Goal: Task Accomplishment & Management: Complete application form

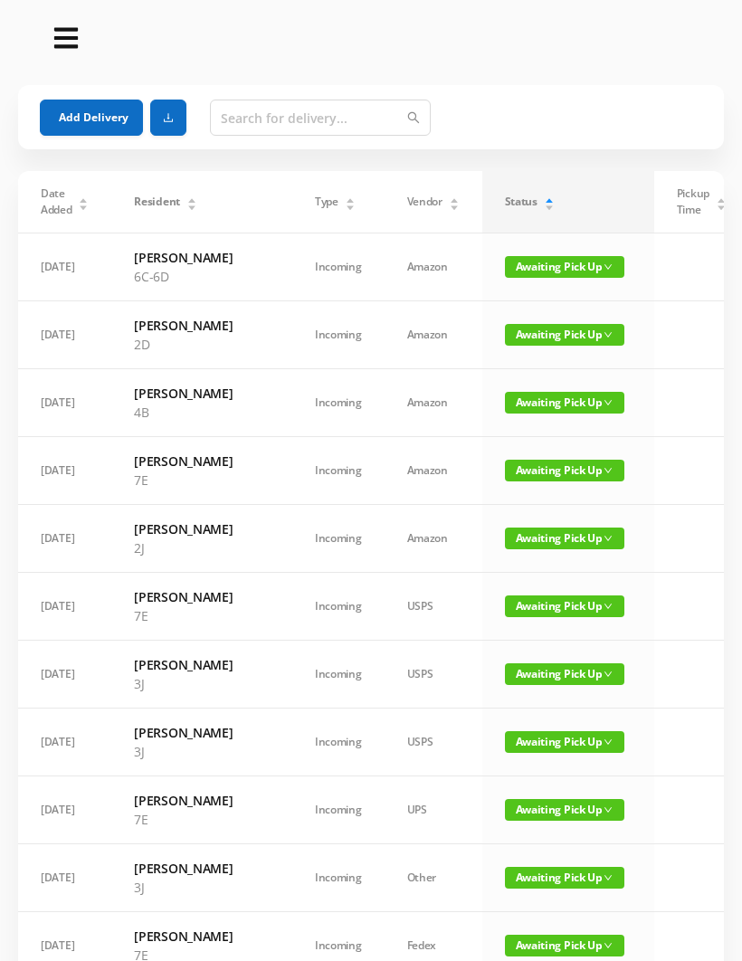
click at [116, 118] on button "Add Delivery" at bounding box center [91, 118] width 103 height 36
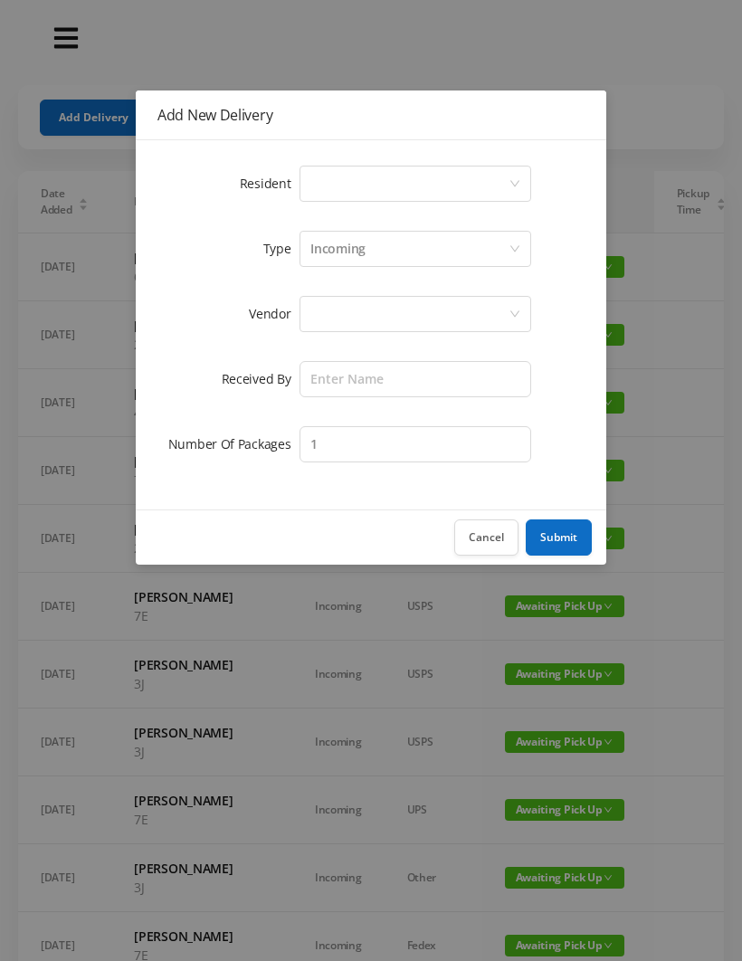
click at [335, 182] on div "Select a person" at bounding box center [409, 184] width 198 height 34
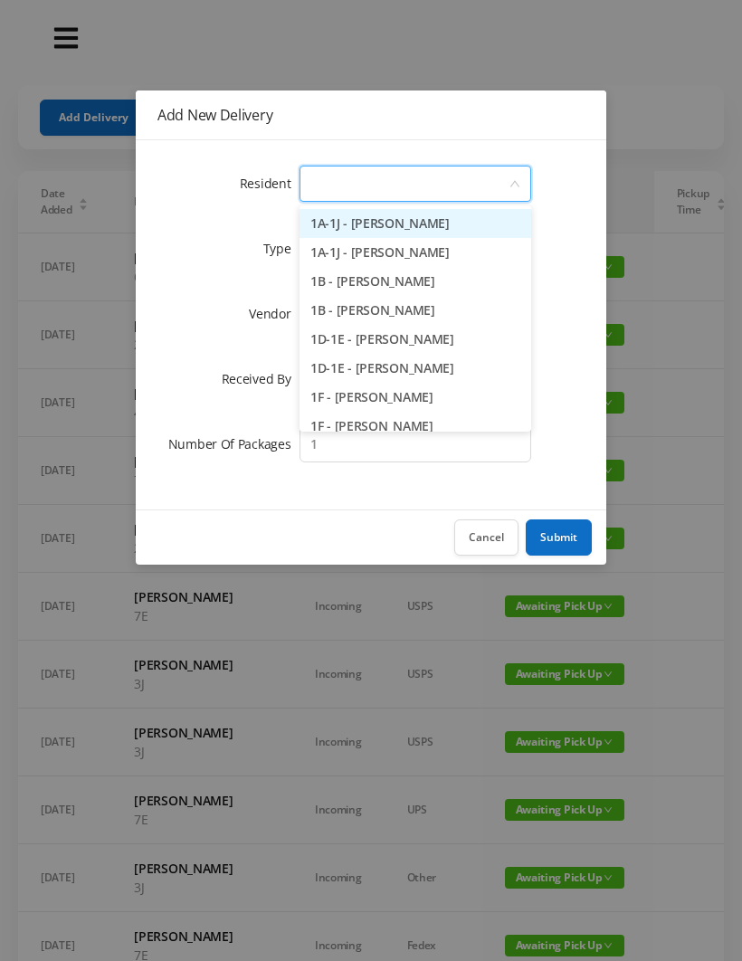
type input "5"
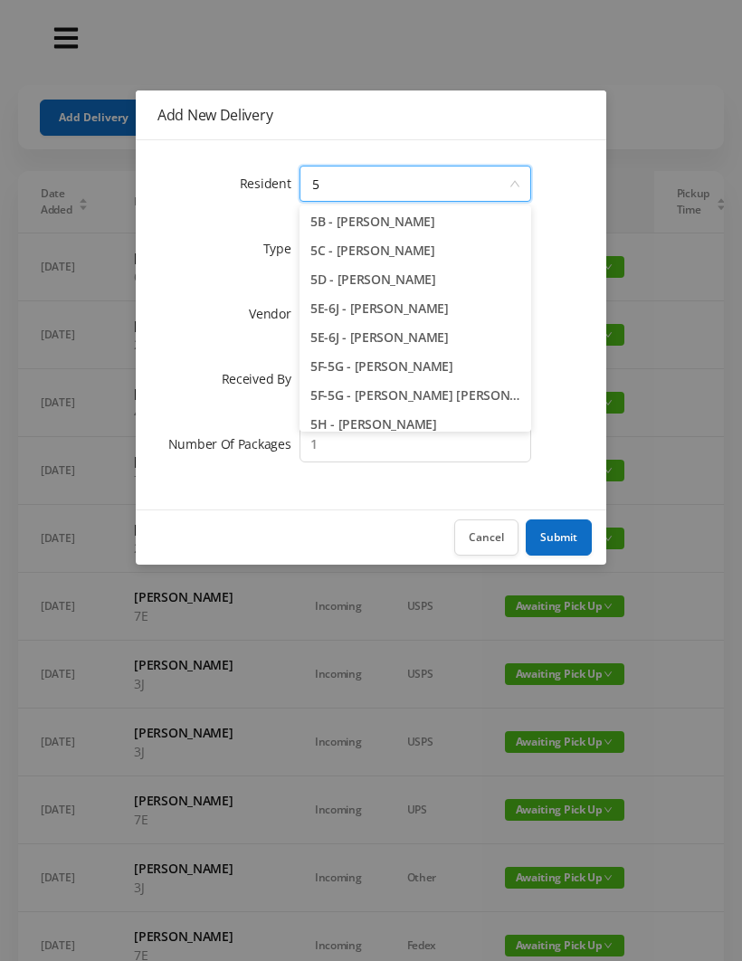
scroll to position [90, 0]
click at [438, 397] on li "5F-5G - [PERSON_NAME] [PERSON_NAME]" at bounding box center [416, 394] width 232 height 29
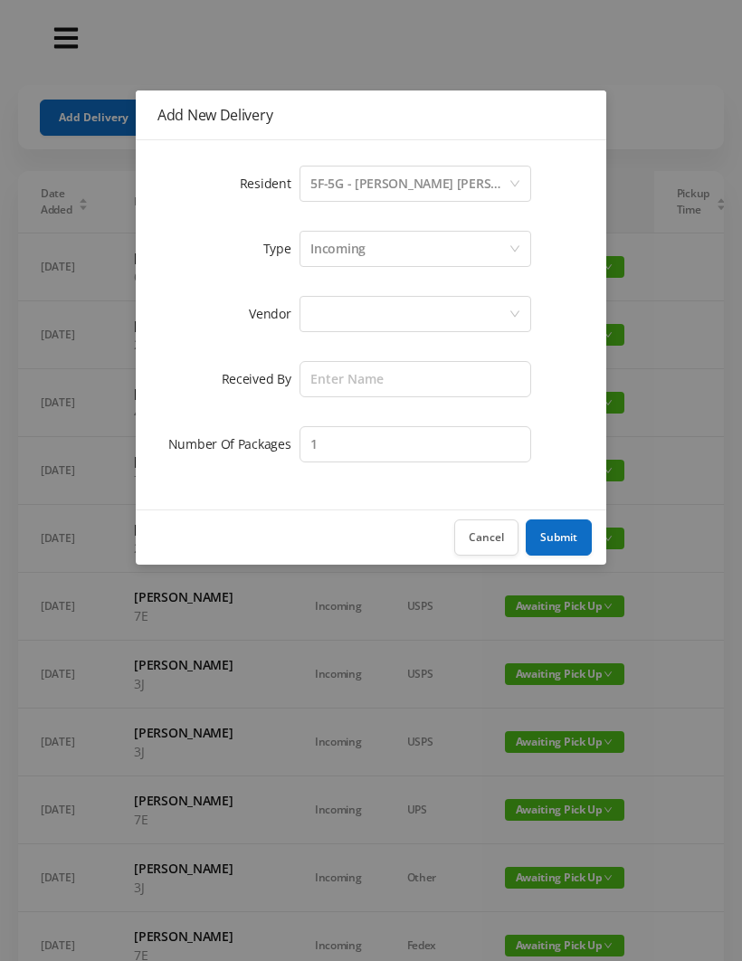
click at [327, 323] on div at bounding box center [409, 314] width 198 height 34
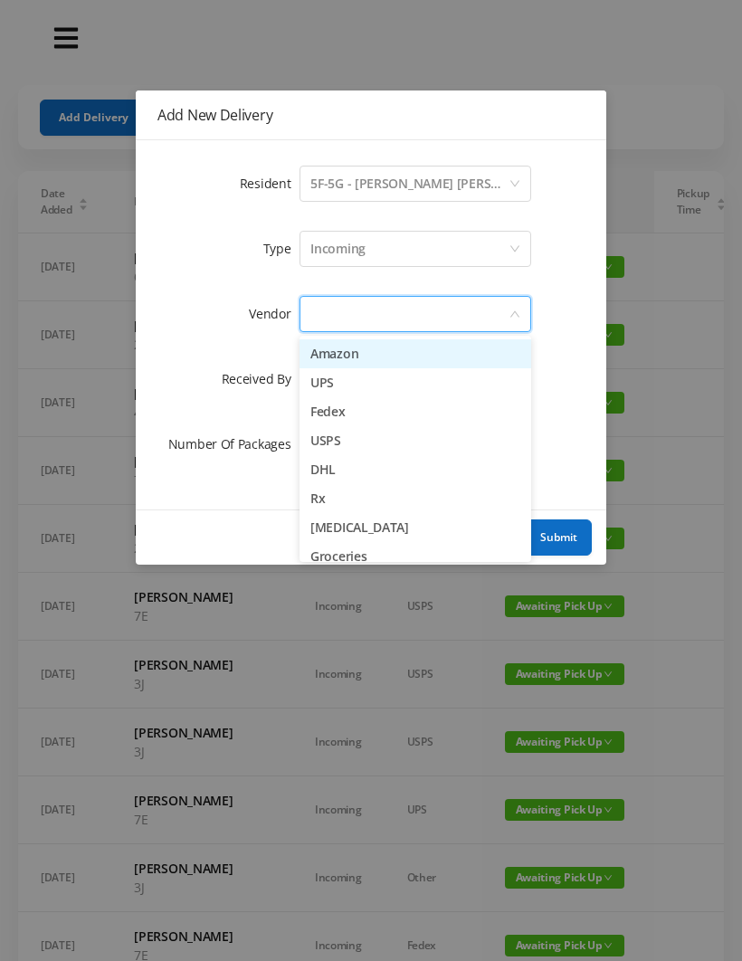
click at [392, 361] on li "Amazon" at bounding box center [416, 353] width 232 height 29
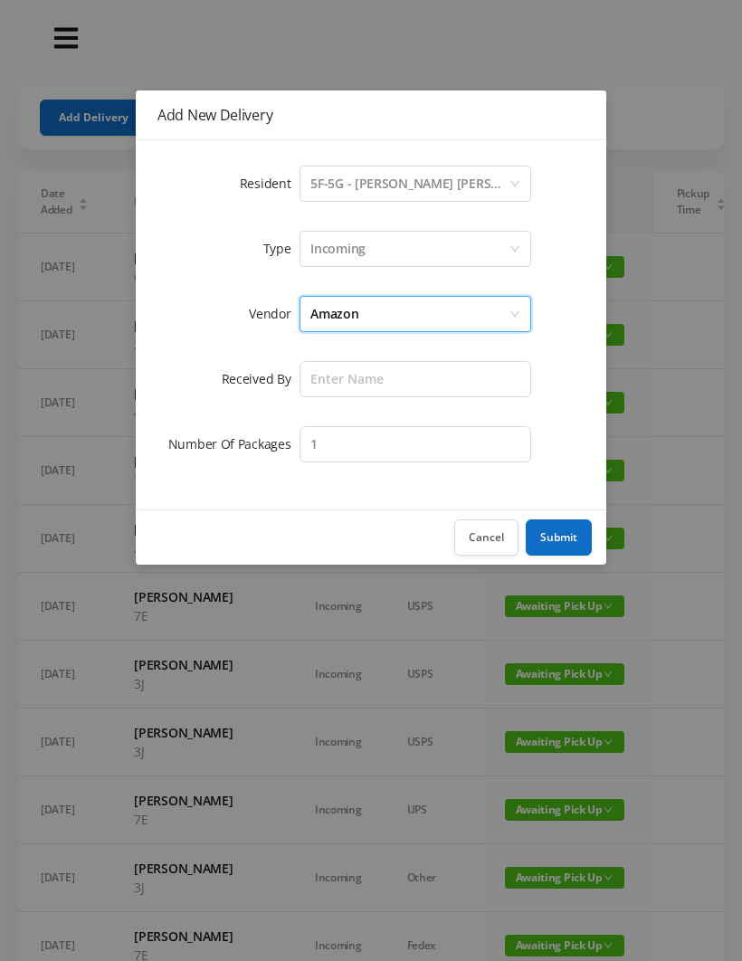
click at [412, 310] on div "Amazon" at bounding box center [409, 314] width 198 height 34
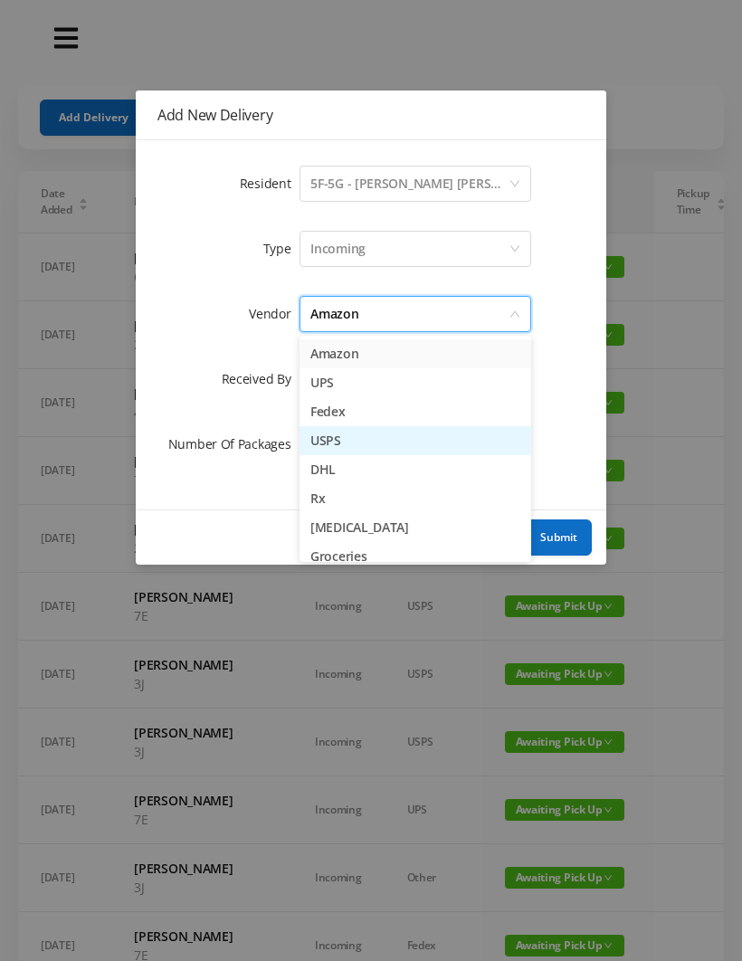
click at [368, 440] on li "USPS" at bounding box center [416, 440] width 232 height 29
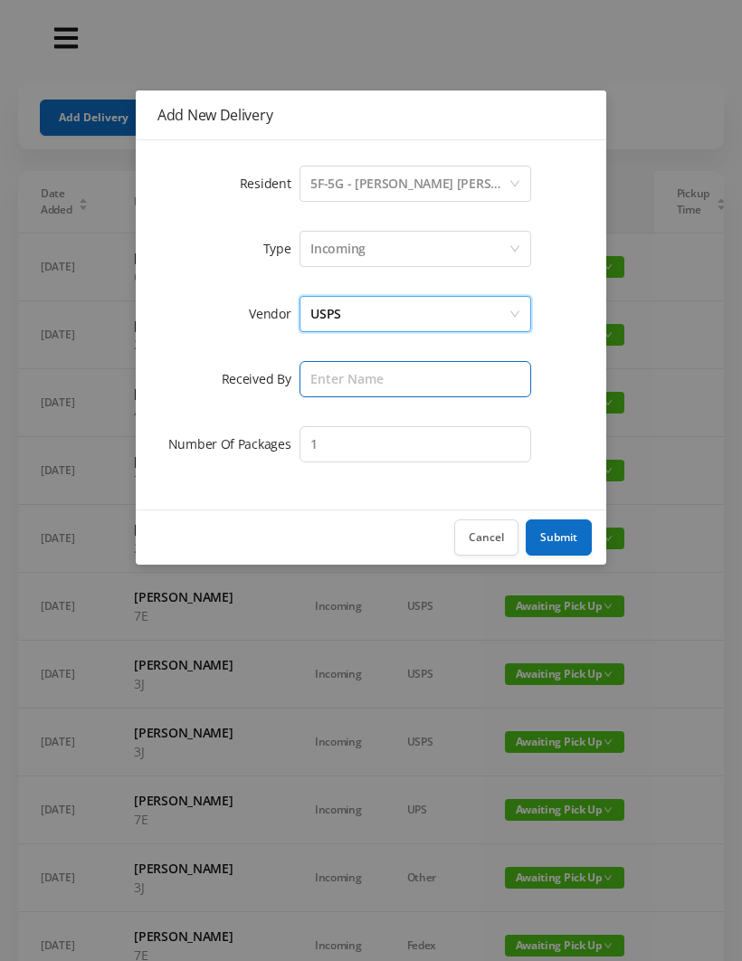
click at [341, 386] on input "text" at bounding box center [416, 379] width 232 height 36
type input "[PERSON_NAME]"
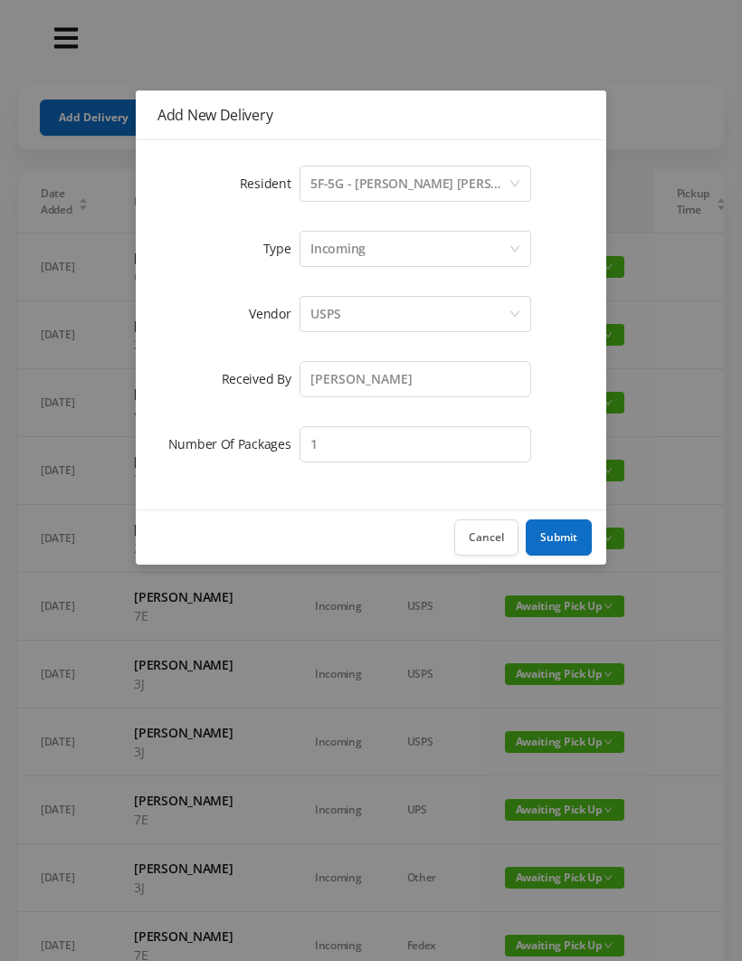
click at [570, 539] on button "Submit" at bounding box center [559, 537] width 66 height 36
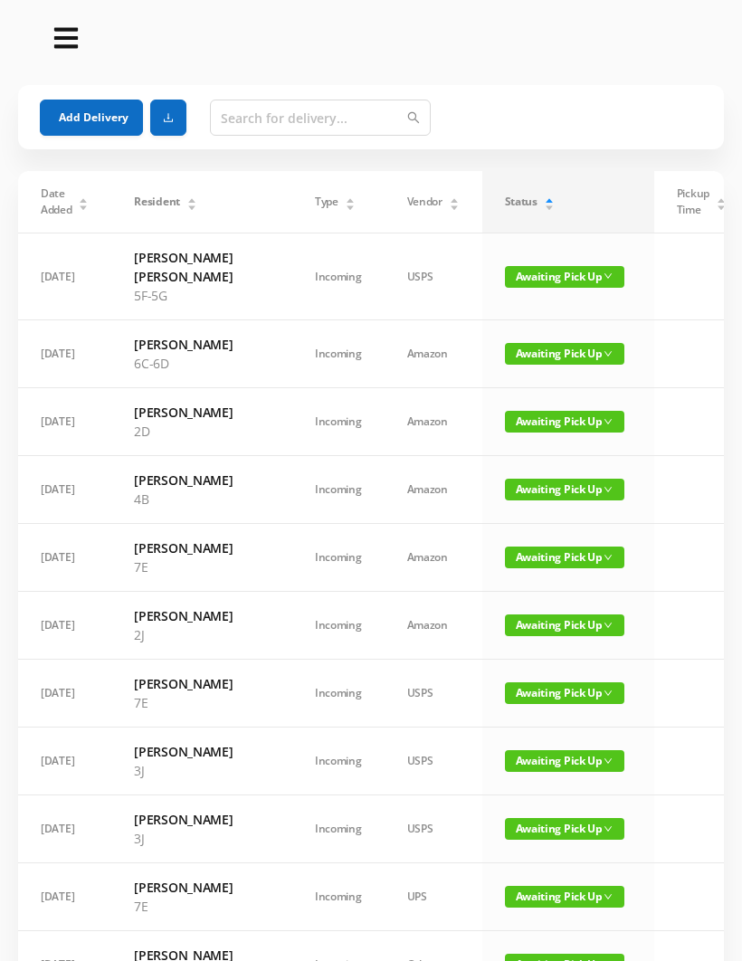
click at [104, 148] on div "Add Delivery" at bounding box center [371, 117] width 662 height 65
click at [101, 119] on button "Add Delivery" at bounding box center [91, 118] width 103 height 36
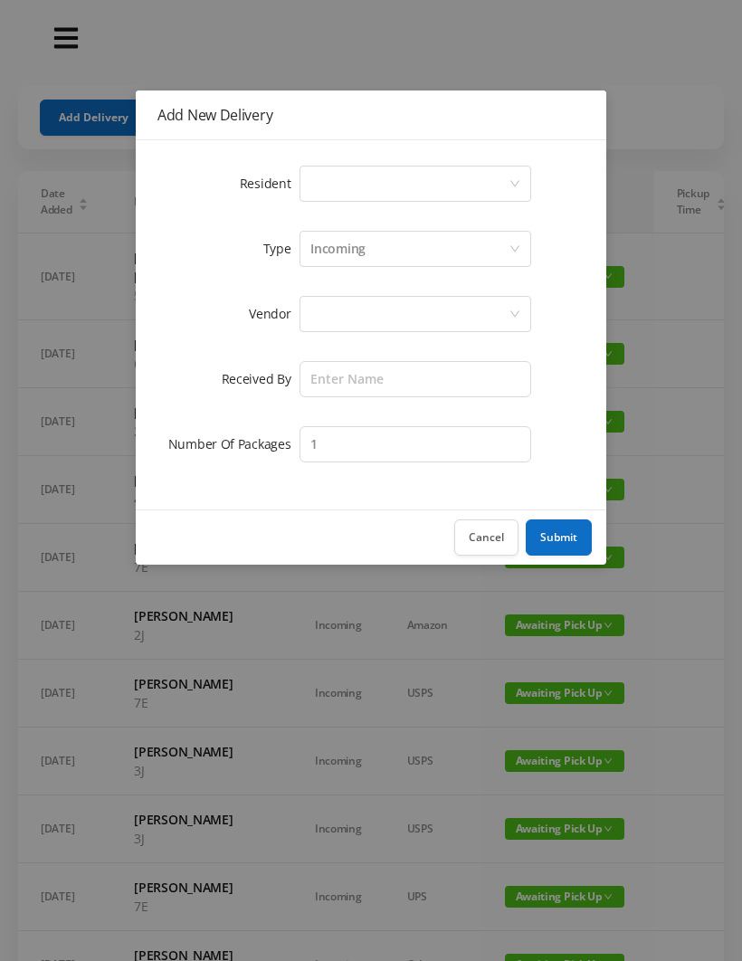
click at [334, 178] on div "Select a person" at bounding box center [409, 184] width 198 height 34
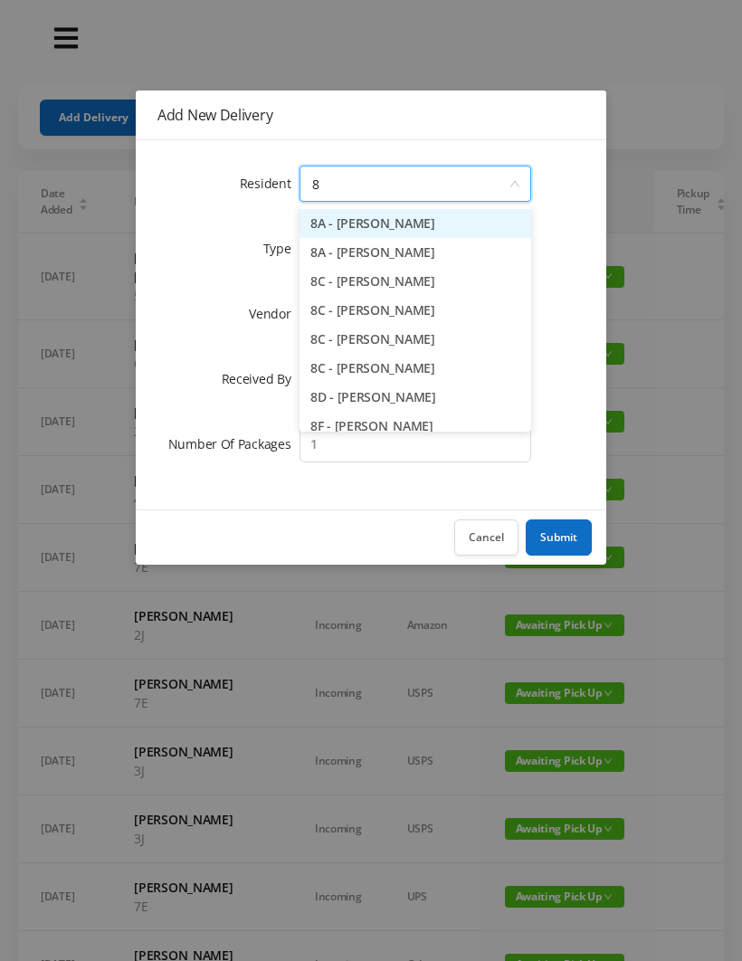
type input "8f"
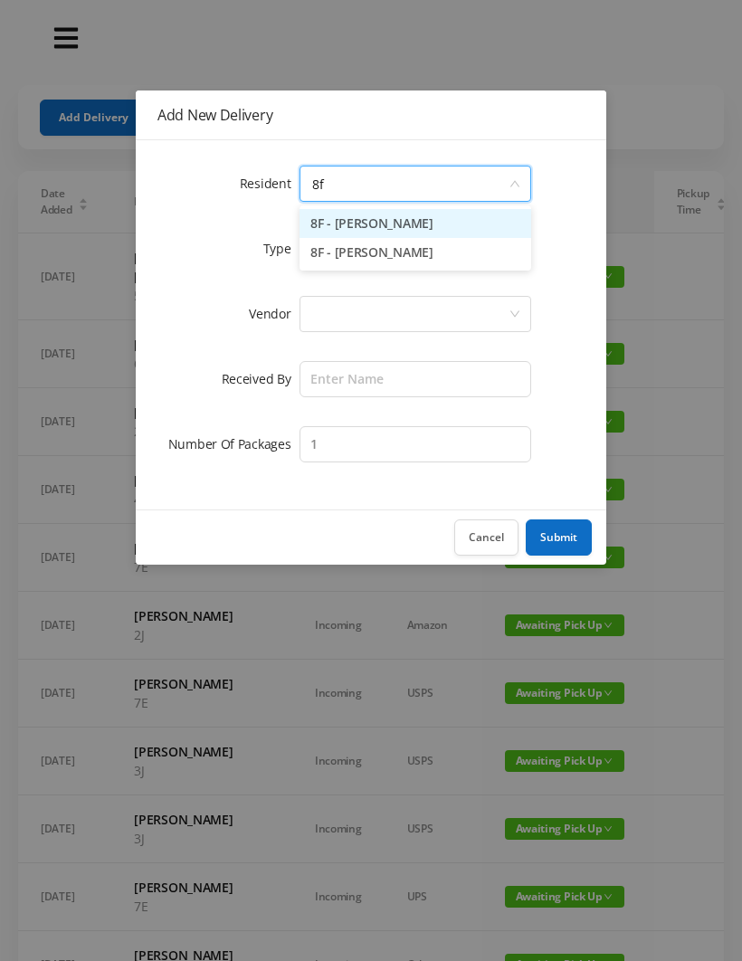
click at [395, 225] on li "8F - [PERSON_NAME]" at bounding box center [416, 223] width 232 height 29
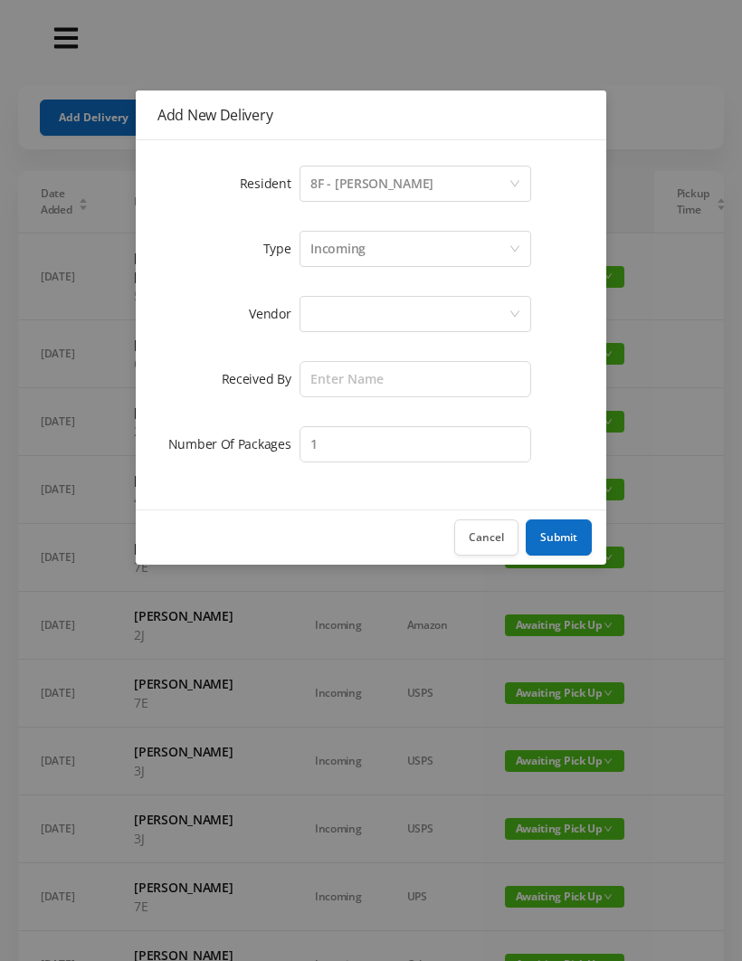
click at [340, 306] on div at bounding box center [409, 314] width 198 height 34
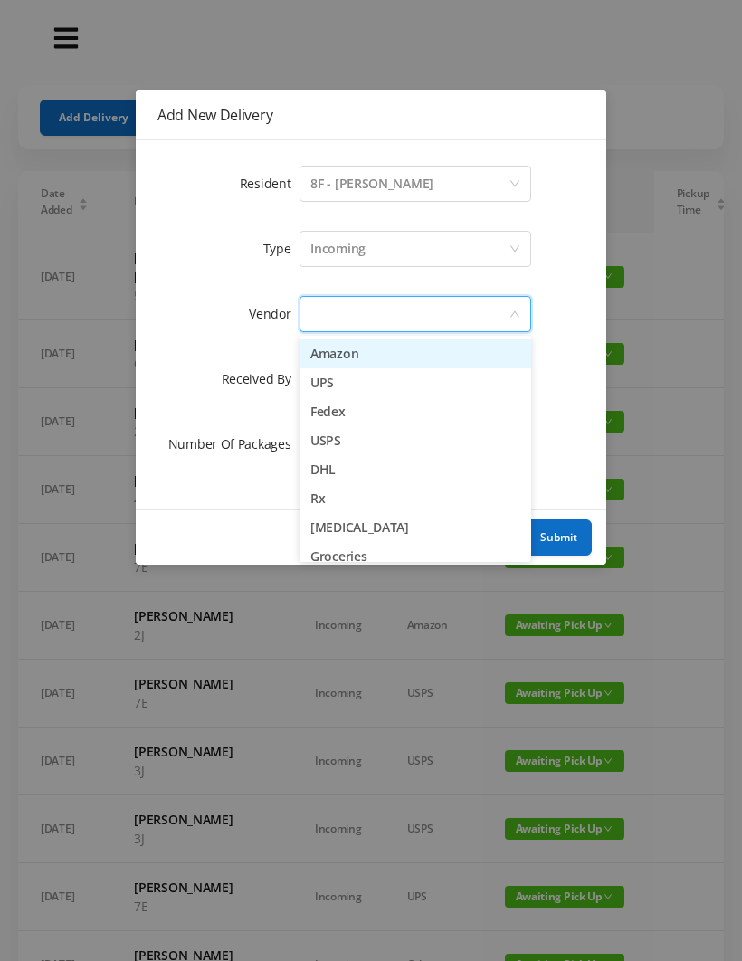
click at [388, 348] on li "Amazon" at bounding box center [416, 353] width 232 height 29
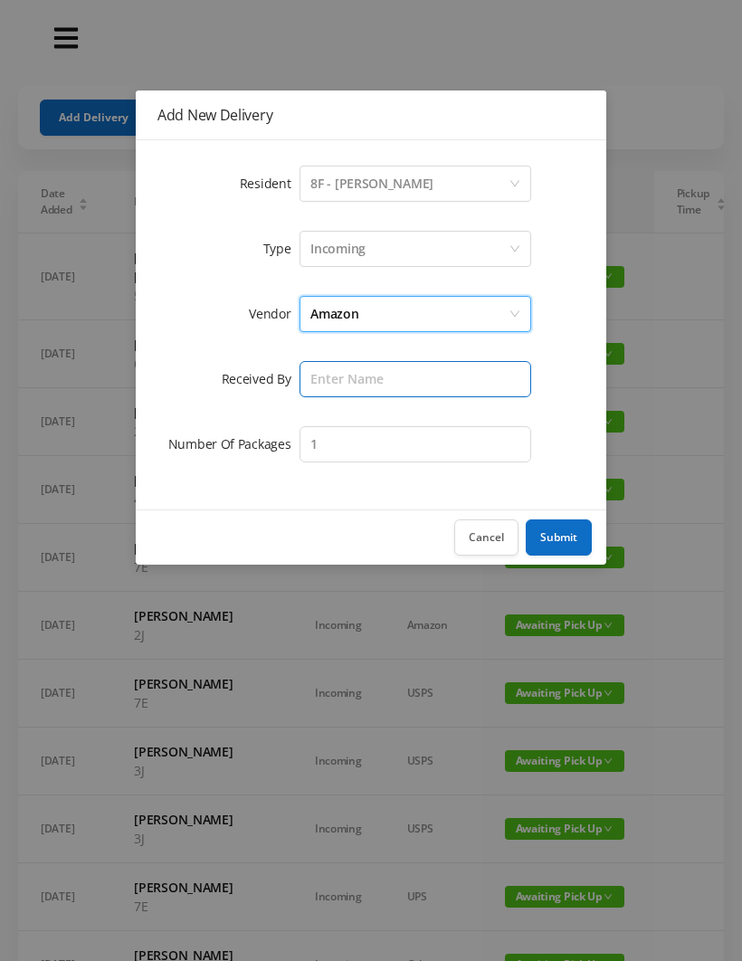
click at [336, 371] on input "text" at bounding box center [416, 379] width 232 height 36
type input "[PERSON_NAME]"
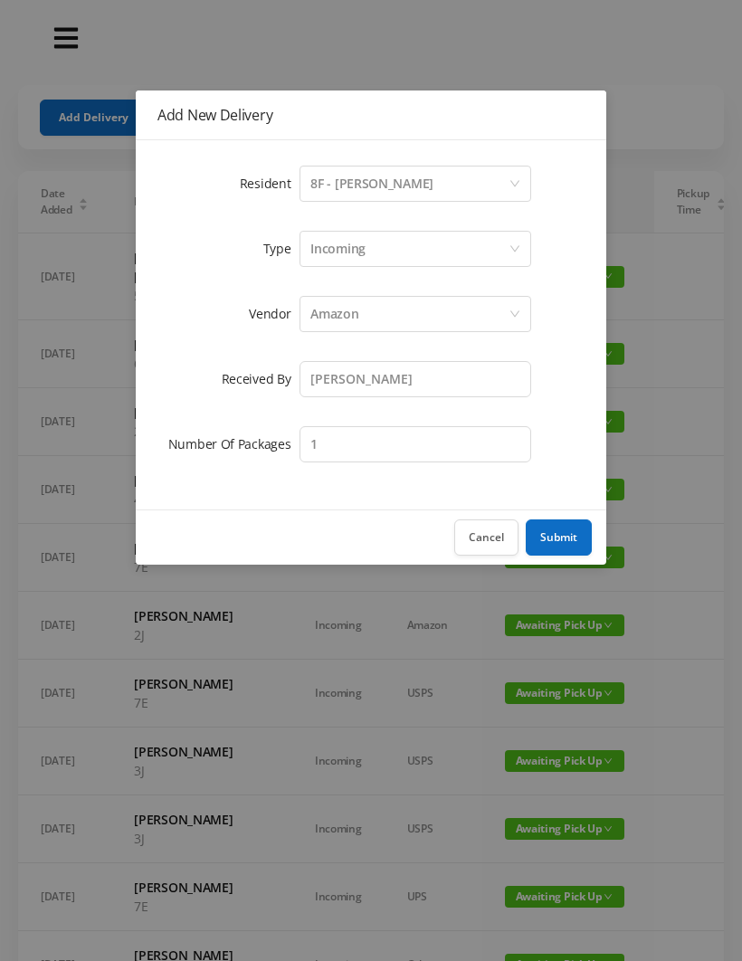
click at [572, 537] on button "Submit" at bounding box center [559, 537] width 66 height 36
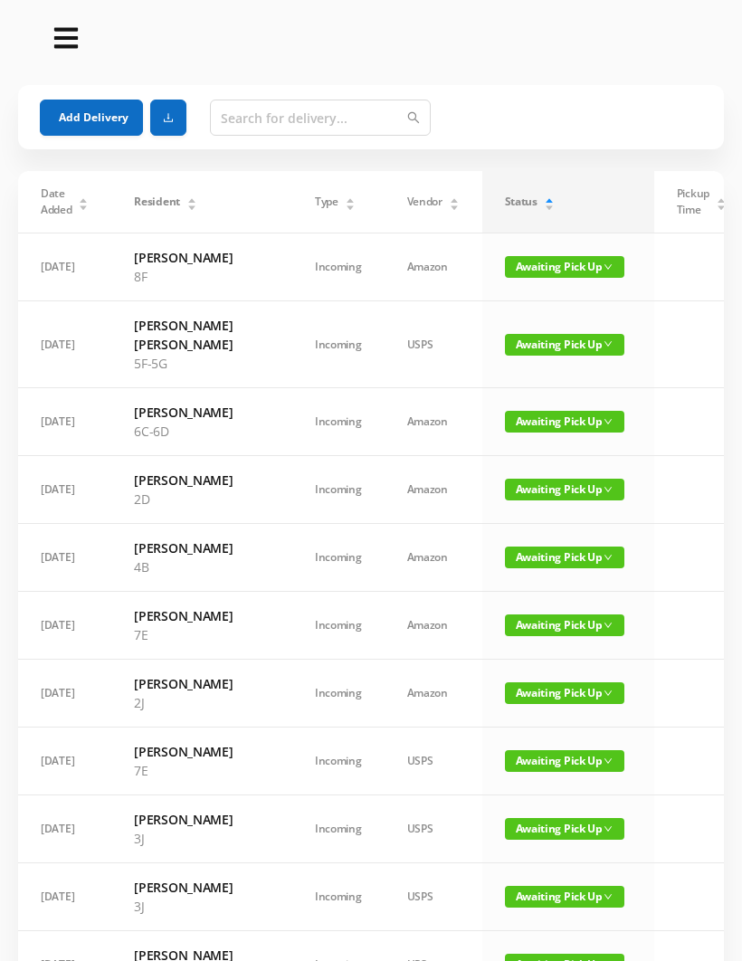
click at [100, 109] on button "Add Delivery" at bounding box center [91, 118] width 103 height 36
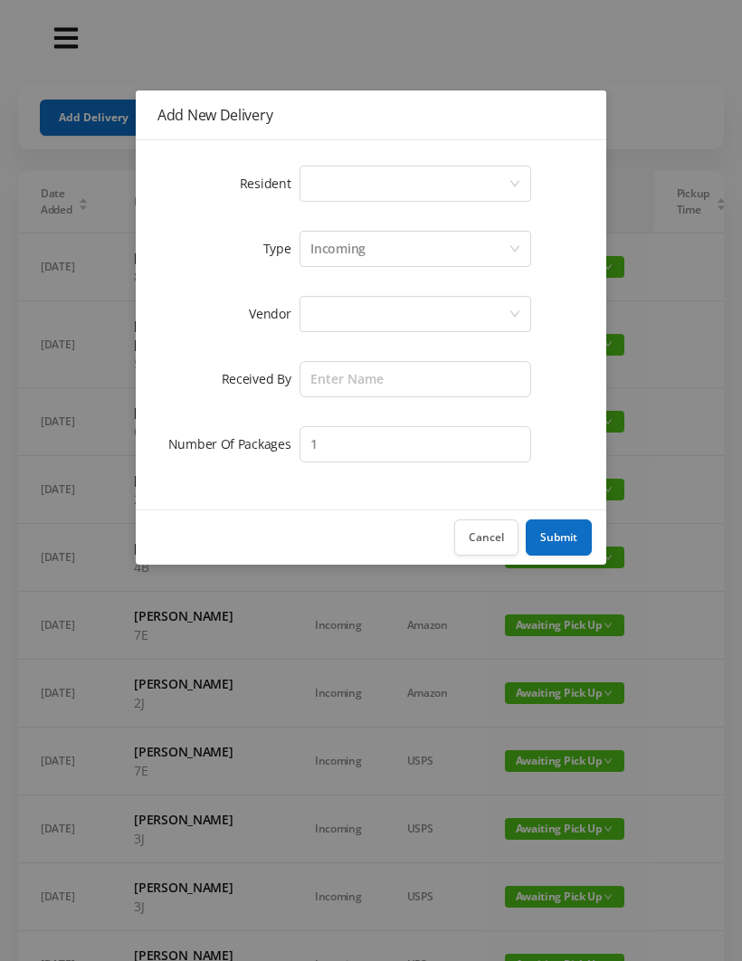
click at [345, 178] on div "Select a person" at bounding box center [409, 184] width 198 height 34
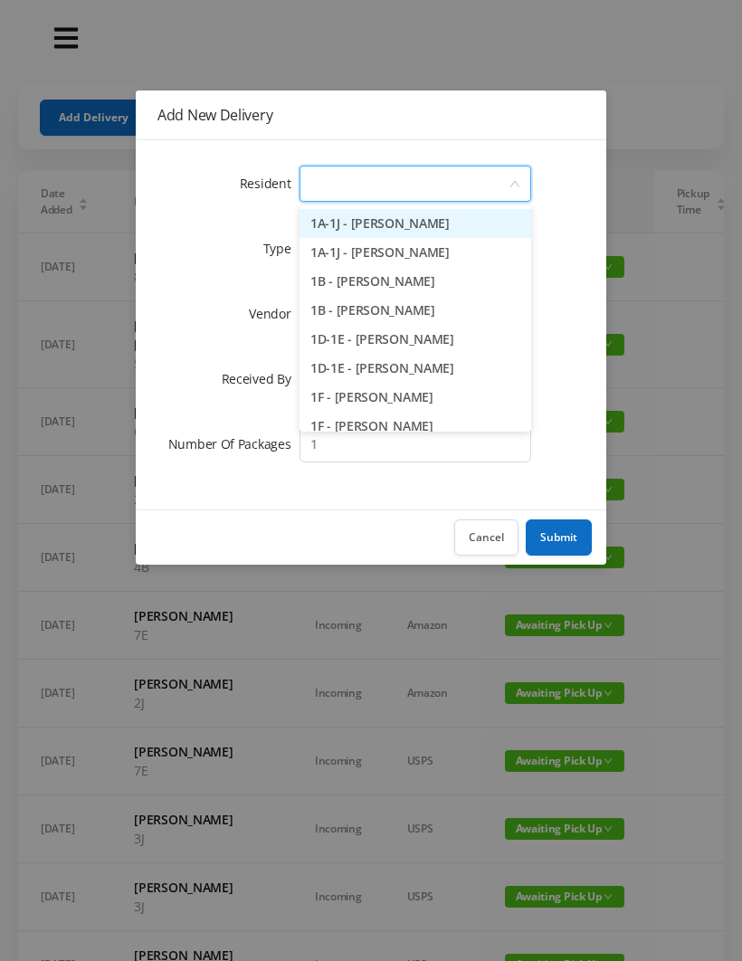
type input "7"
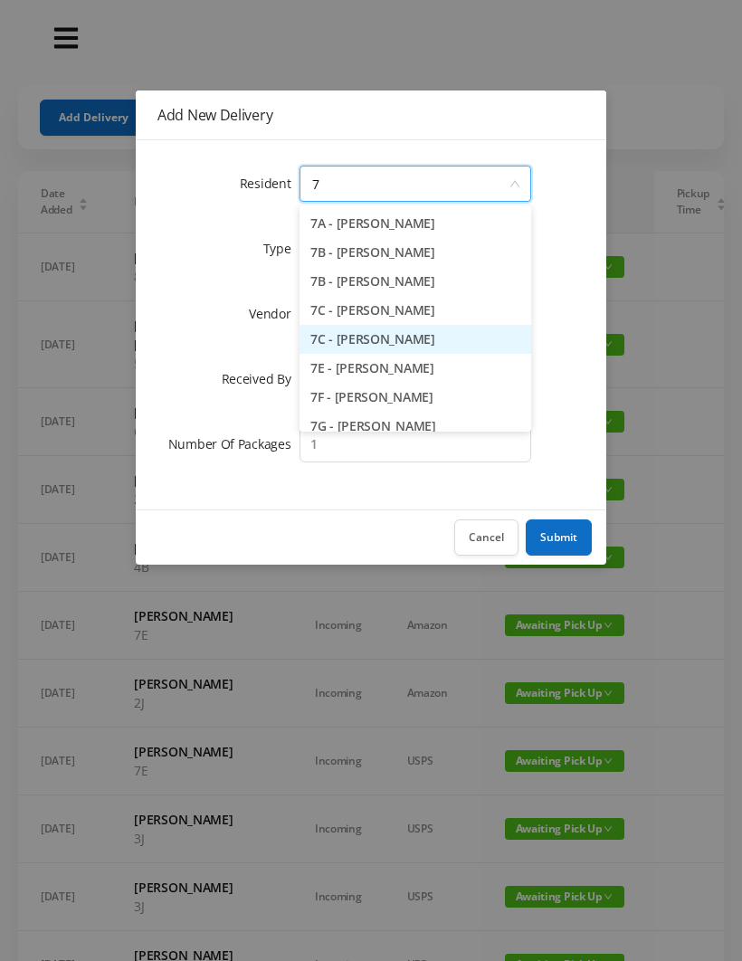
click at [383, 334] on li "7C - [PERSON_NAME]" at bounding box center [416, 339] width 232 height 29
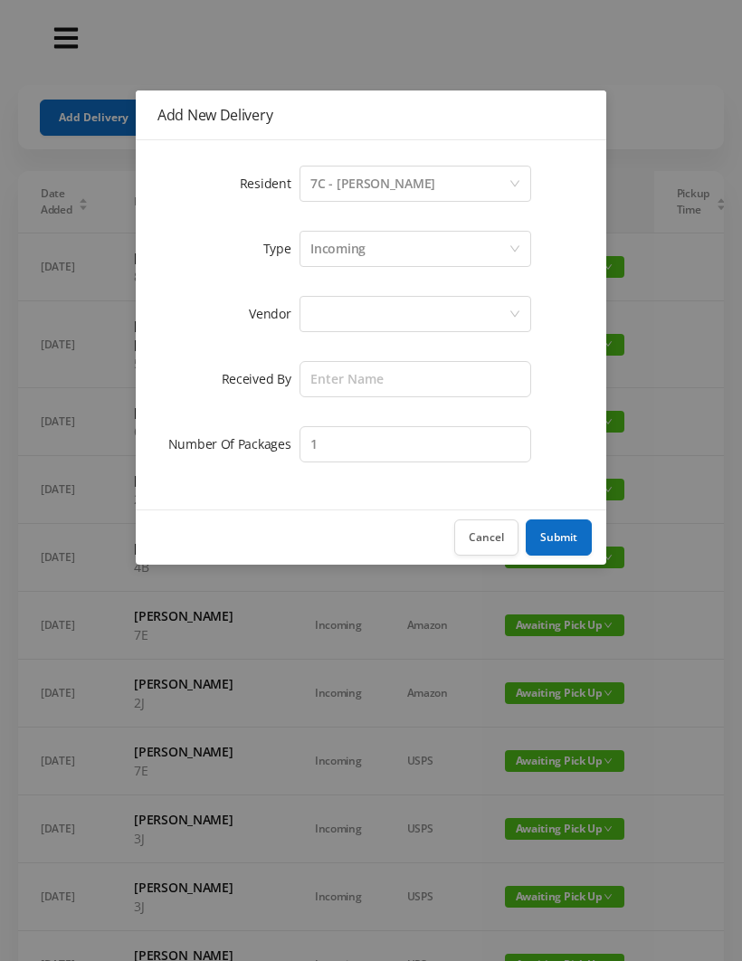
click at [328, 319] on div at bounding box center [409, 314] width 198 height 34
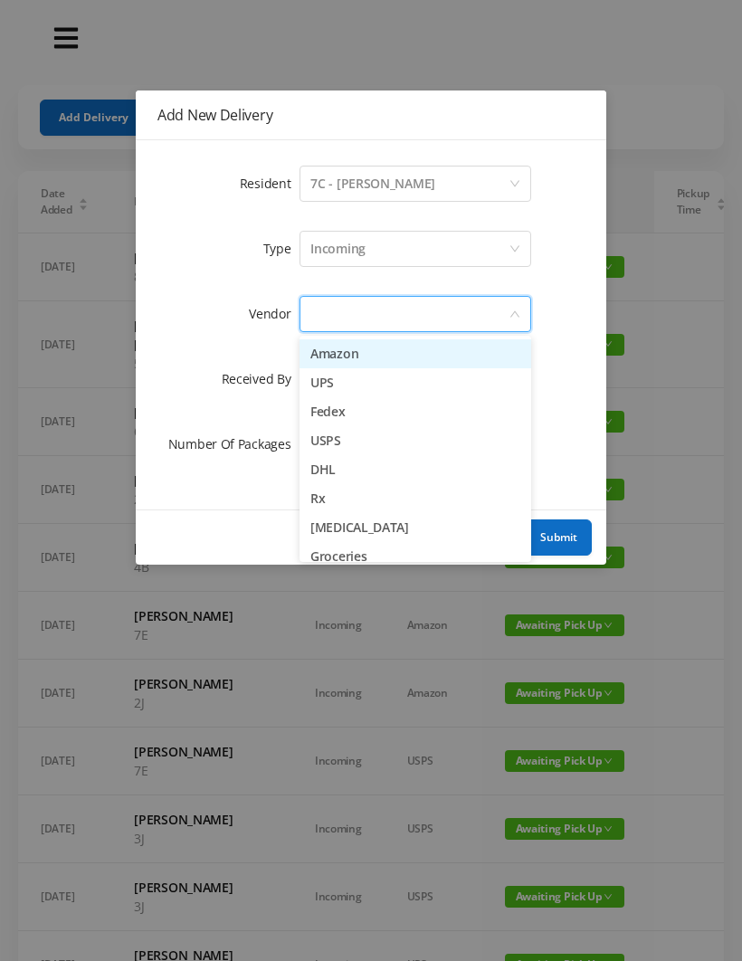
click at [386, 352] on li "Amazon" at bounding box center [416, 353] width 232 height 29
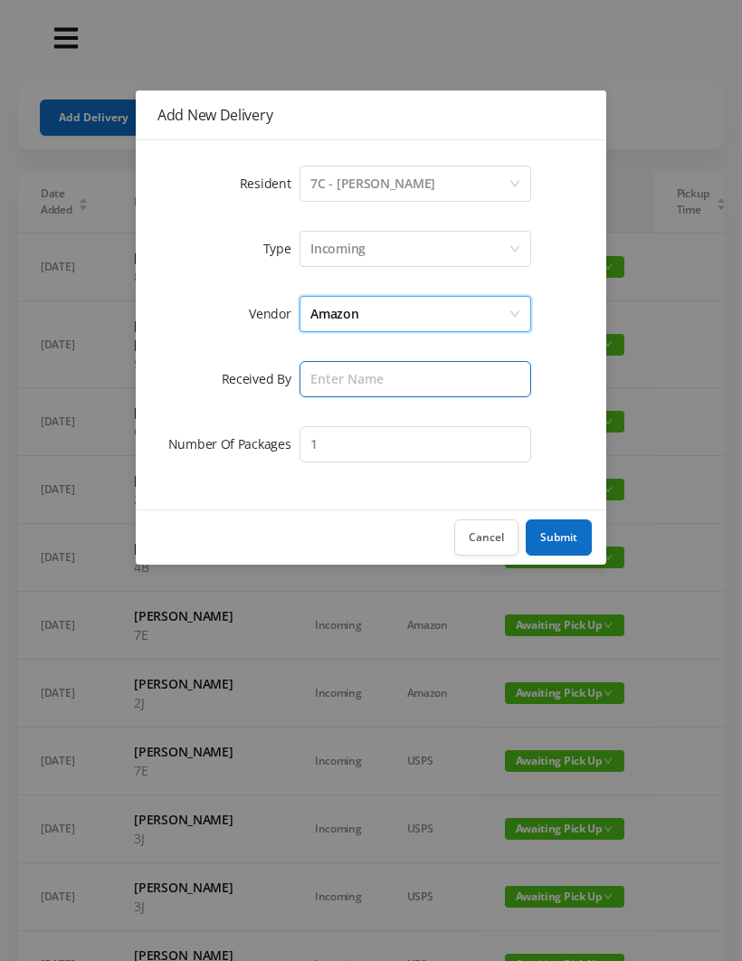
click at [332, 376] on input "text" at bounding box center [416, 379] width 232 height 36
type input "[PERSON_NAME]"
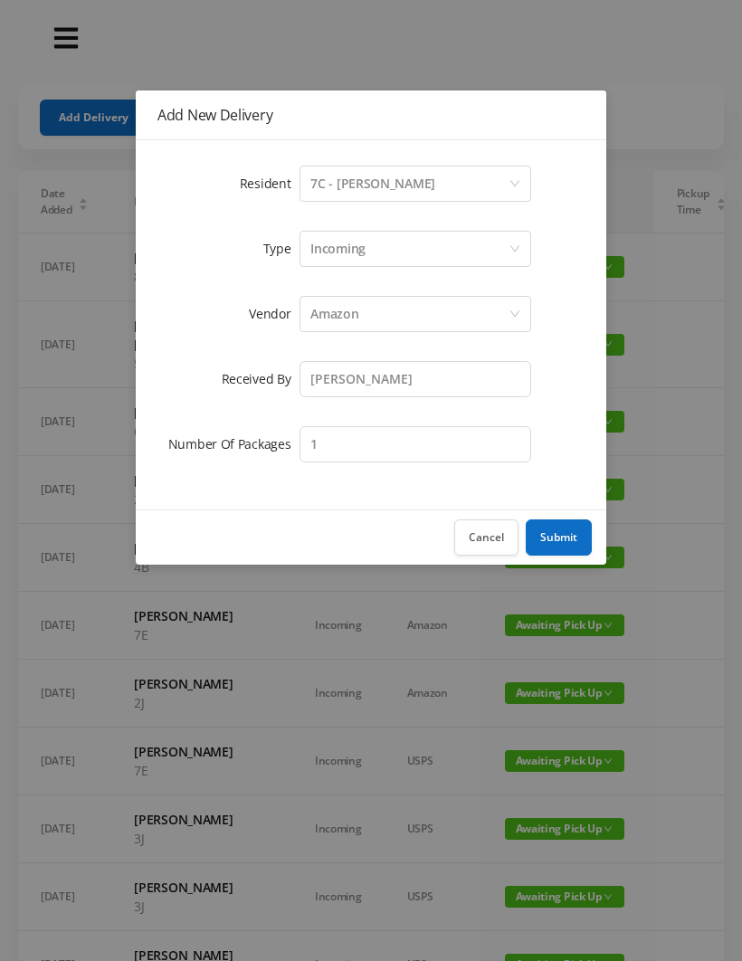
click at [572, 544] on button "Submit" at bounding box center [559, 537] width 66 height 36
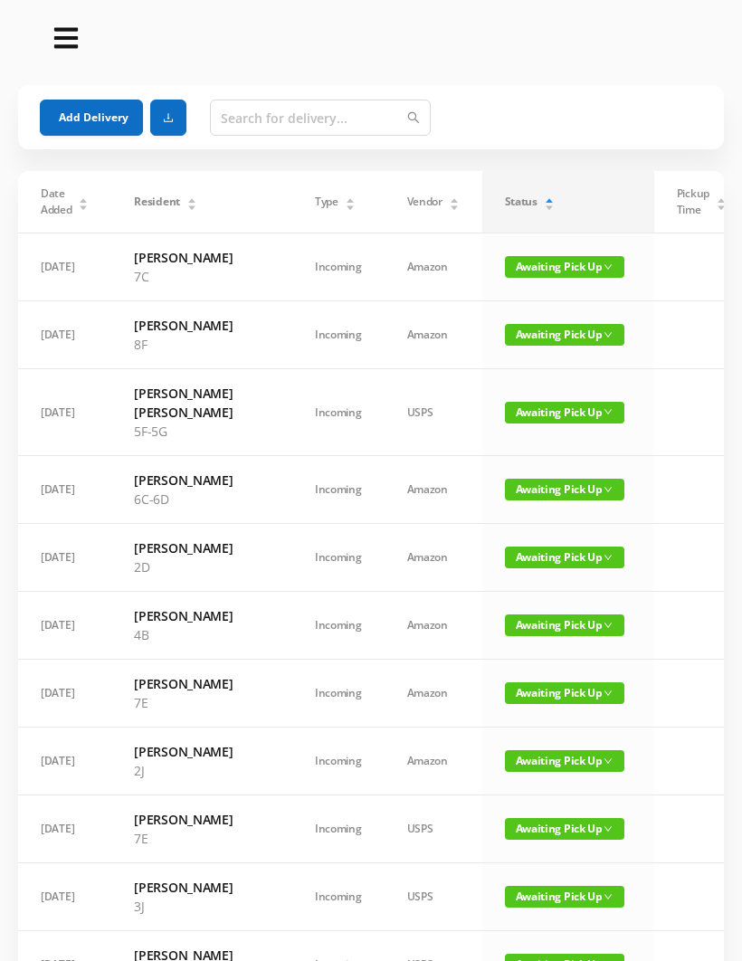
click at [91, 129] on button "Add Delivery" at bounding box center [91, 118] width 103 height 36
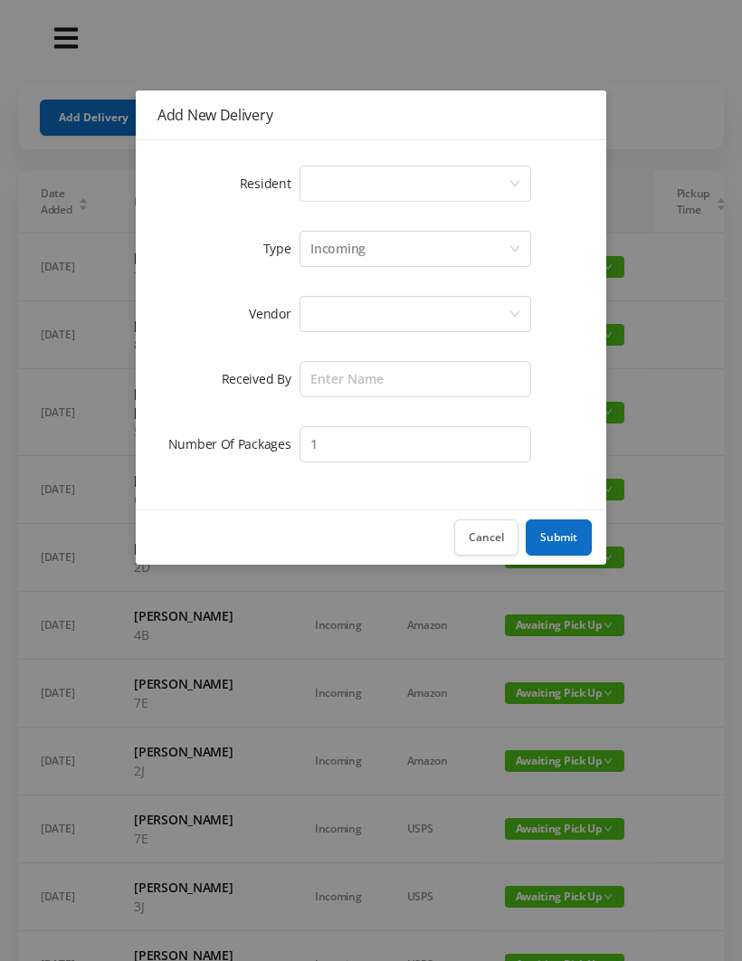
click at [336, 186] on div "Select a person" at bounding box center [409, 184] width 198 height 34
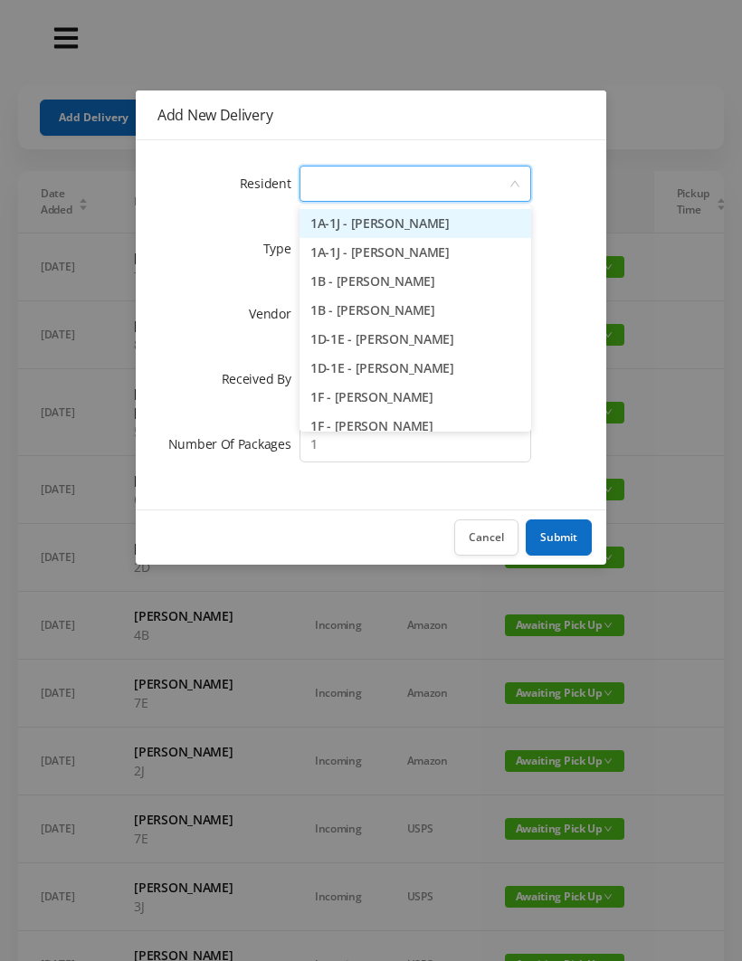
type input "4"
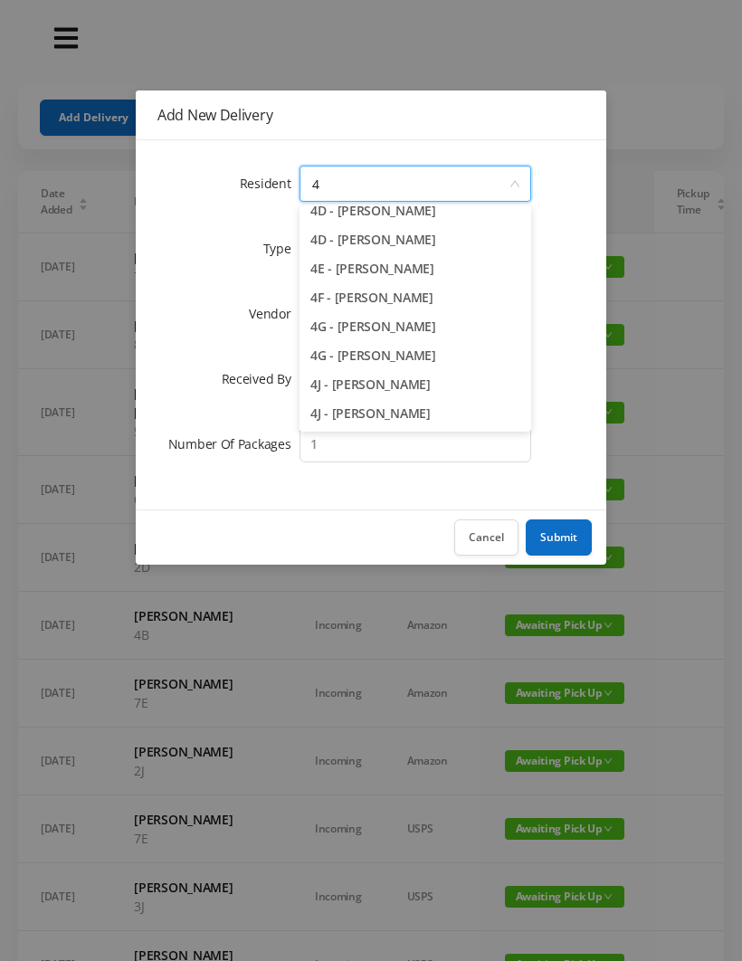
scroll to position [215, 0]
click at [410, 416] on li "4J - [PERSON_NAME]" at bounding box center [416, 413] width 232 height 29
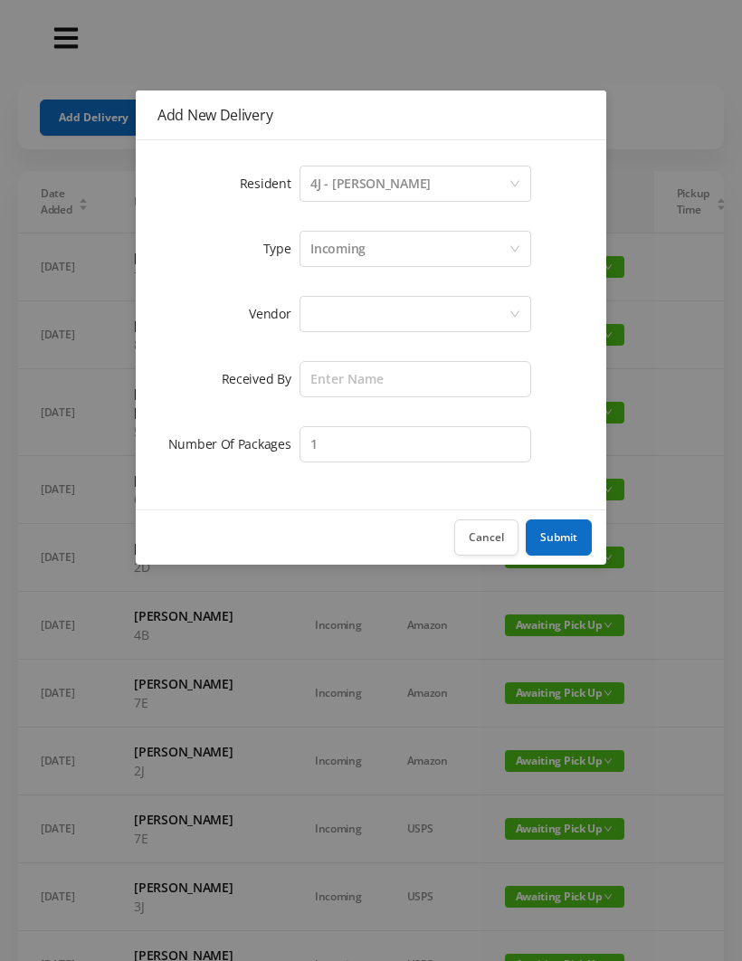
click at [335, 311] on div at bounding box center [409, 314] width 198 height 34
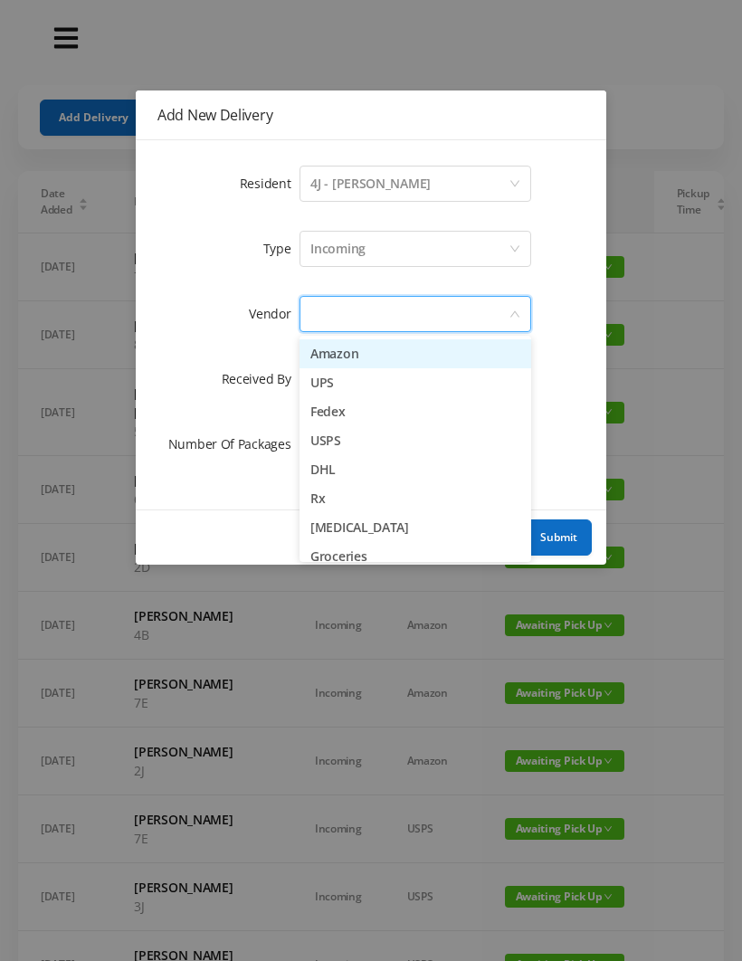
click at [400, 349] on li "Amazon" at bounding box center [416, 353] width 232 height 29
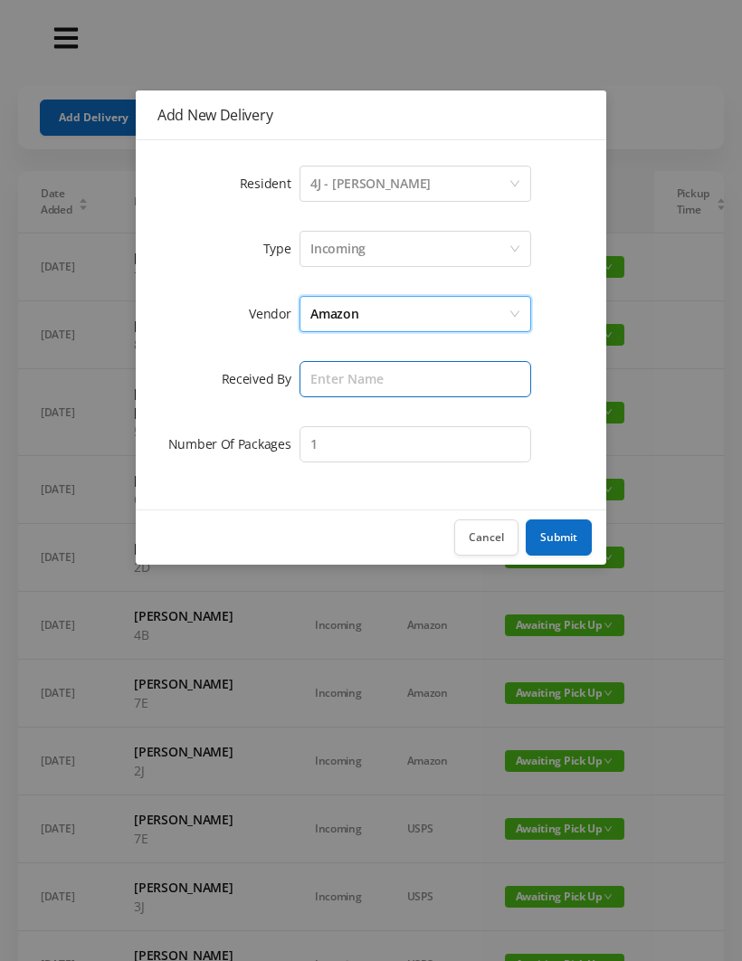
click at [337, 378] on input "text" at bounding box center [416, 379] width 232 height 36
type input "[PERSON_NAME]"
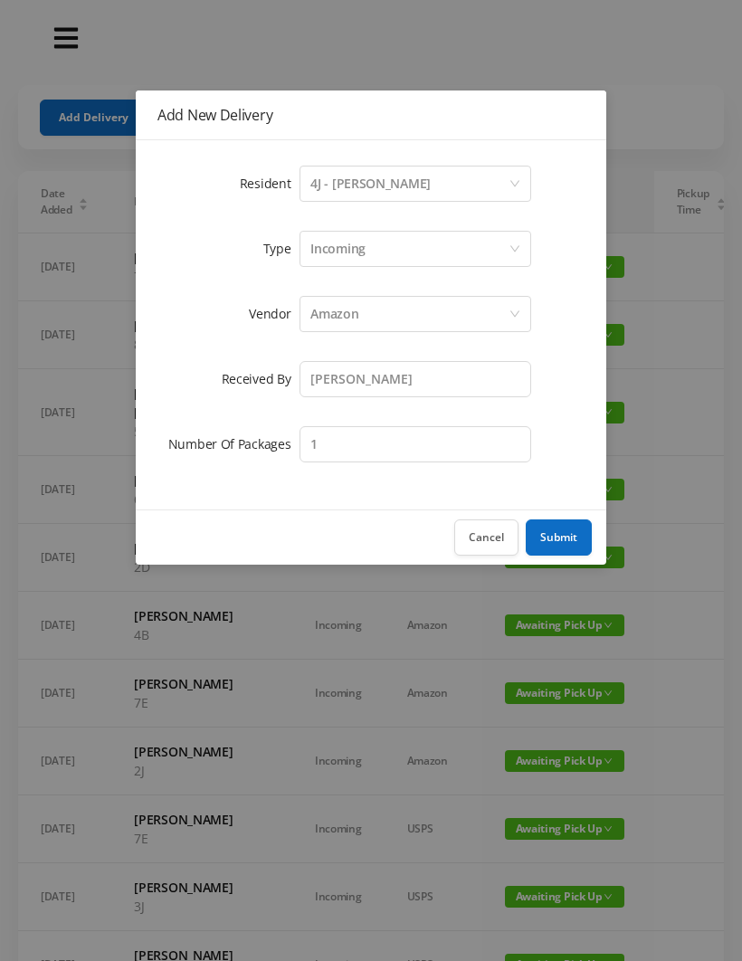
click at [573, 522] on button "Submit" at bounding box center [559, 537] width 66 height 36
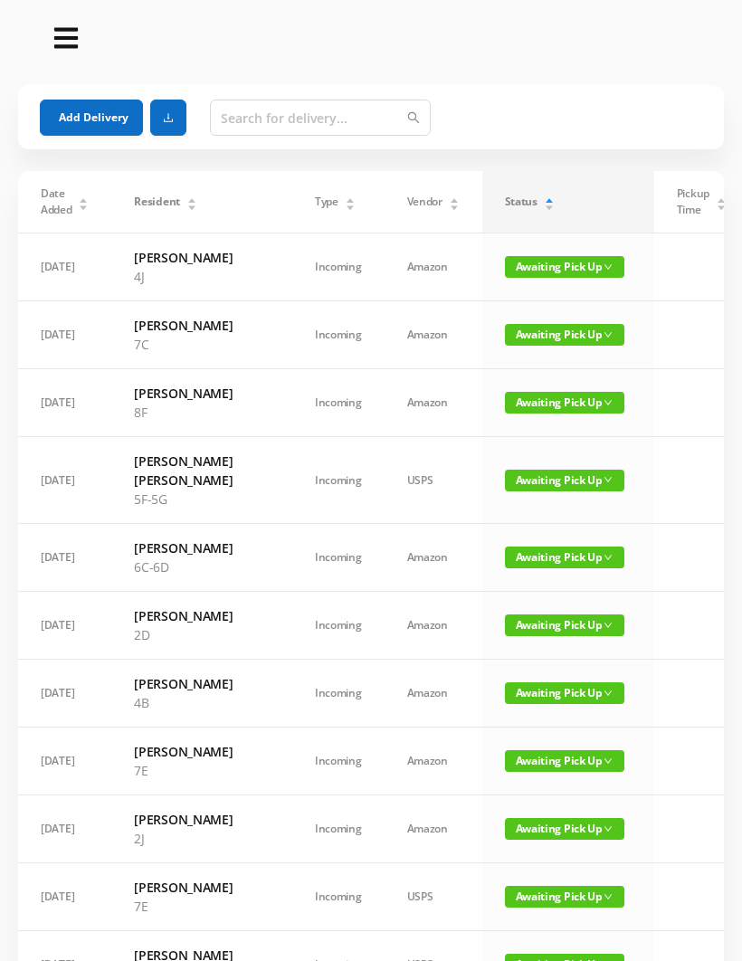
click at [109, 113] on button "Add Delivery" at bounding box center [91, 118] width 103 height 36
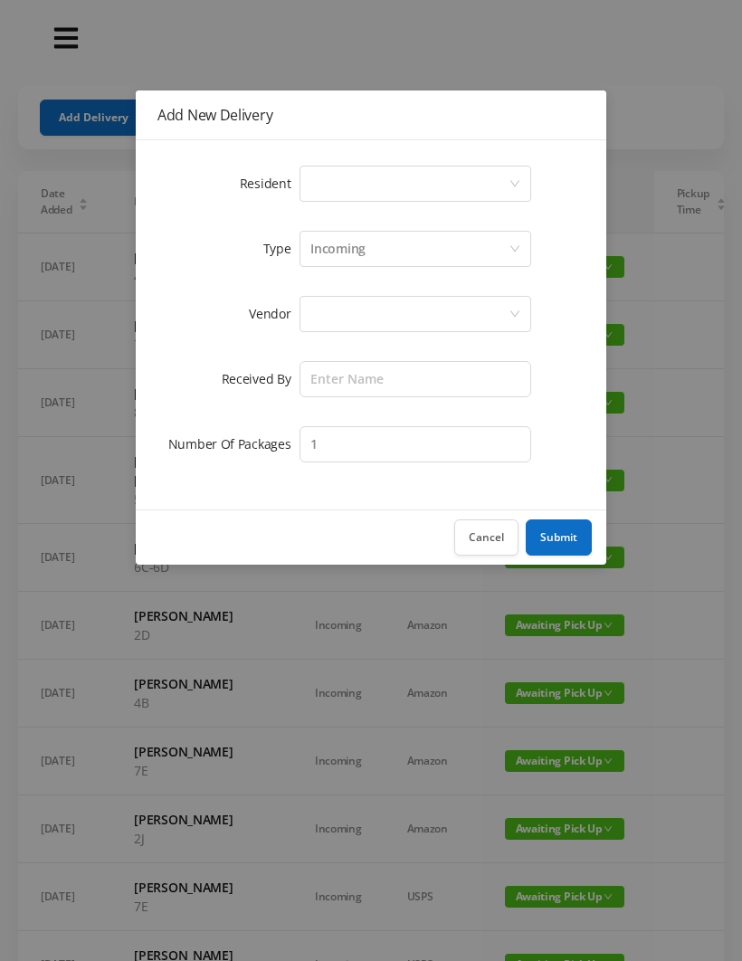
click at [357, 176] on div "Select a person" at bounding box center [409, 184] width 198 height 34
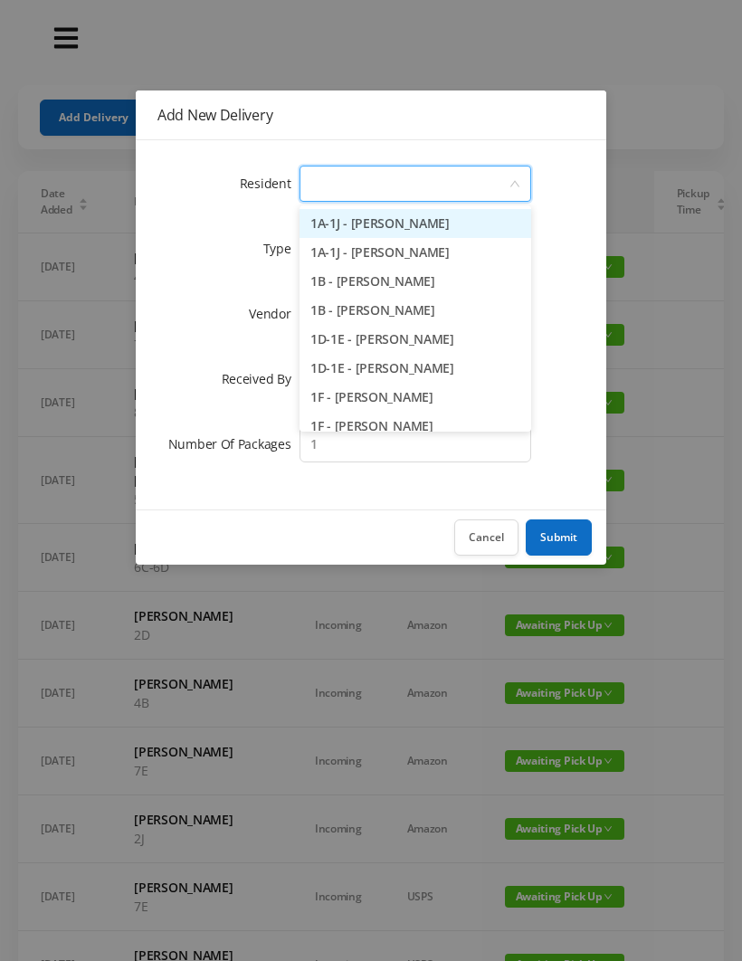
type input "2"
click at [401, 335] on li "2C - [PERSON_NAME]" at bounding box center [416, 339] width 232 height 29
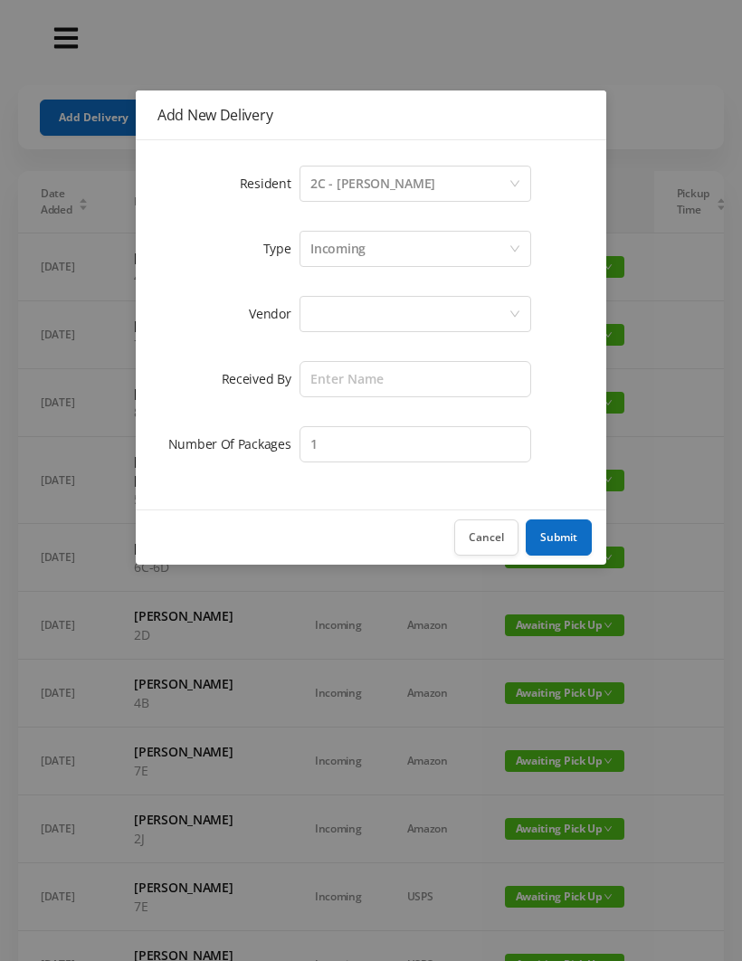
click at [348, 321] on div at bounding box center [409, 314] width 198 height 34
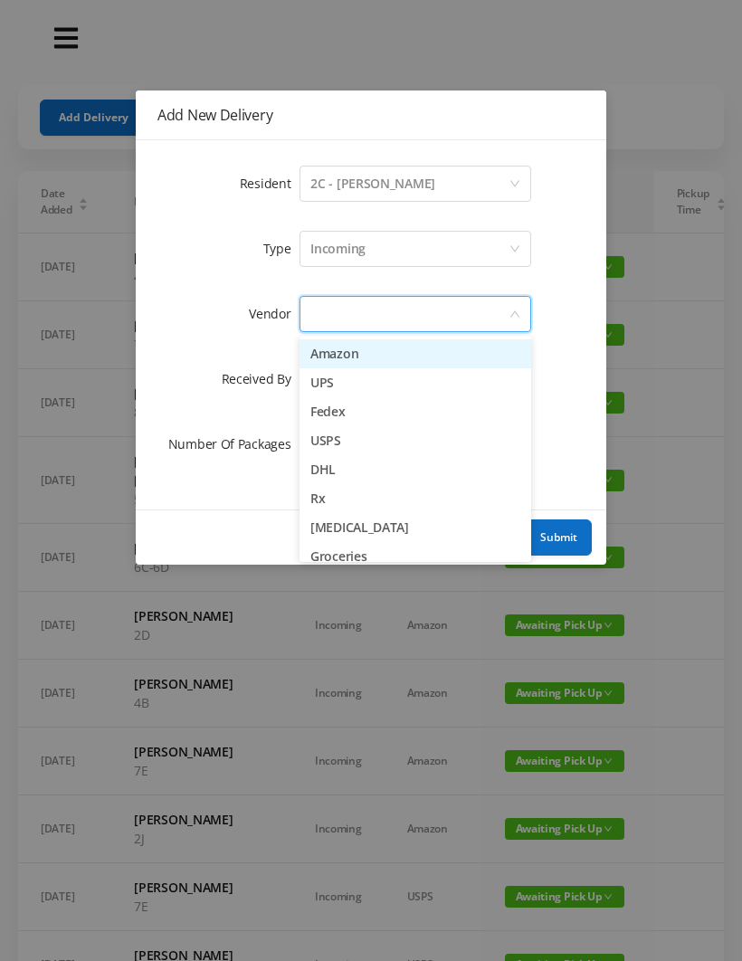
click at [382, 358] on li "Amazon" at bounding box center [416, 353] width 232 height 29
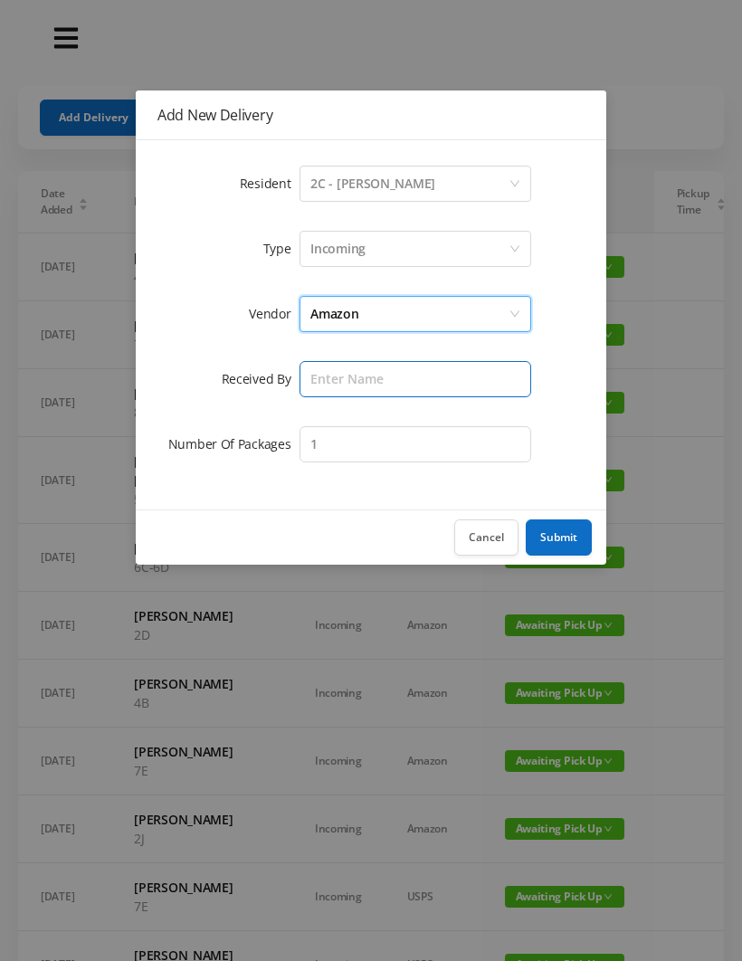
click at [338, 384] on input "text" at bounding box center [416, 379] width 232 height 36
type input "[PERSON_NAME]"
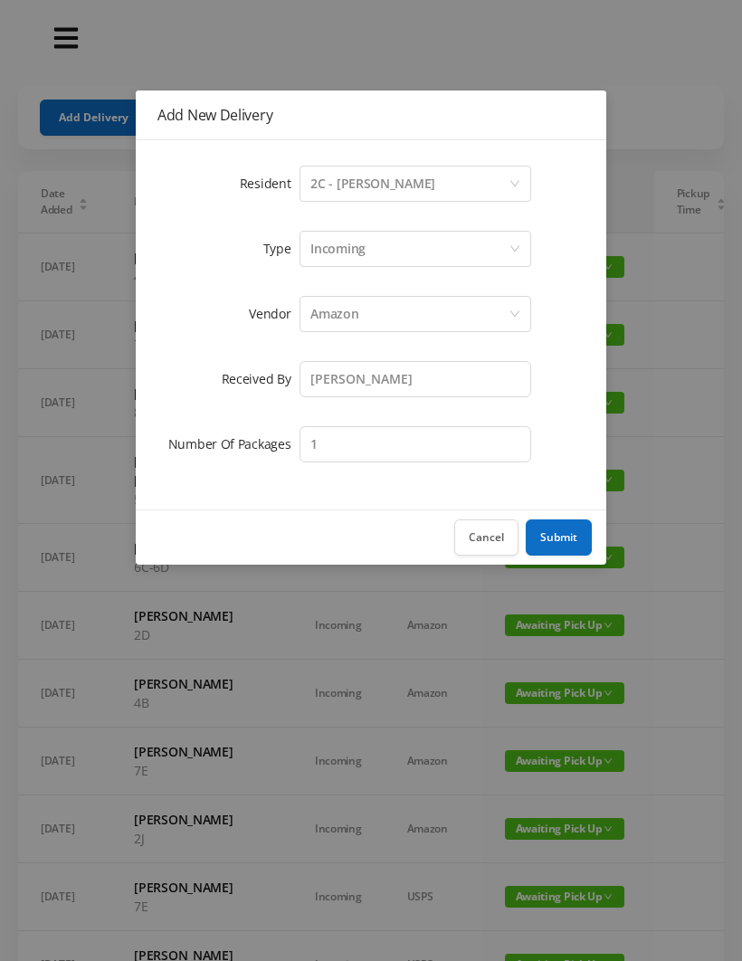
click at [570, 527] on button "Submit" at bounding box center [559, 537] width 66 height 36
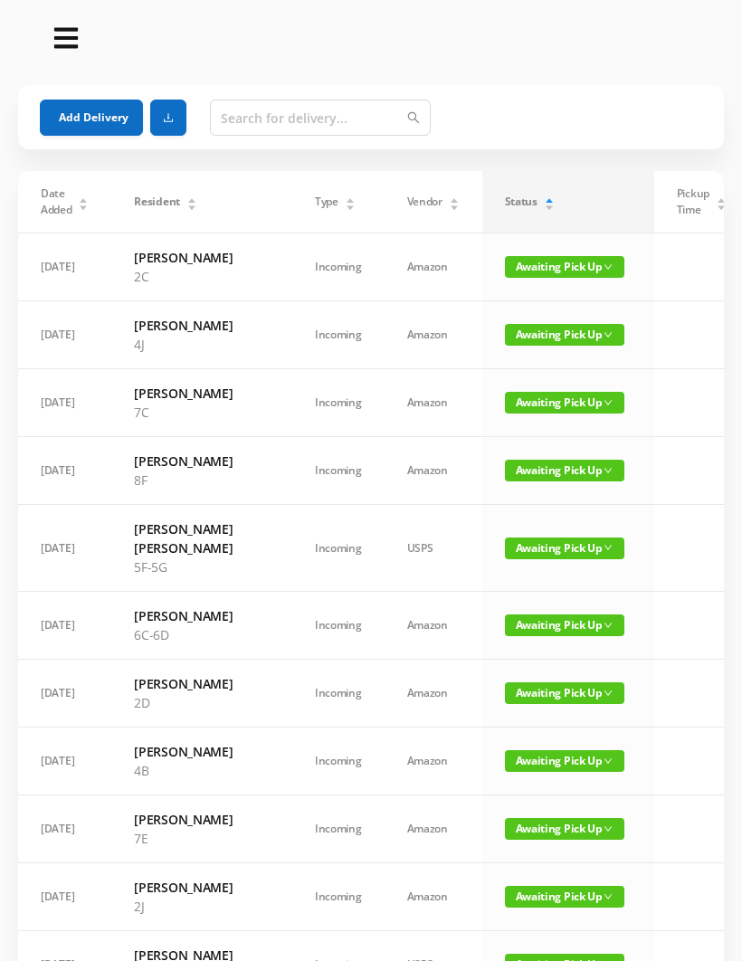
click at [99, 103] on button "Add Delivery" at bounding box center [91, 118] width 103 height 36
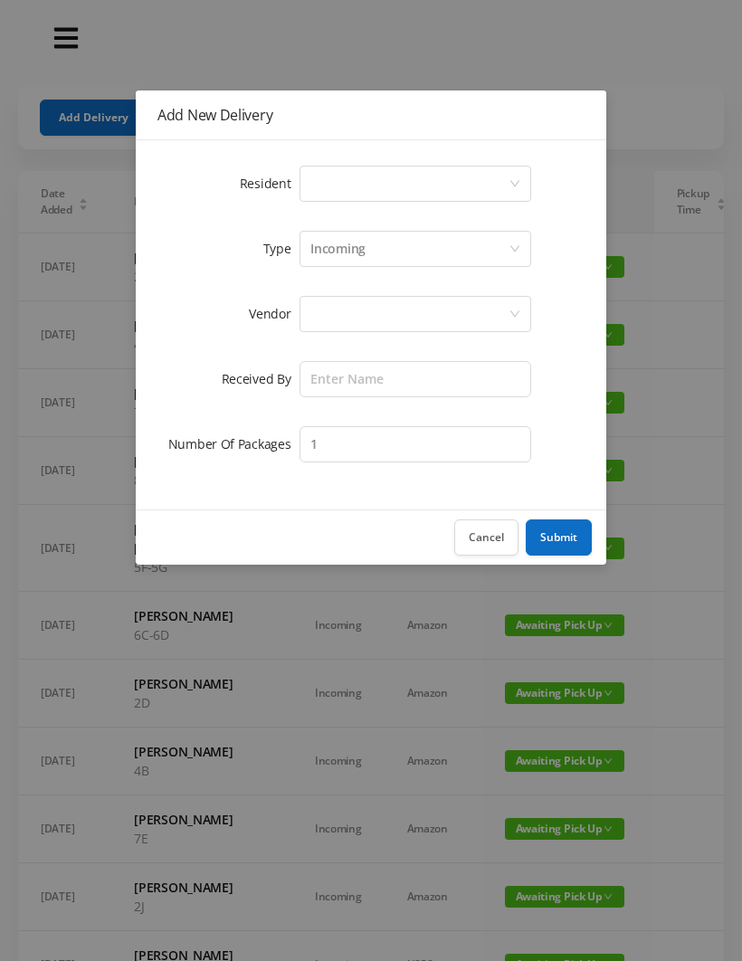
click at [354, 176] on div "Select a person" at bounding box center [409, 184] width 198 height 34
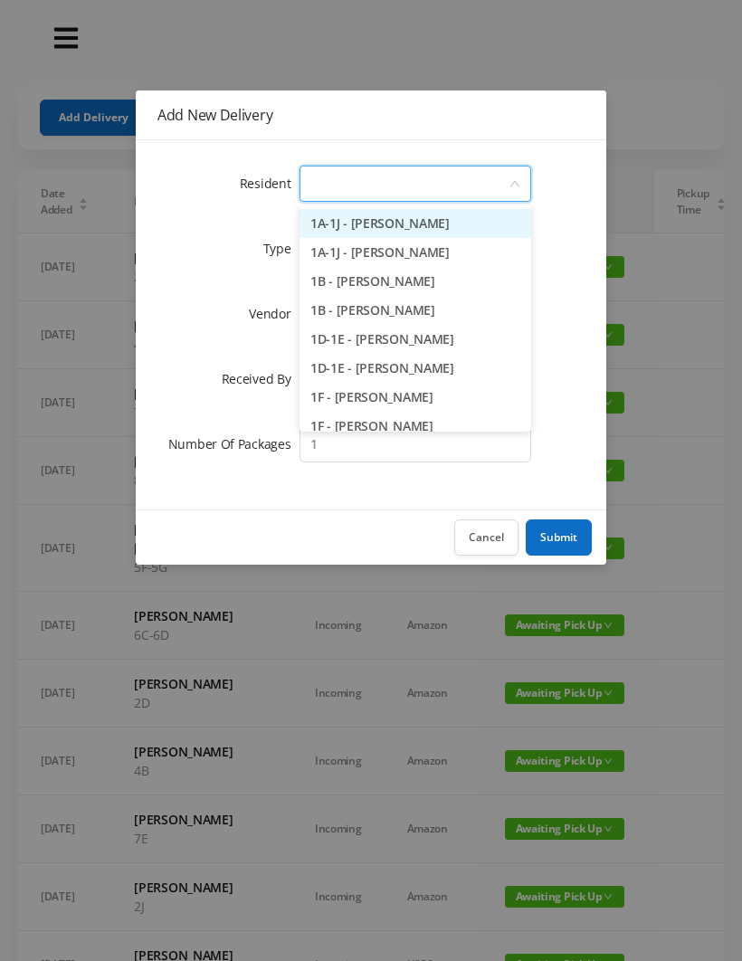
type input "3"
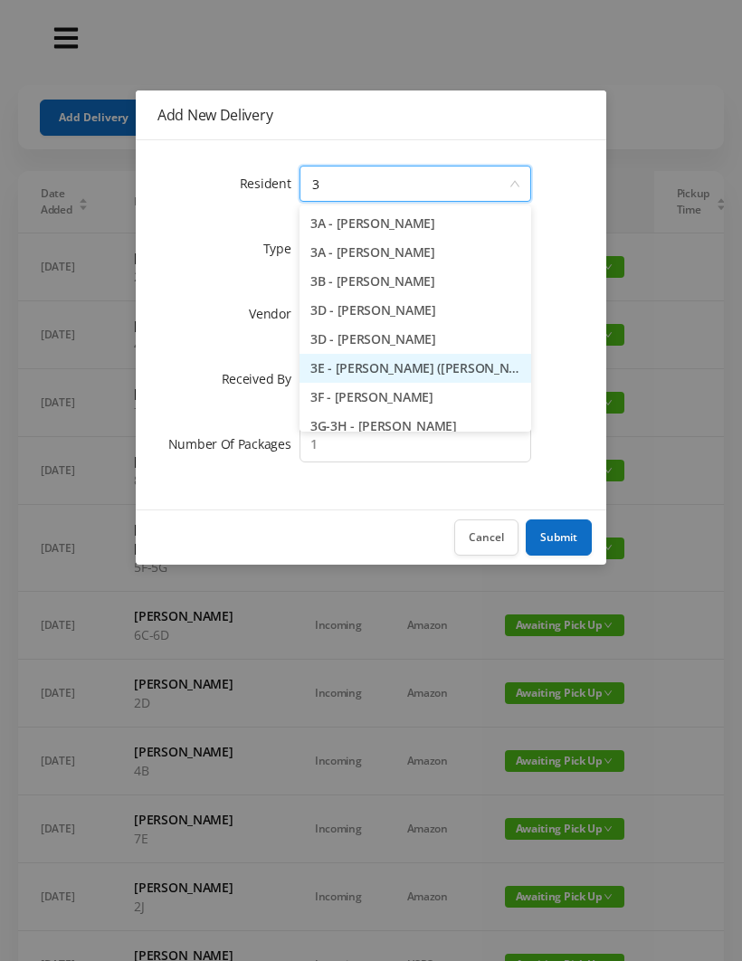
click at [414, 372] on li "3E - [PERSON_NAME] ([PERSON_NAME]) [PERSON_NAME]" at bounding box center [416, 368] width 232 height 29
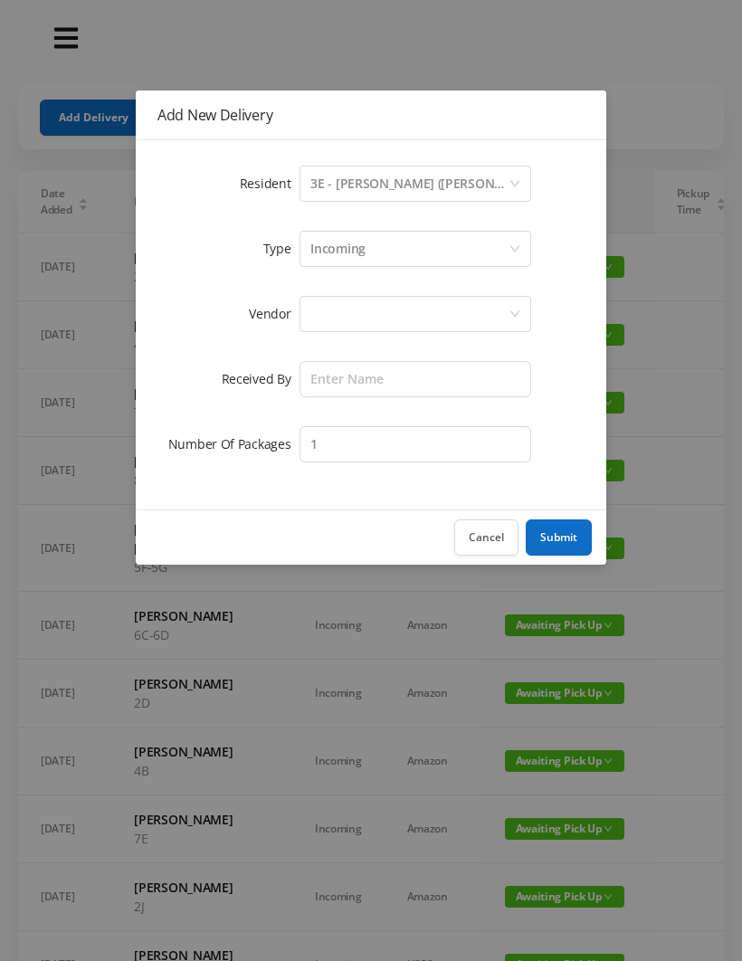
click at [333, 310] on div at bounding box center [409, 314] width 198 height 34
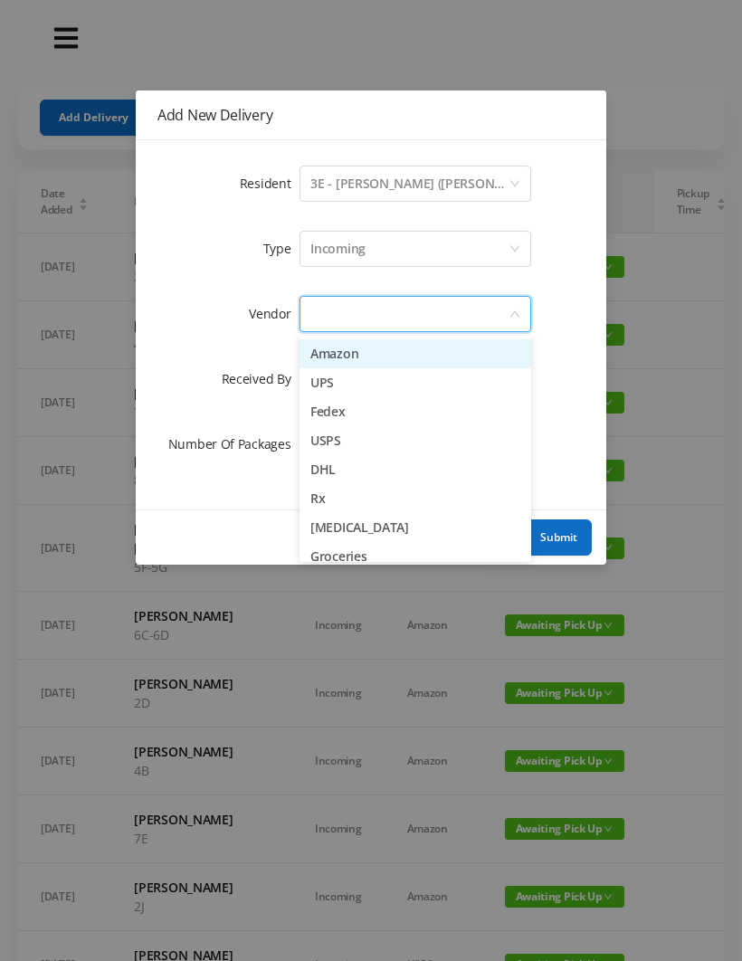
click at [392, 364] on li "Amazon" at bounding box center [416, 353] width 232 height 29
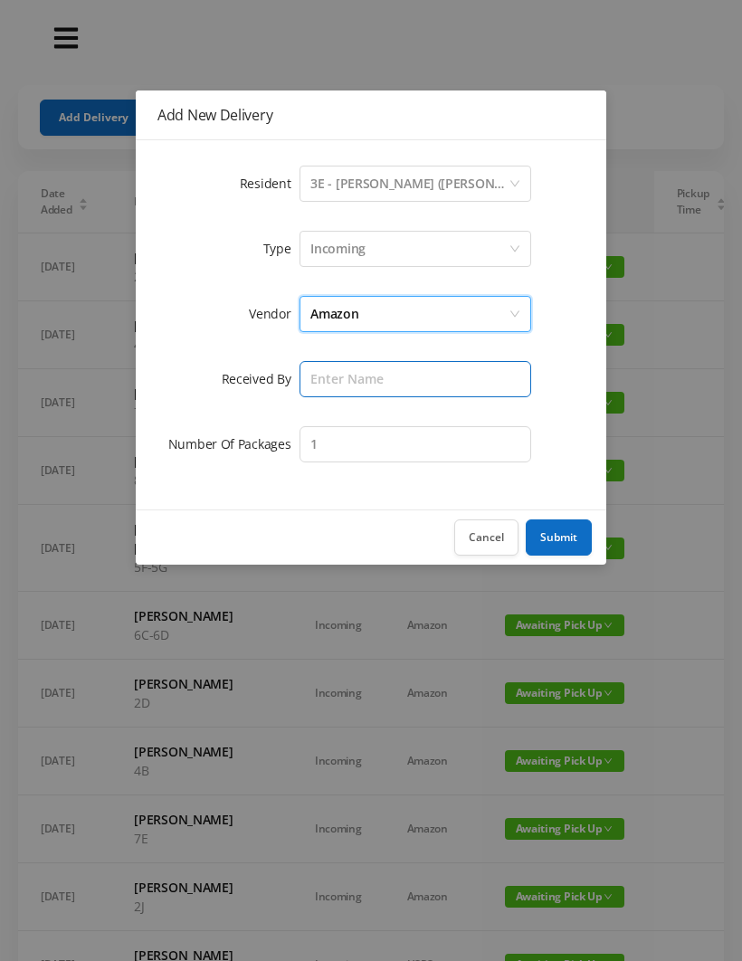
click at [336, 382] on input "text" at bounding box center [416, 379] width 232 height 36
type input "[PERSON_NAME]"
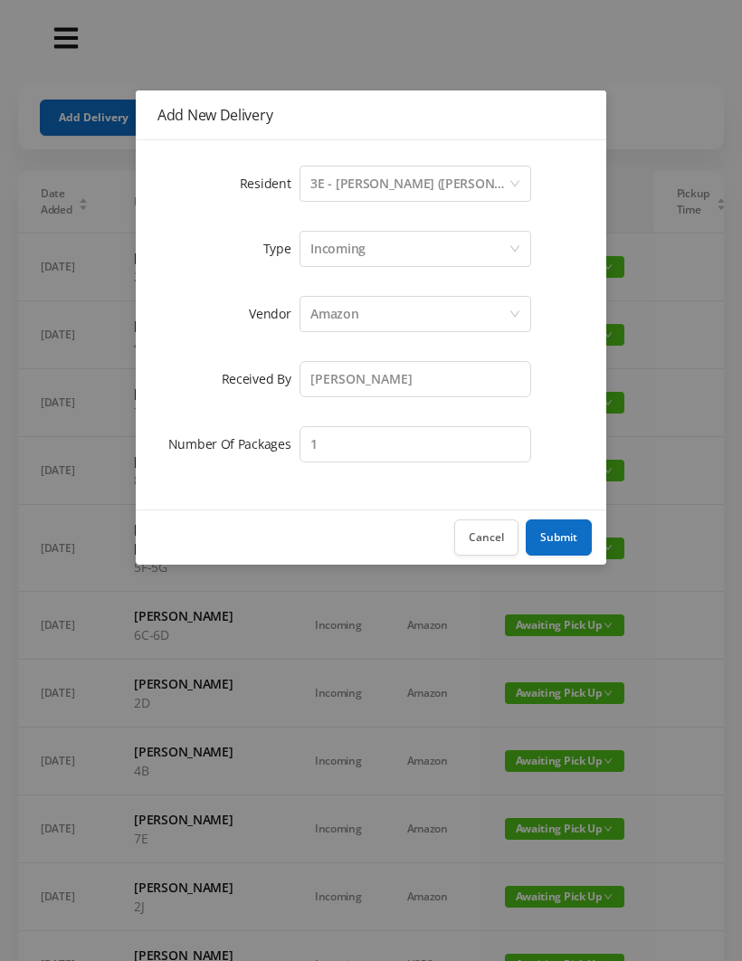
click at [567, 534] on button "Submit" at bounding box center [559, 537] width 66 height 36
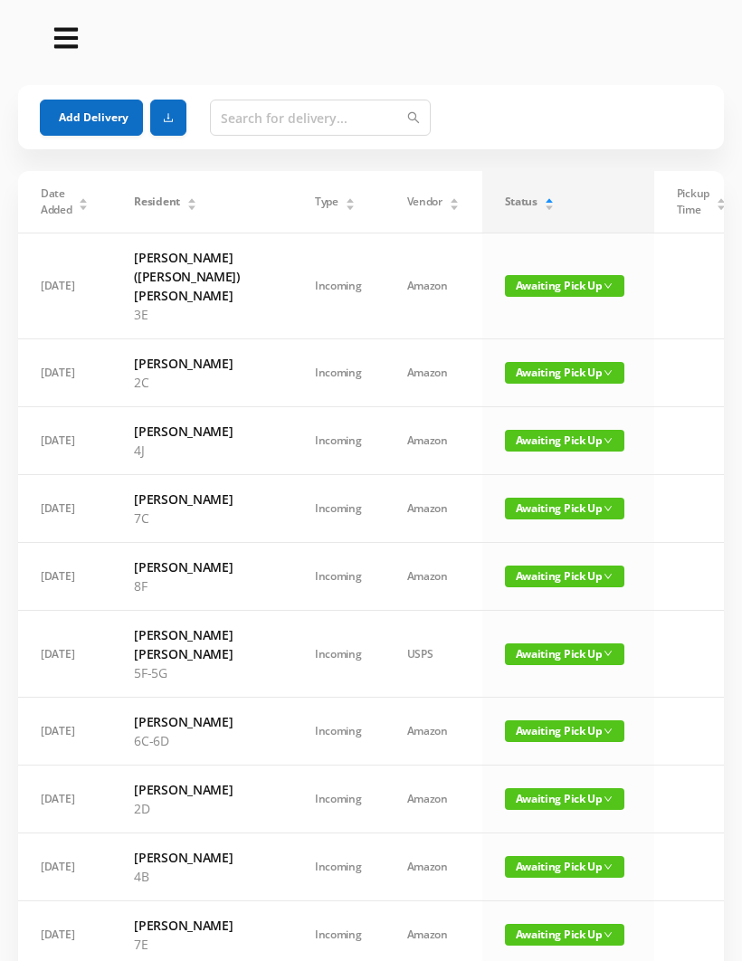
click at [126, 112] on button "Add Delivery" at bounding box center [91, 118] width 103 height 36
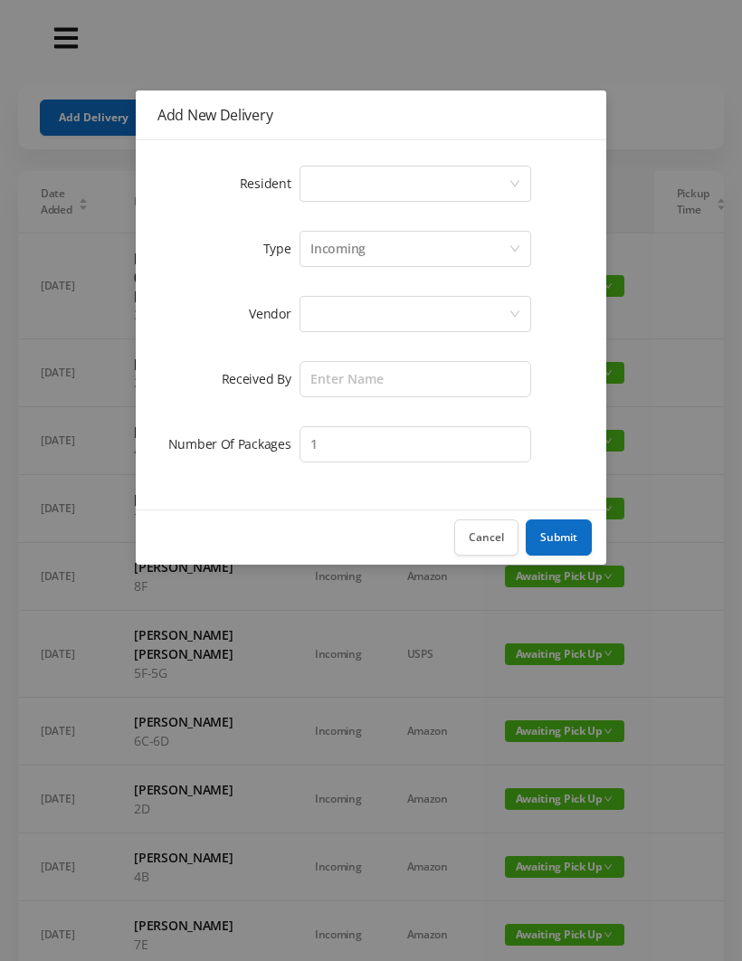
click at [339, 186] on div "Select a person" at bounding box center [409, 184] width 198 height 34
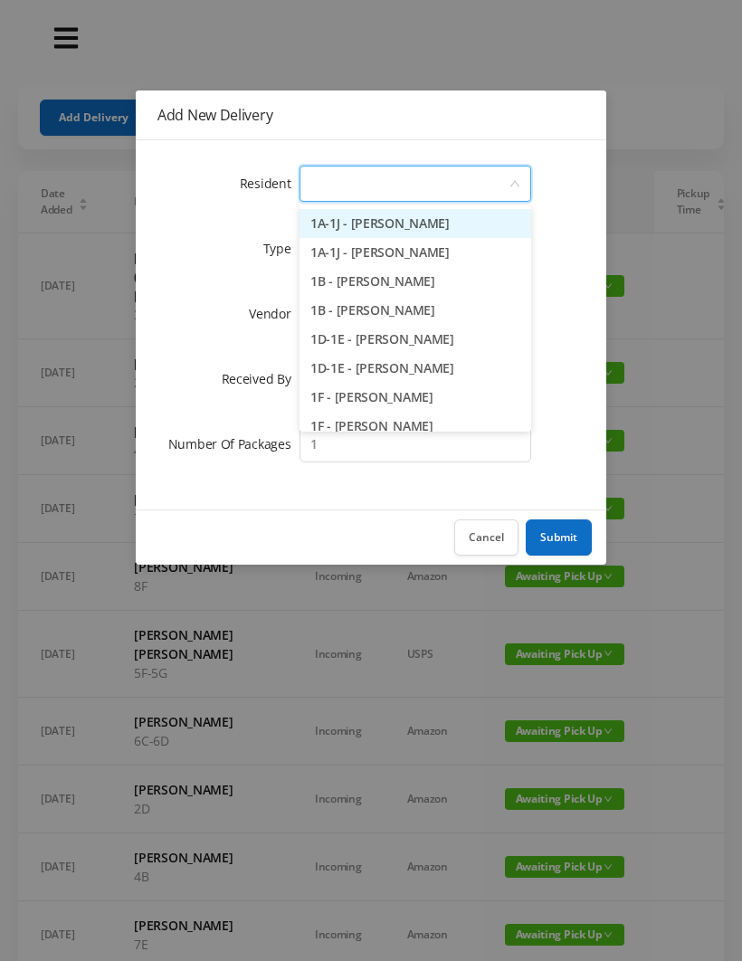
type input "2"
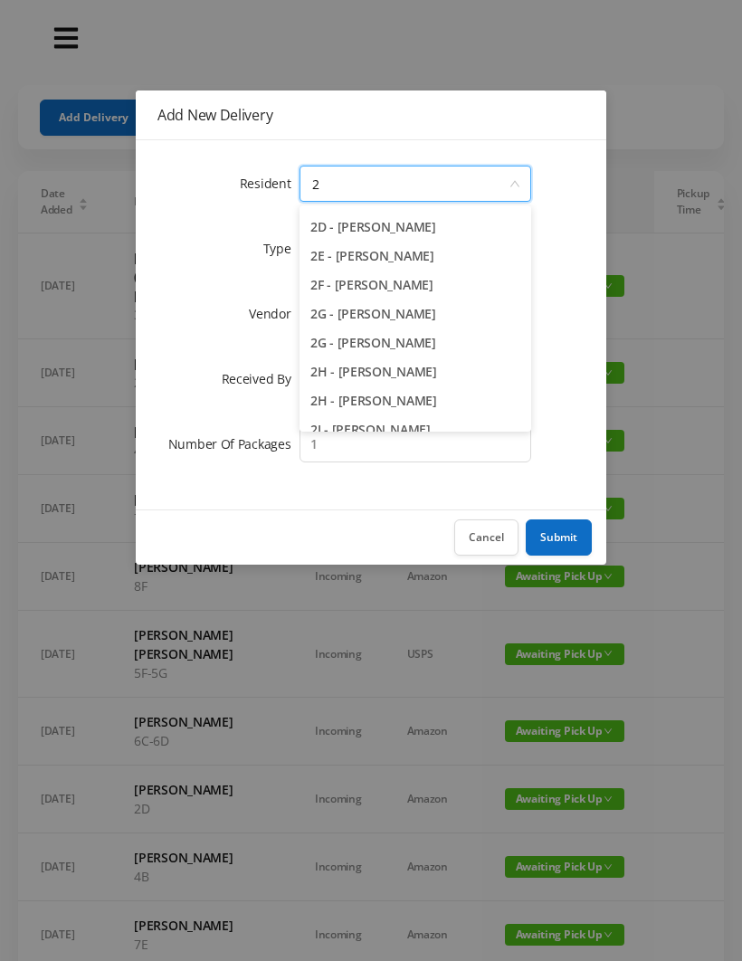
scroll to position [177, 0]
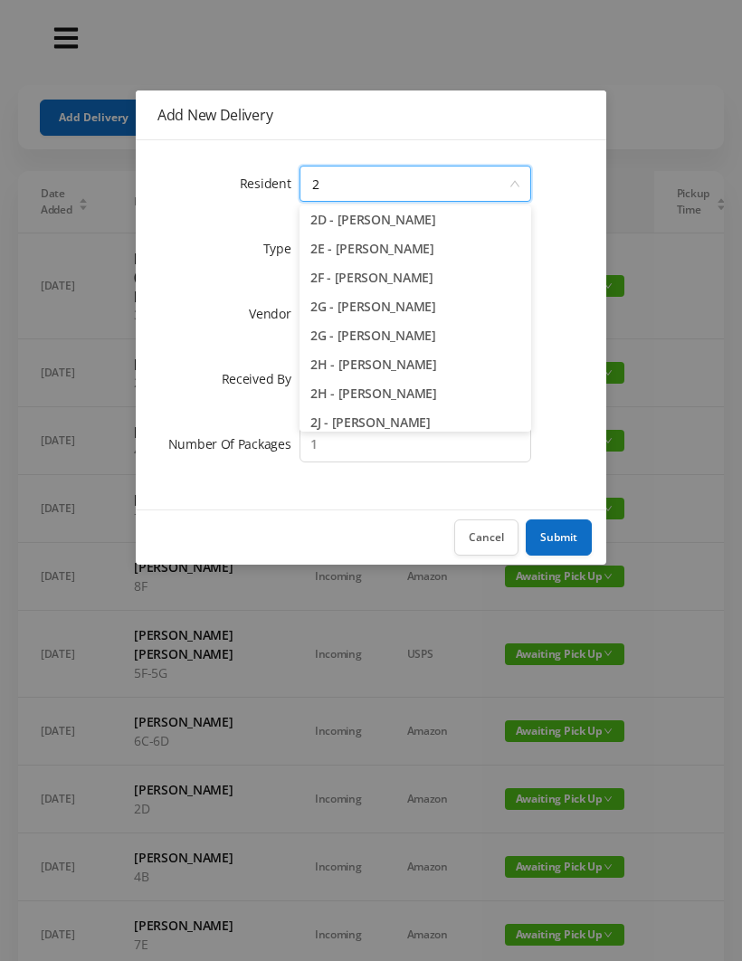
click at [410, 390] on li "2H - [PERSON_NAME]" at bounding box center [416, 393] width 232 height 29
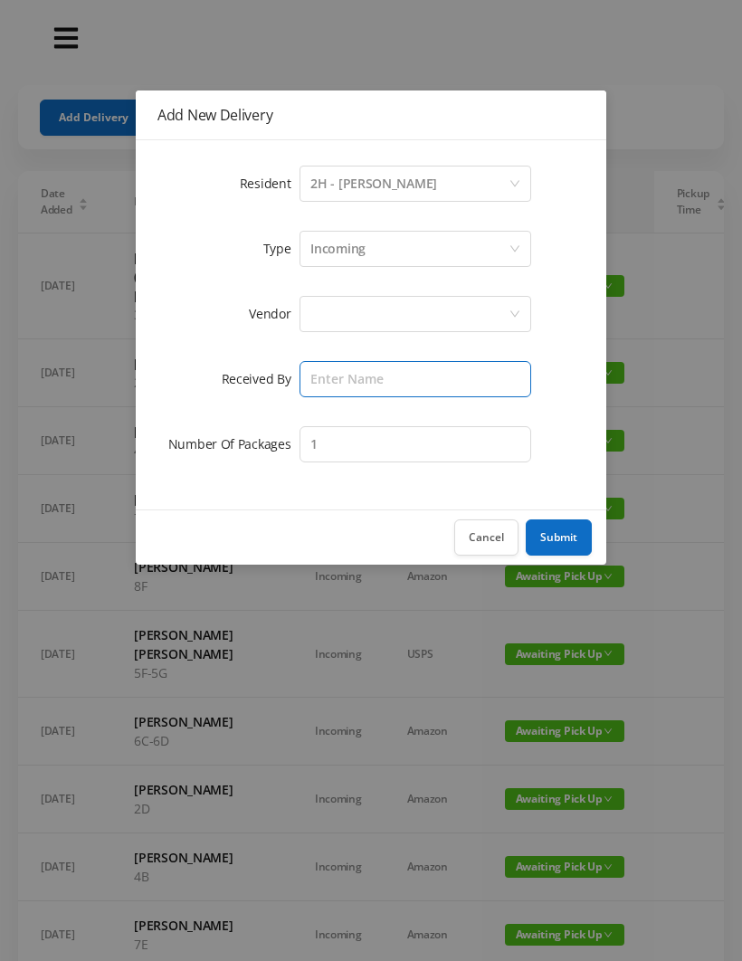
click at [333, 376] on input "text" at bounding box center [416, 379] width 232 height 36
type input "[PERSON_NAME]"
click at [324, 300] on div at bounding box center [409, 314] width 198 height 34
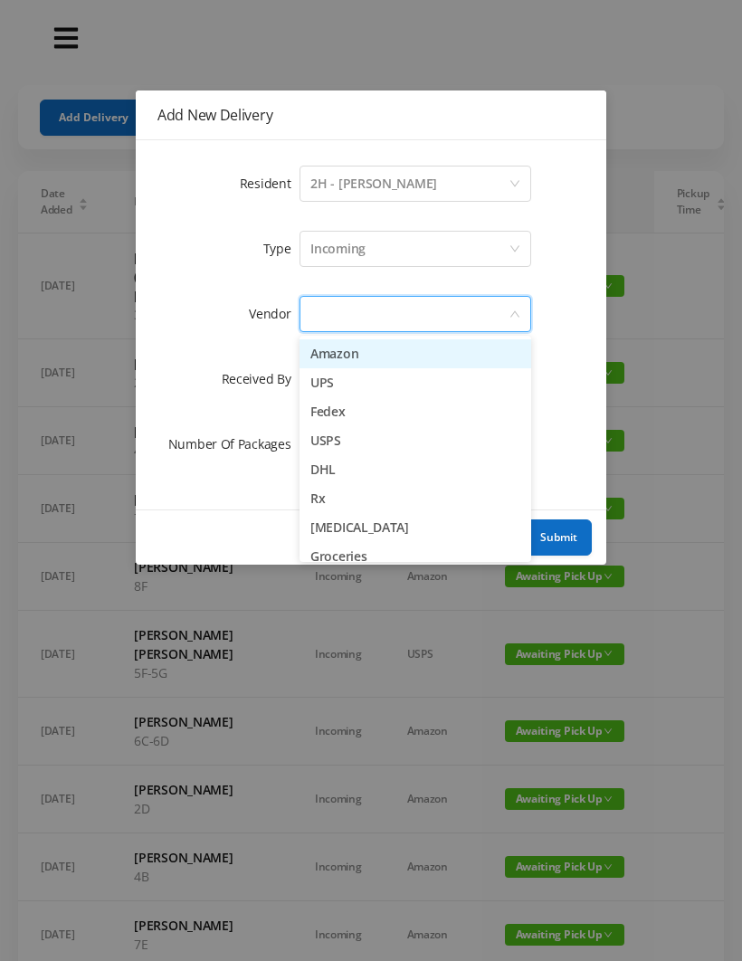
click at [423, 361] on li "Amazon" at bounding box center [416, 353] width 232 height 29
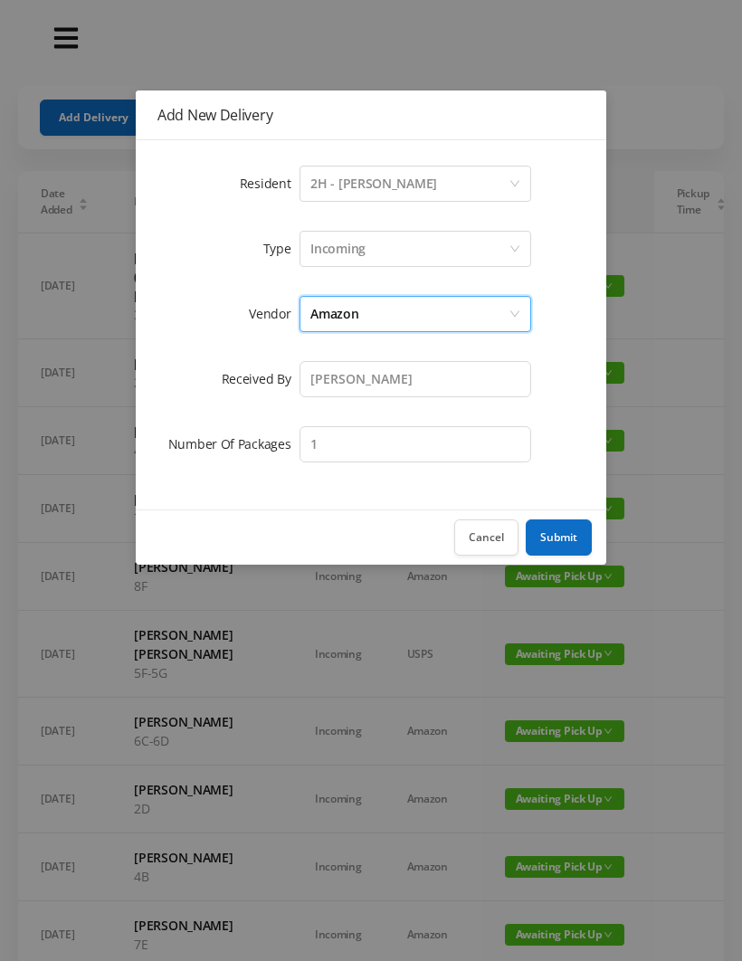
click at [570, 541] on button "Submit" at bounding box center [559, 537] width 66 height 36
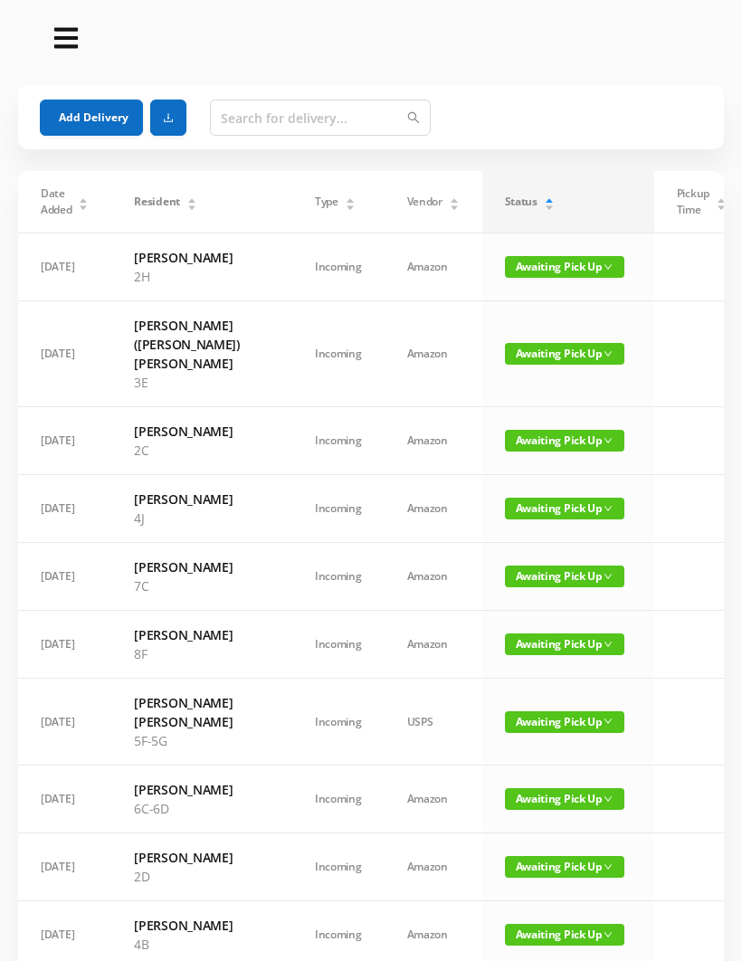
click at [89, 123] on button "Add Delivery" at bounding box center [91, 118] width 103 height 36
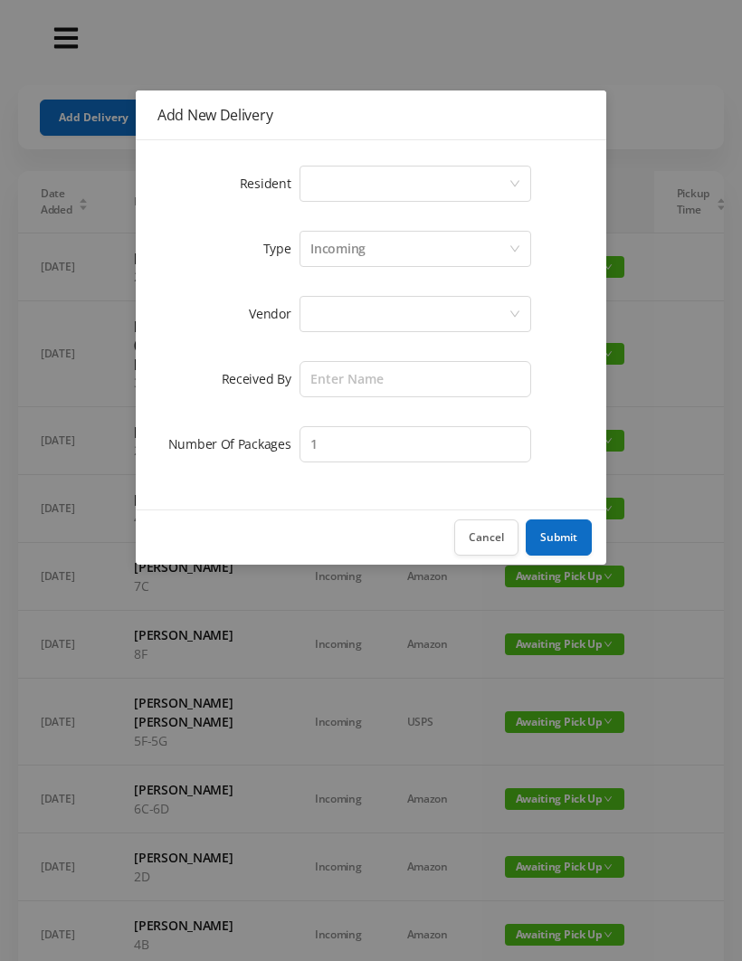
click at [333, 179] on div "Select a person" at bounding box center [409, 184] width 198 height 34
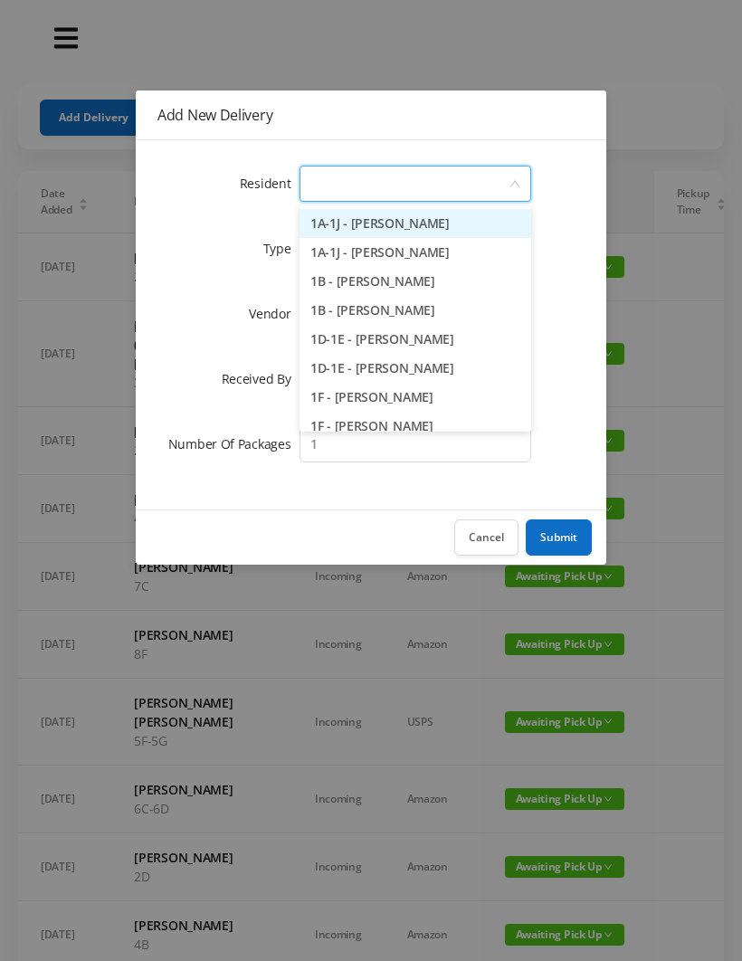
type input "4"
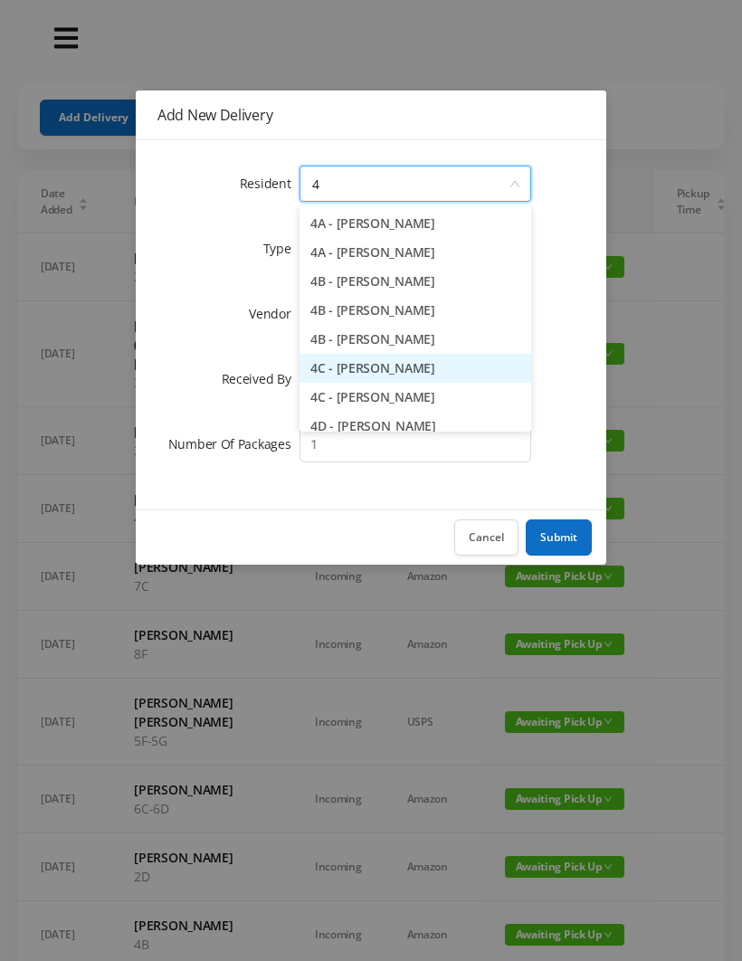
click at [403, 367] on li "4C - [PERSON_NAME]" at bounding box center [416, 368] width 232 height 29
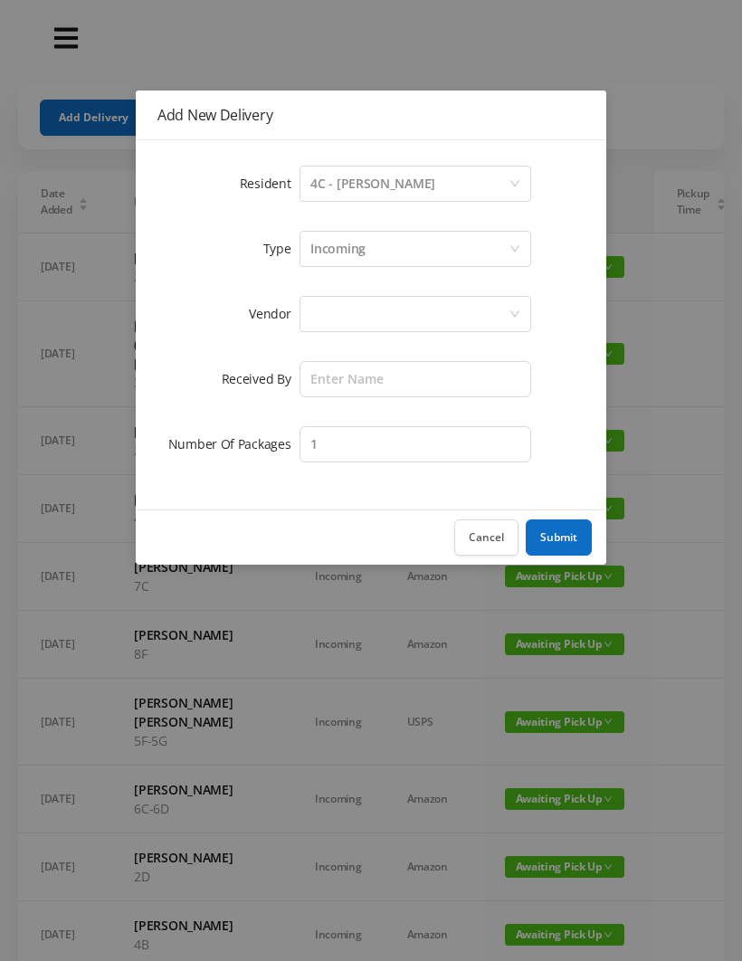
click at [340, 305] on div at bounding box center [409, 314] width 198 height 34
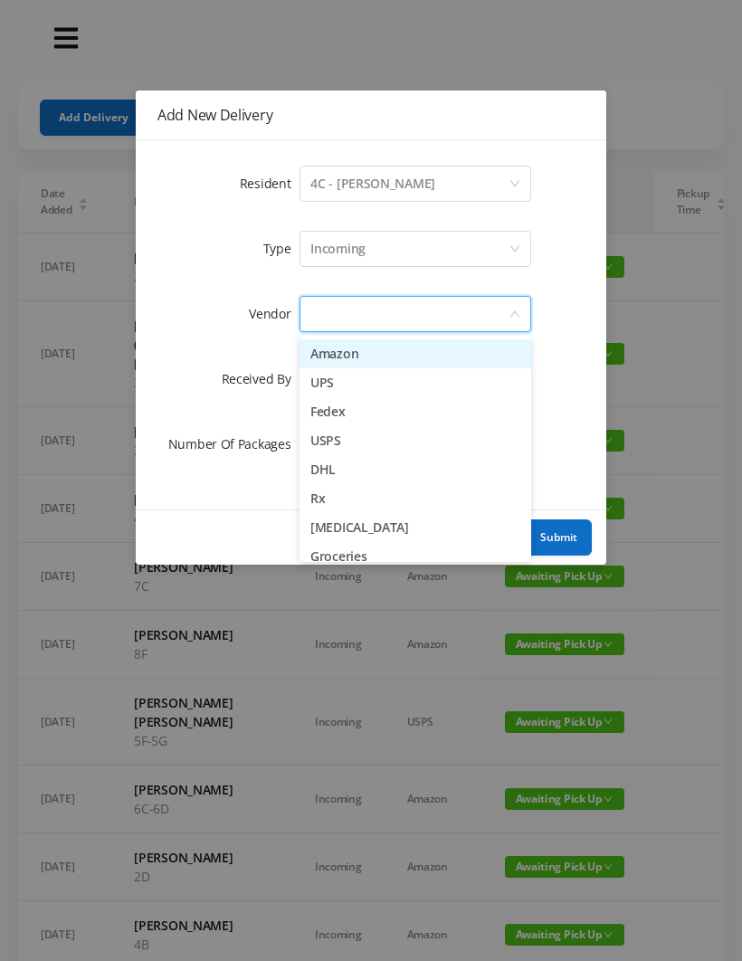
click at [361, 356] on li "Amazon" at bounding box center [416, 353] width 232 height 29
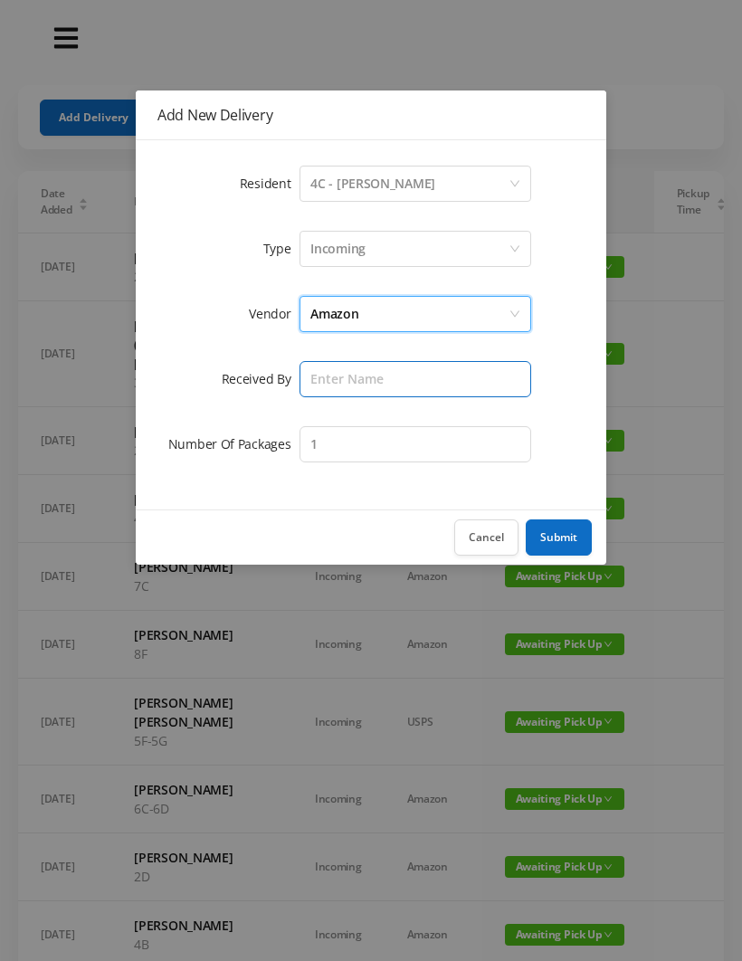
click at [322, 376] on input "text" at bounding box center [416, 379] width 232 height 36
type input "[PERSON_NAME]"
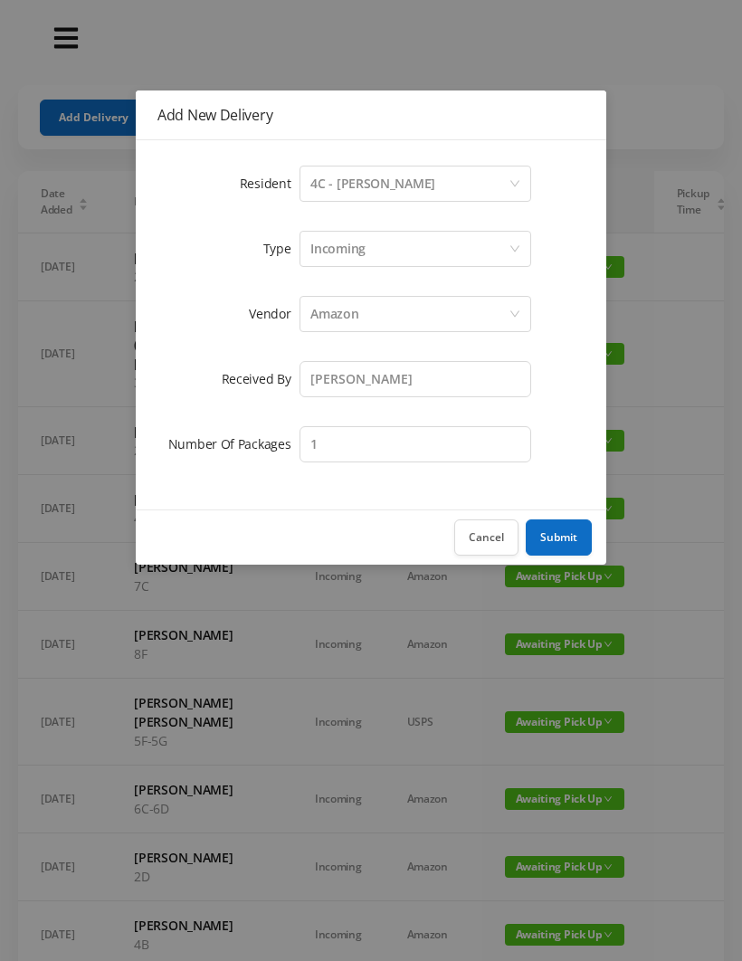
click at [563, 538] on button "Submit" at bounding box center [559, 537] width 66 height 36
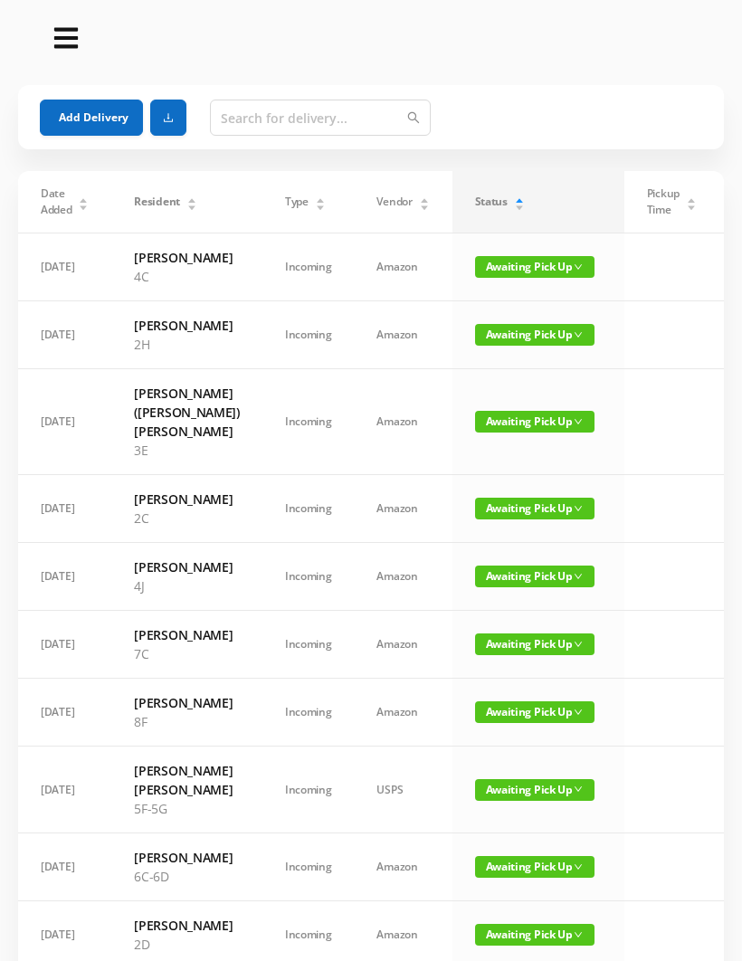
click at [90, 110] on button "Add Delivery" at bounding box center [91, 118] width 103 height 36
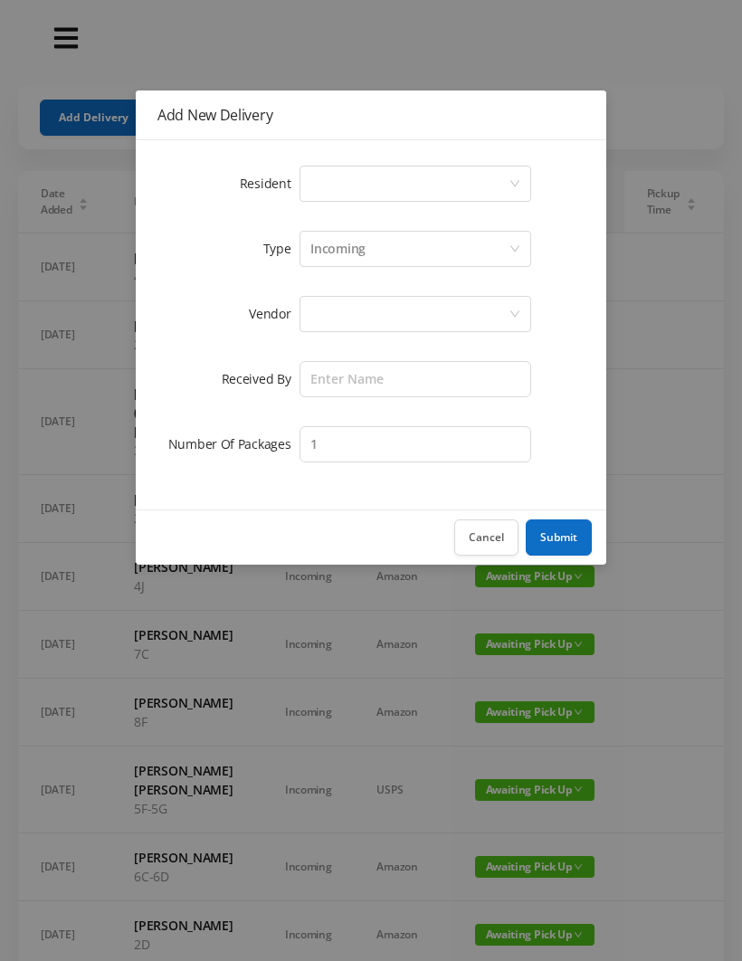
click at [337, 180] on div "Select a person" at bounding box center [409, 184] width 198 height 34
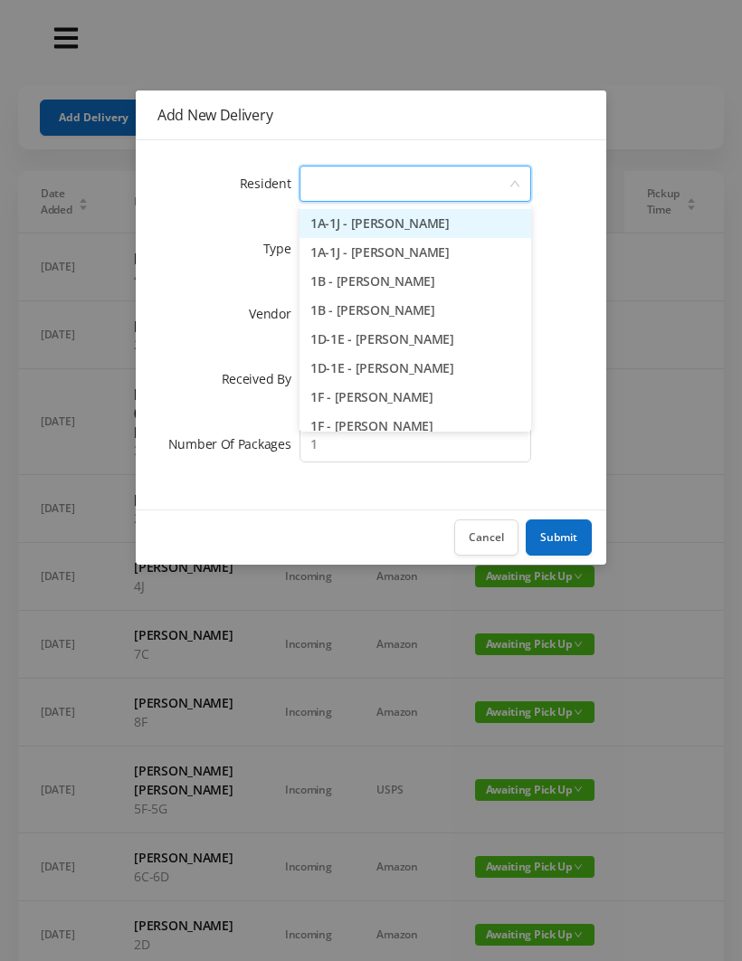
type input "4"
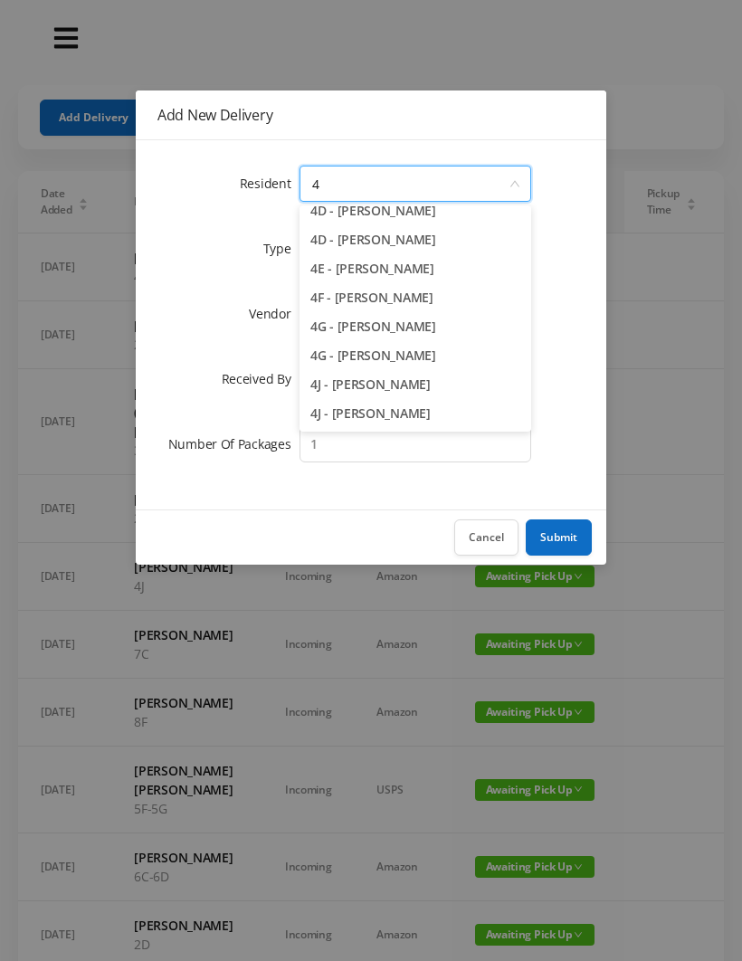
scroll to position [215, 0]
click at [388, 419] on li "4J - [PERSON_NAME]" at bounding box center [416, 413] width 232 height 29
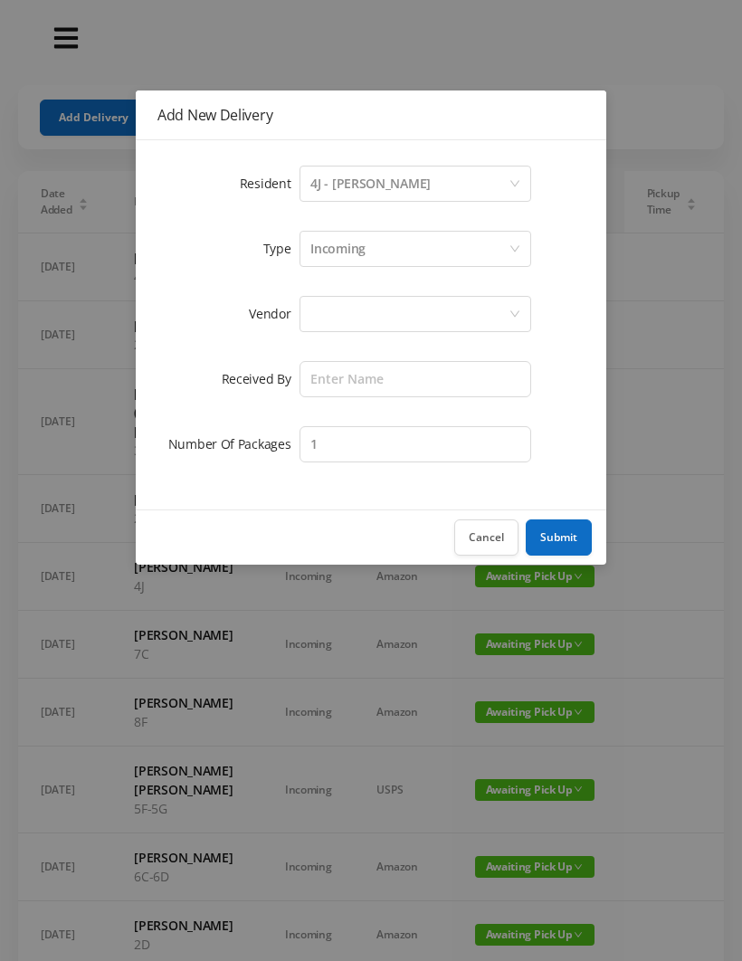
click at [337, 319] on div at bounding box center [409, 314] width 198 height 34
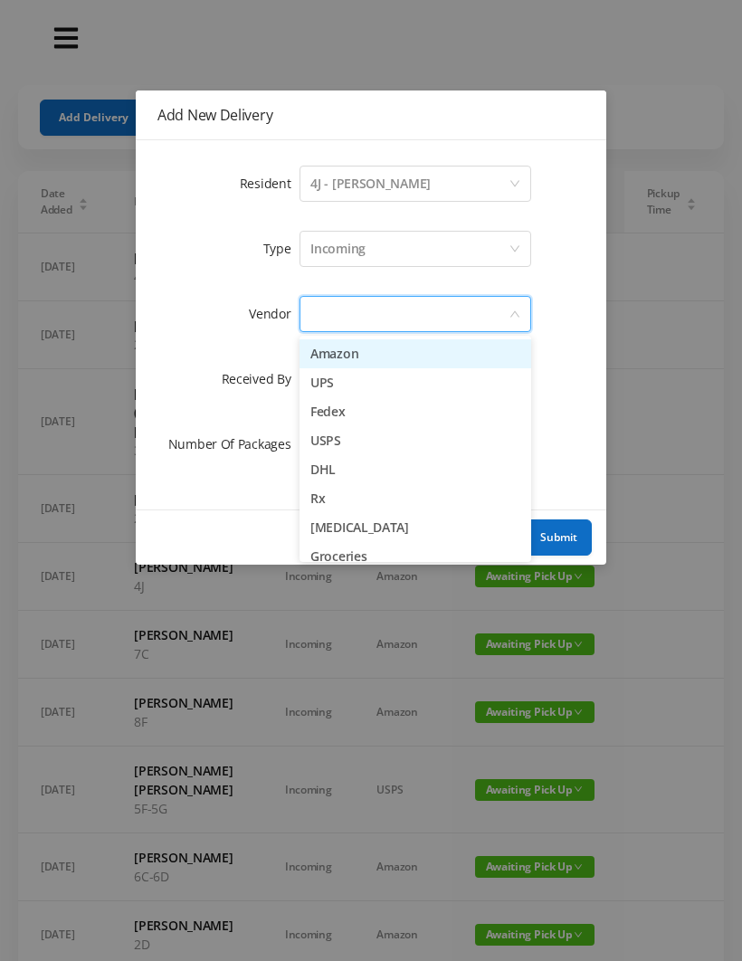
click at [437, 353] on li "Amazon" at bounding box center [416, 353] width 232 height 29
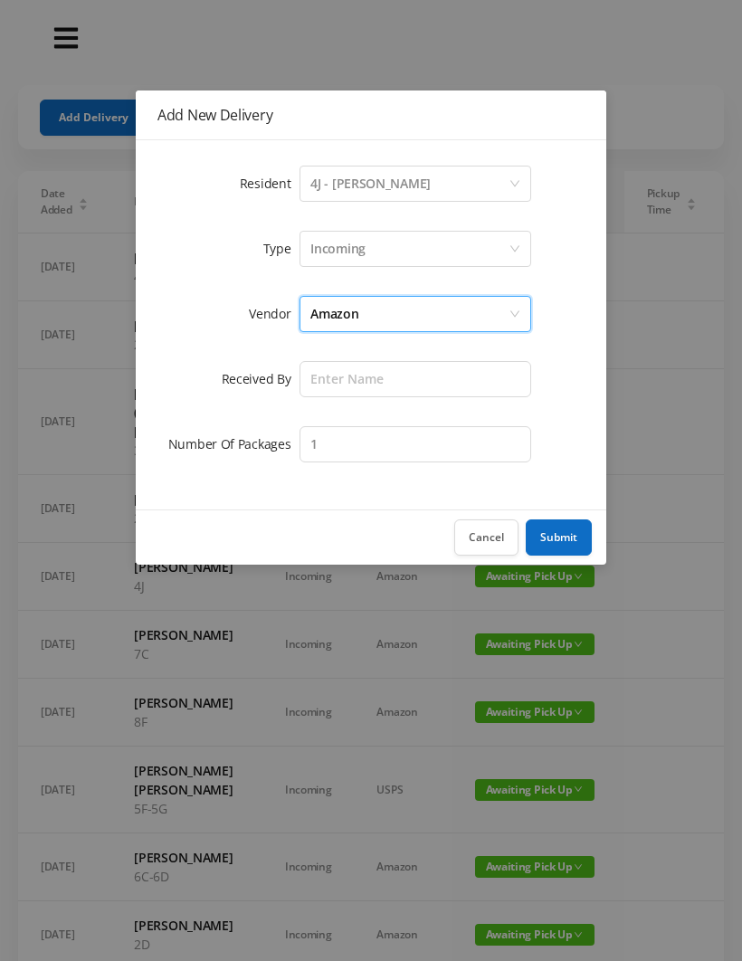
click at [396, 313] on div "Amazon" at bounding box center [409, 314] width 198 height 34
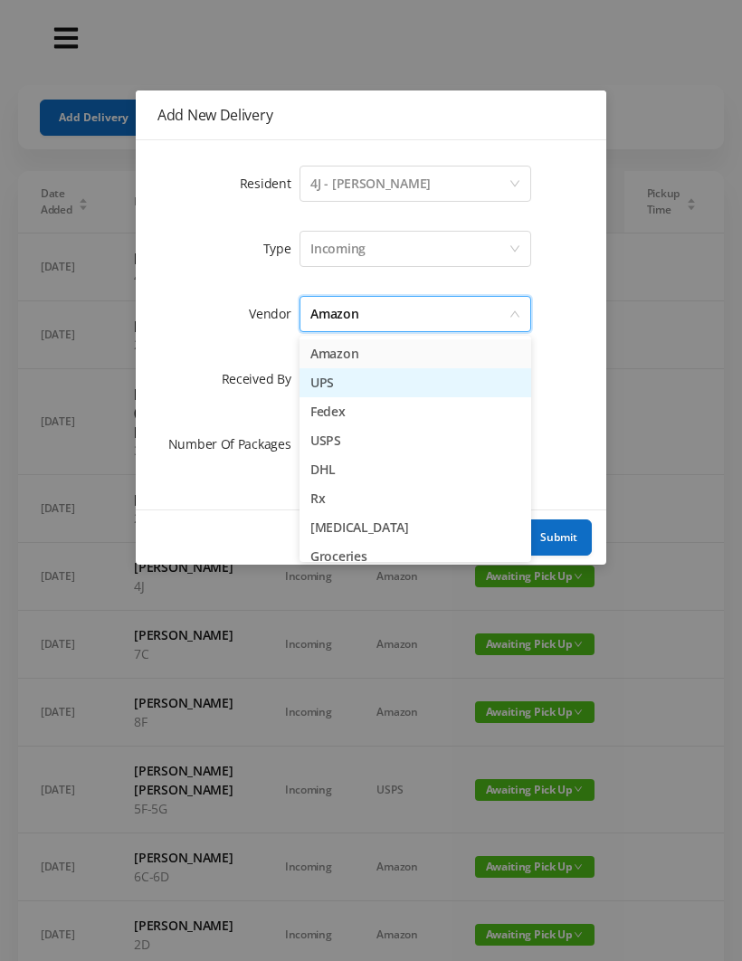
click at [356, 393] on li "UPS" at bounding box center [416, 382] width 232 height 29
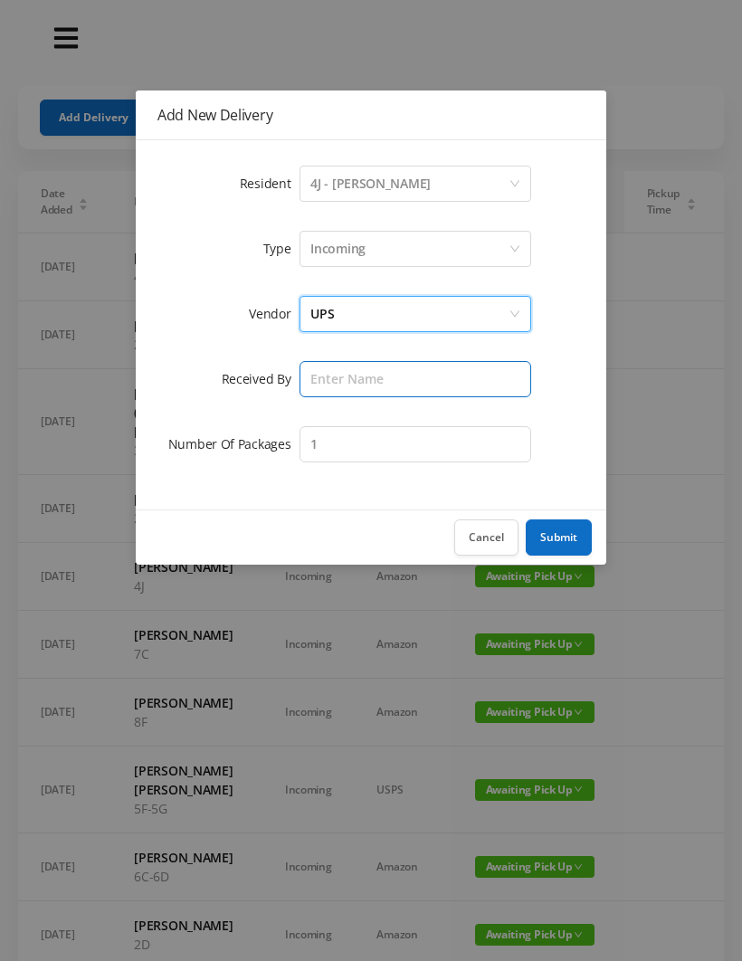
click at [346, 390] on input "text" at bounding box center [416, 379] width 232 height 36
type input "[PERSON_NAME]"
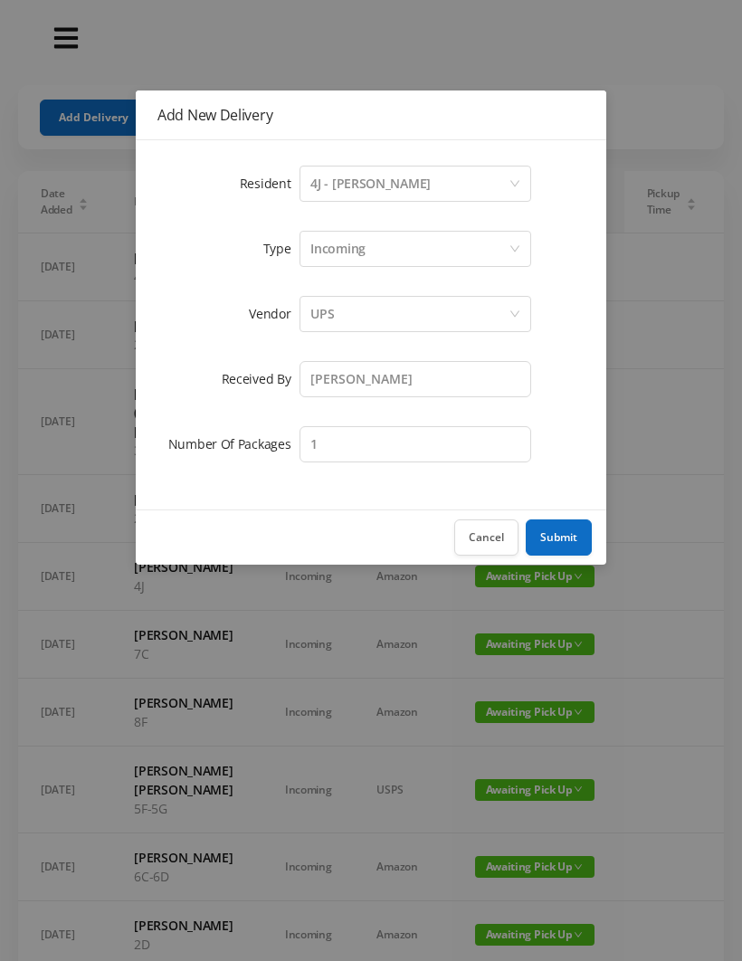
click at [573, 533] on button "Submit" at bounding box center [559, 537] width 66 height 36
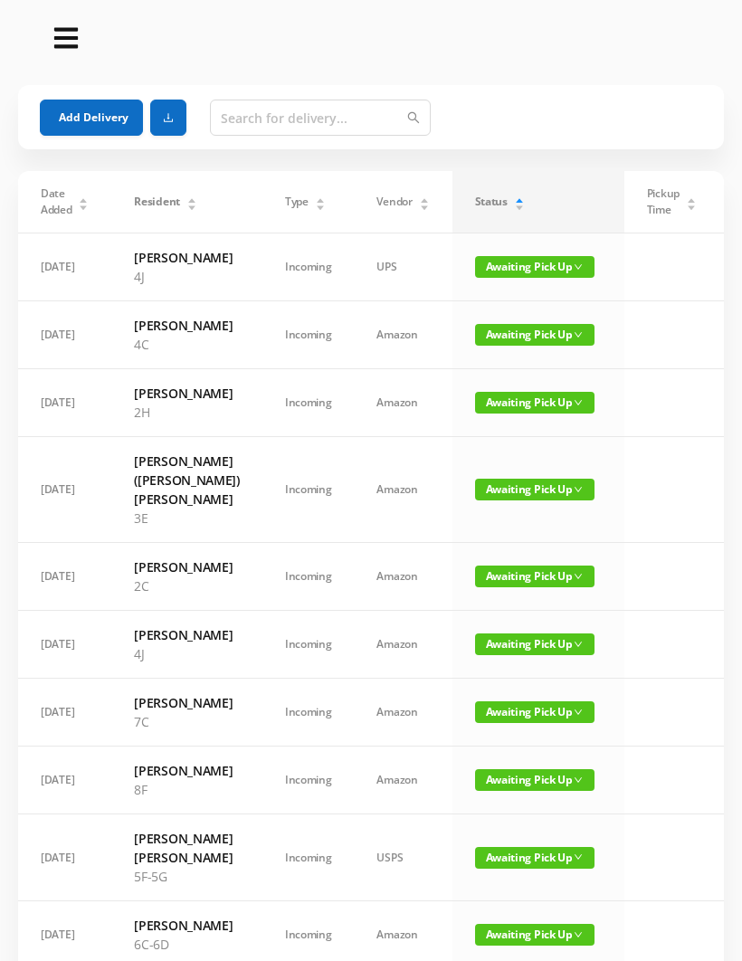
click at [93, 114] on button "Add Delivery" at bounding box center [91, 118] width 103 height 36
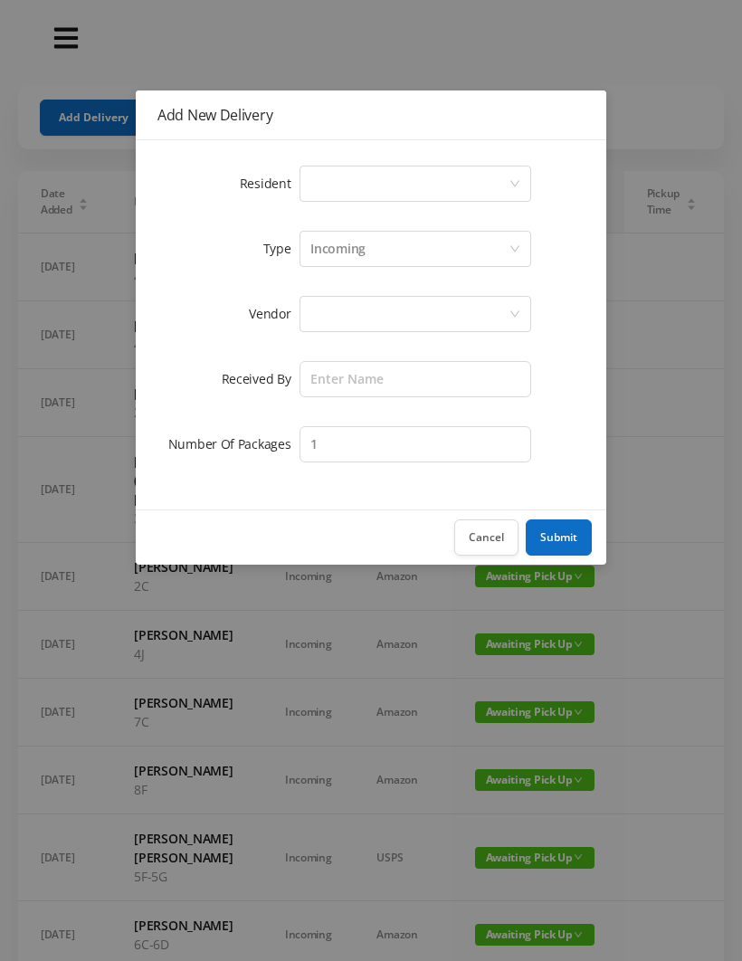
click at [335, 176] on div "Select a person" at bounding box center [409, 184] width 198 height 34
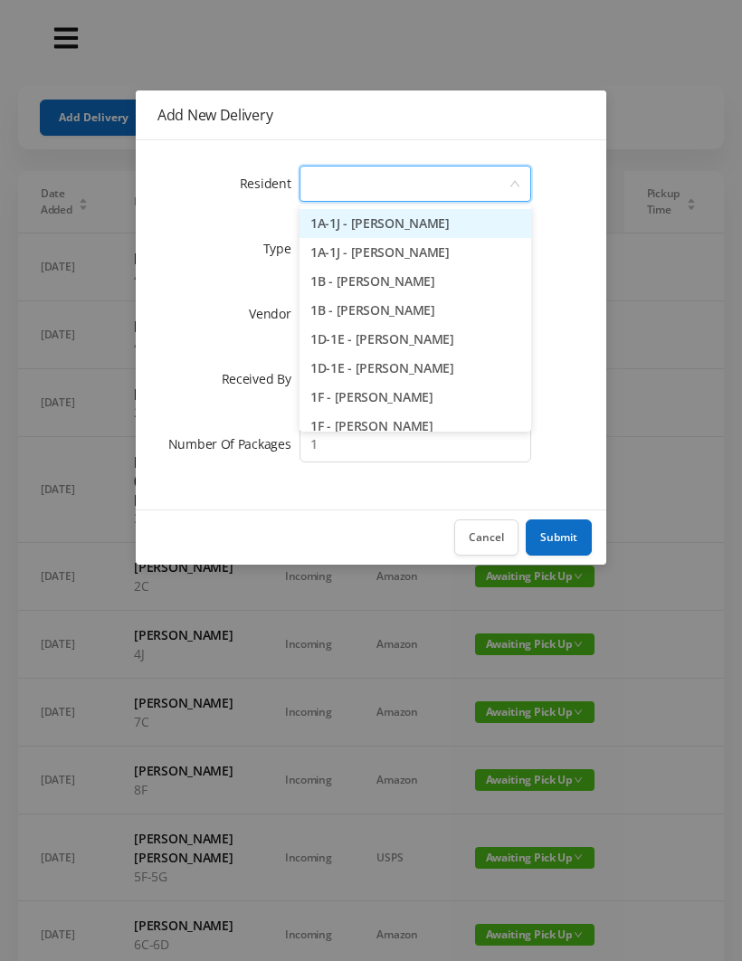
type input "2"
click at [364, 380] on li "2D - [PERSON_NAME]" at bounding box center [416, 368] width 232 height 29
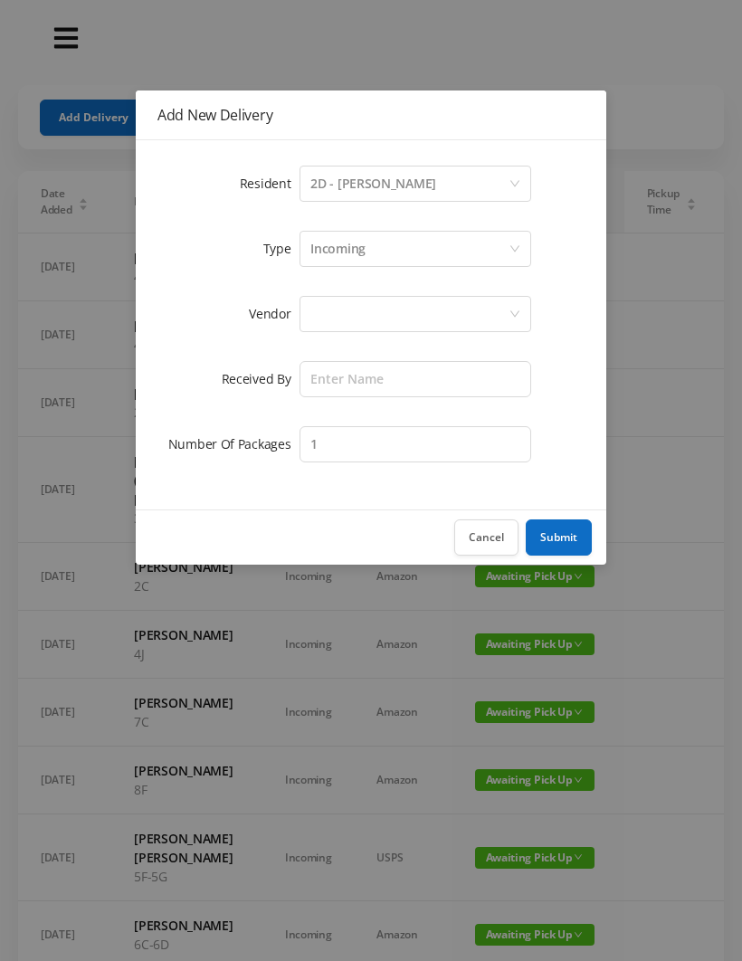
click at [347, 304] on div at bounding box center [409, 314] width 198 height 34
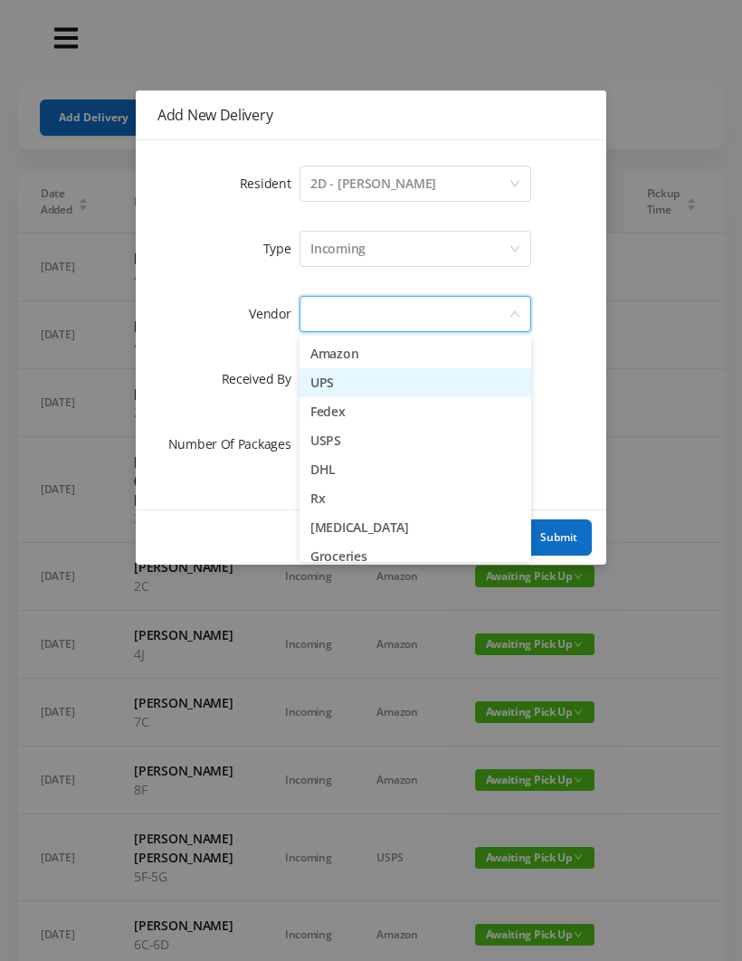
click at [381, 384] on li "UPS" at bounding box center [416, 382] width 232 height 29
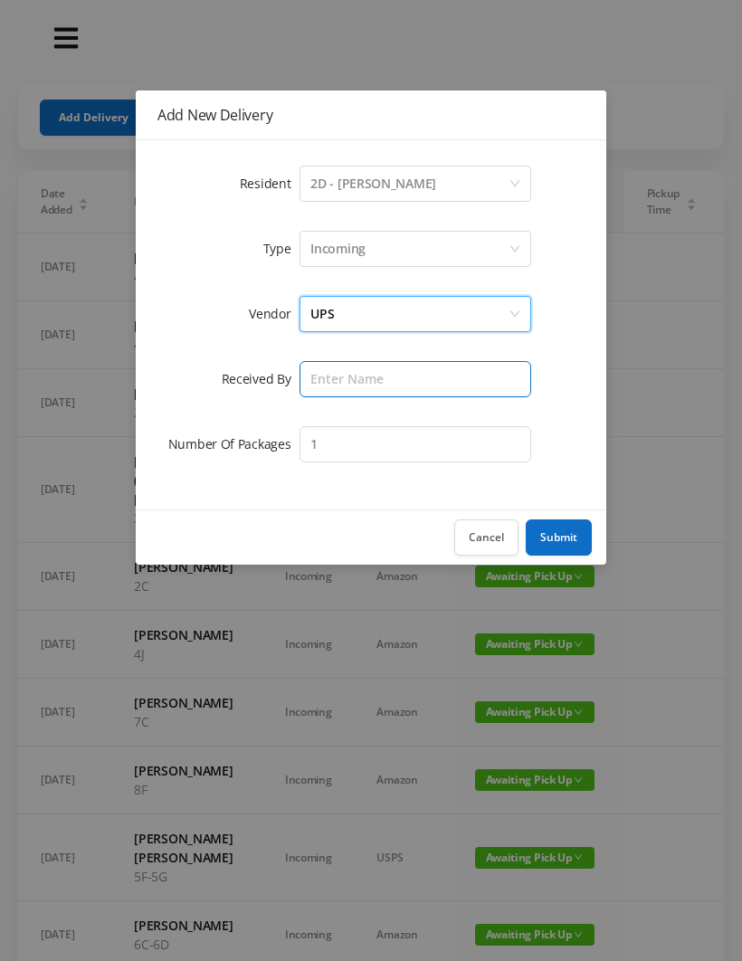
click at [334, 392] on input "text" at bounding box center [416, 379] width 232 height 36
type input "[PERSON_NAME]"
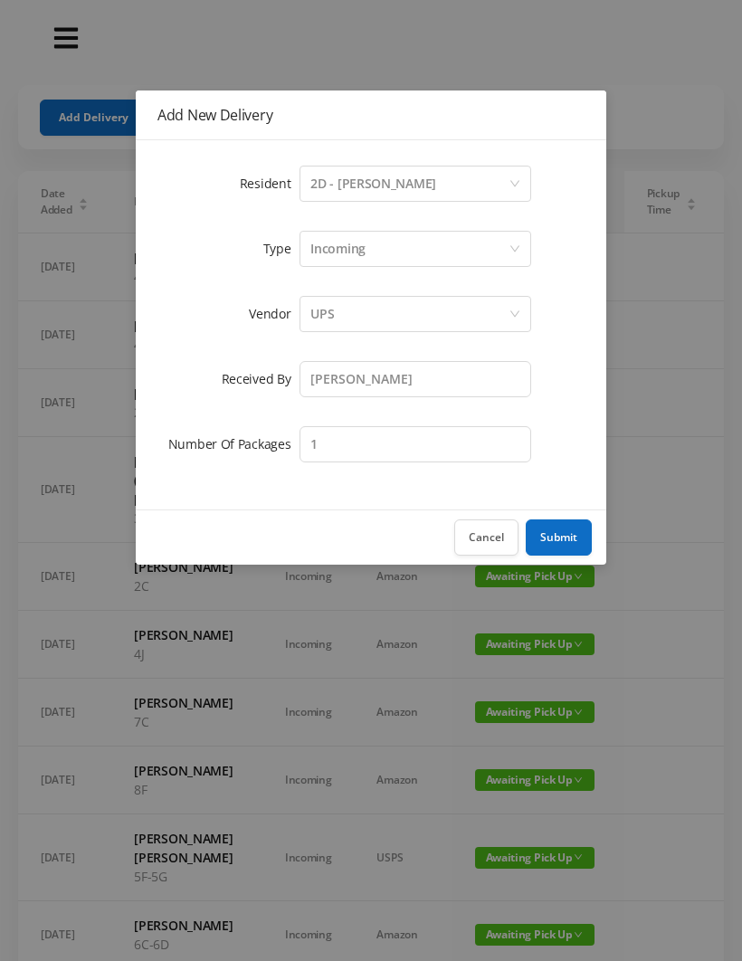
click at [578, 538] on button "Submit" at bounding box center [559, 537] width 66 height 36
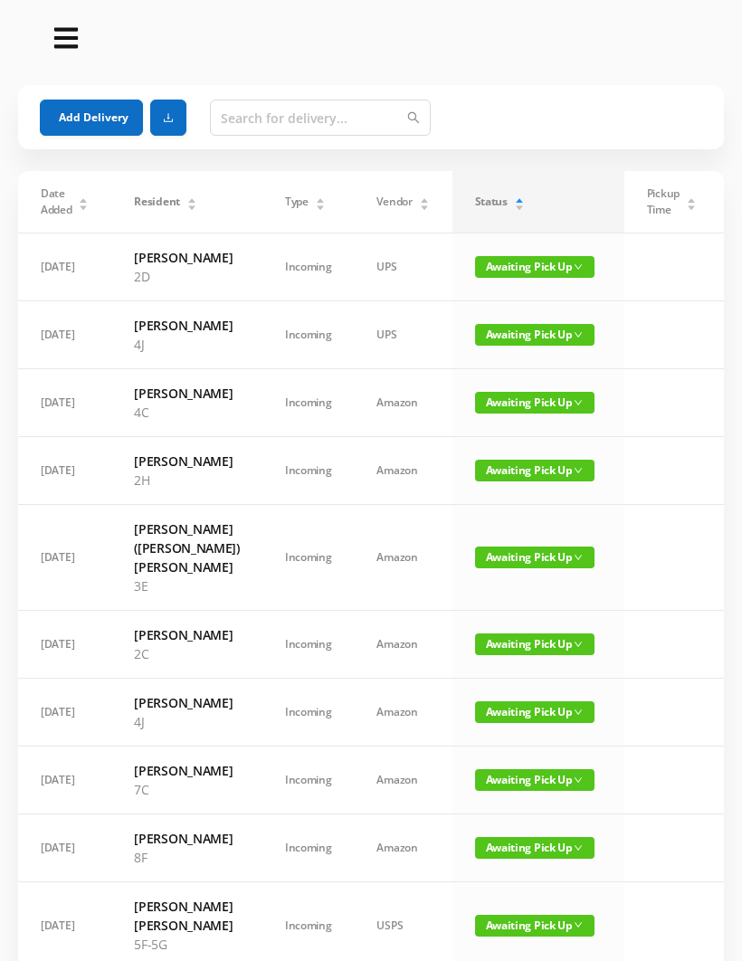
click at [96, 132] on button "Add Delivery" at bounding box center [91, 118] width 103 height 36
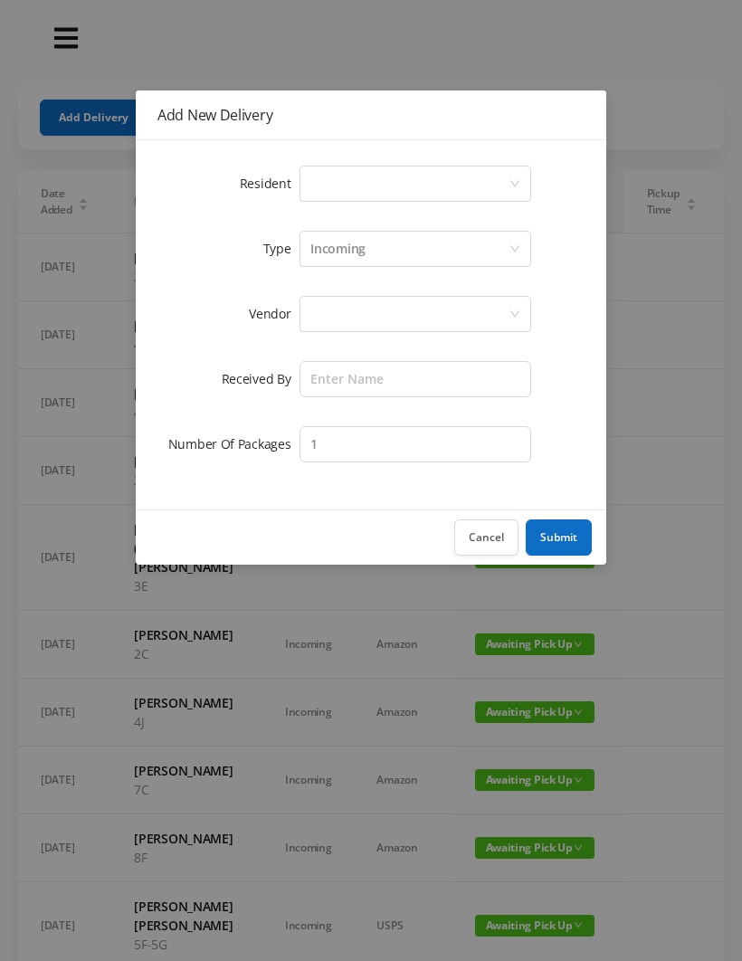
click at [338, 191] on div "Select a person" at bounding box center [409, 184] width 198 height 34
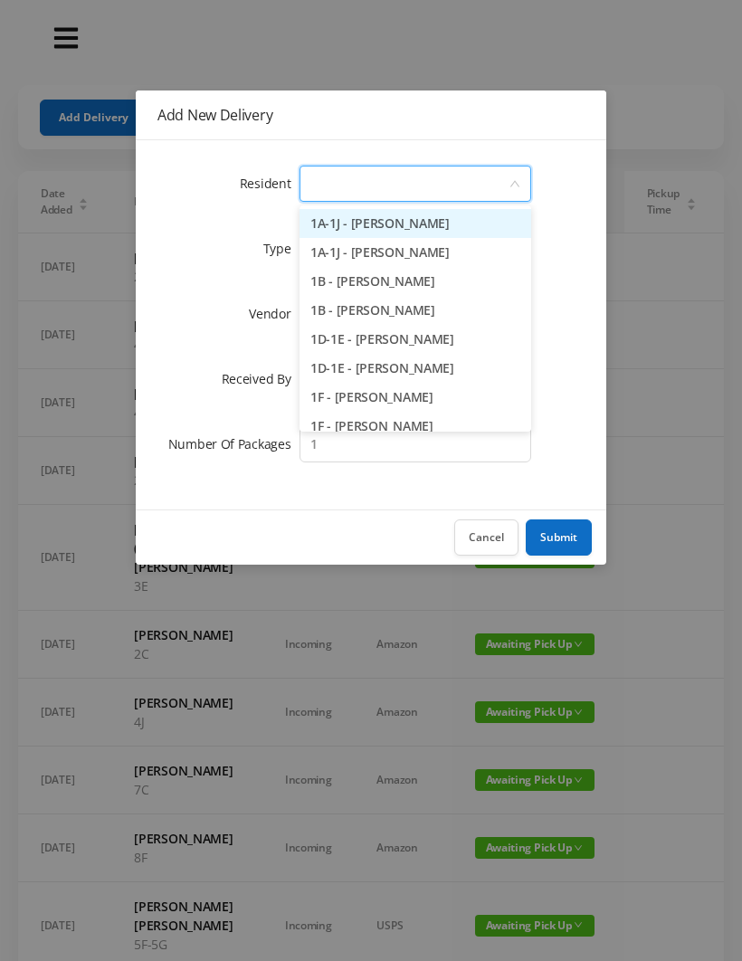
type input "8"
click at [424, 227] on li "8A - [PERSON_NAME]" at bounding box center [416, 223] width 232 height 29
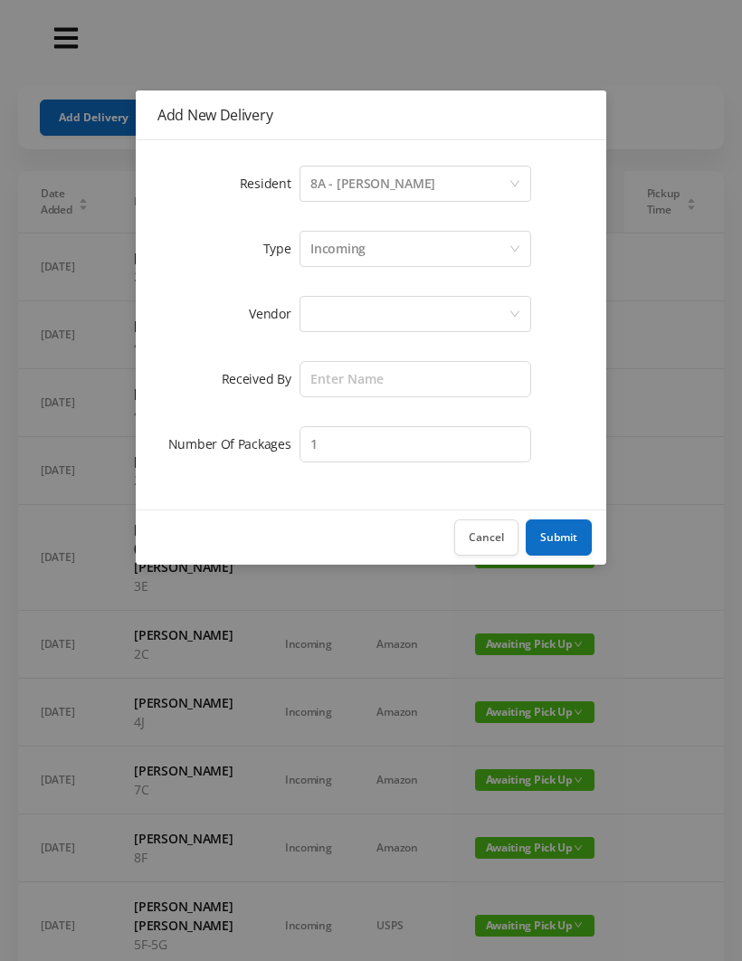
click at [330, 299] on div at bounding box center [409, 314] width 198 height 34
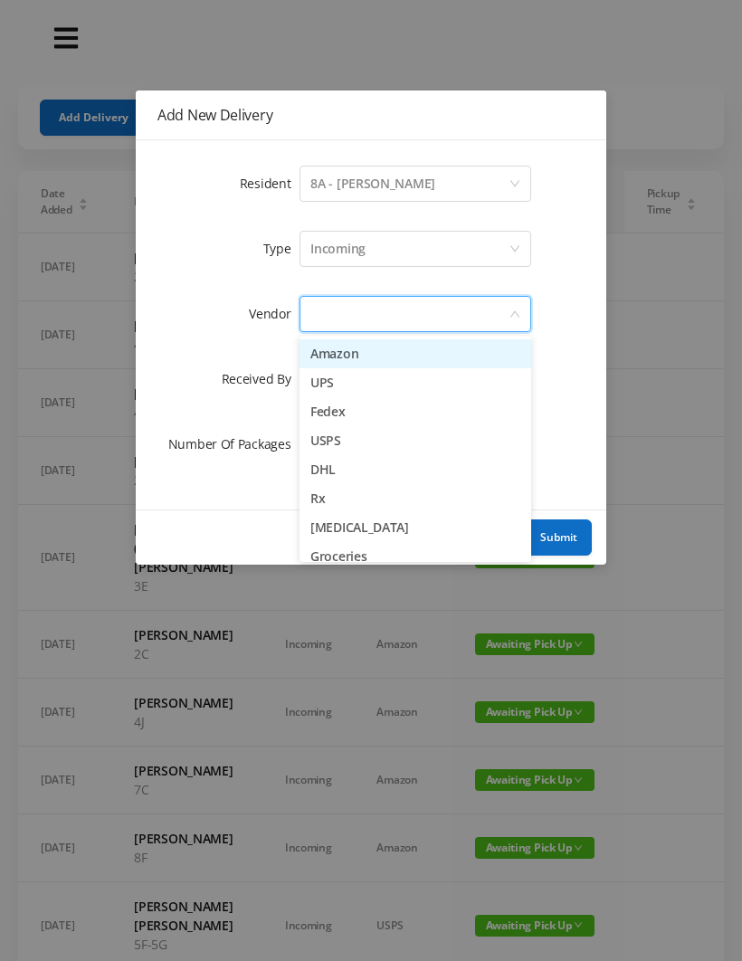
click at [376, 362] on li "Amazon" at bounding box center [416, 353] width 232 height 29
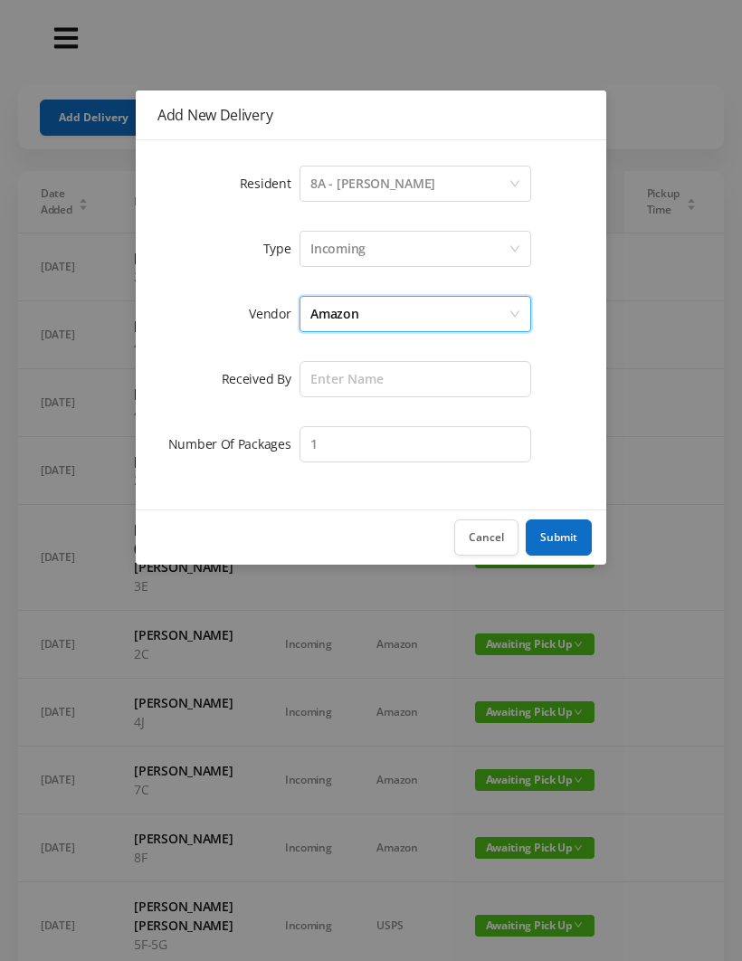
click at [387, 311] on div "Amazon" at bounding box center [409, 314] width 198 height 34
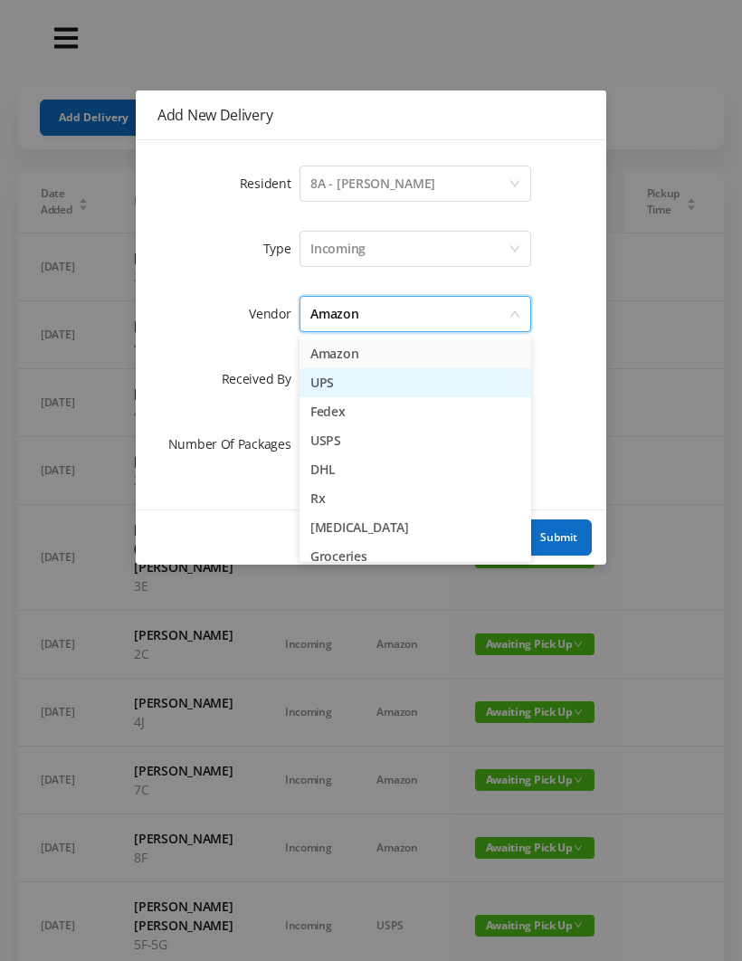
click at [344, 394] on li "UPS" at bounding box center [416, 382] width 232 height 29
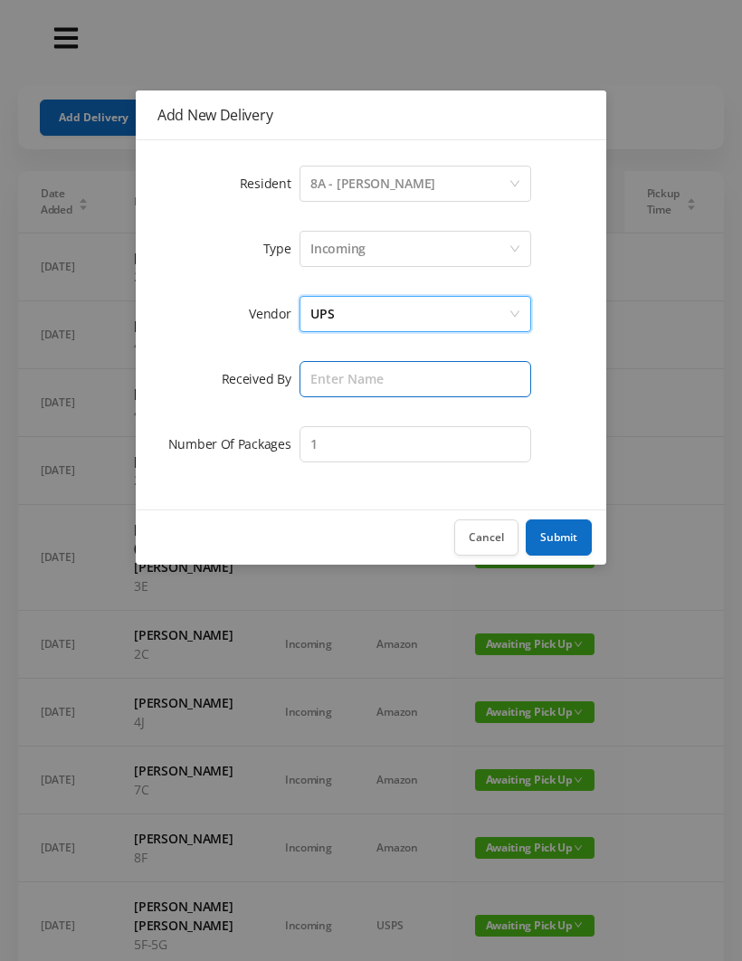
click at [344, 385] on input "text" at bounding box center [416, 379] width 232 height 36
type input "[PERSON_NAME]"
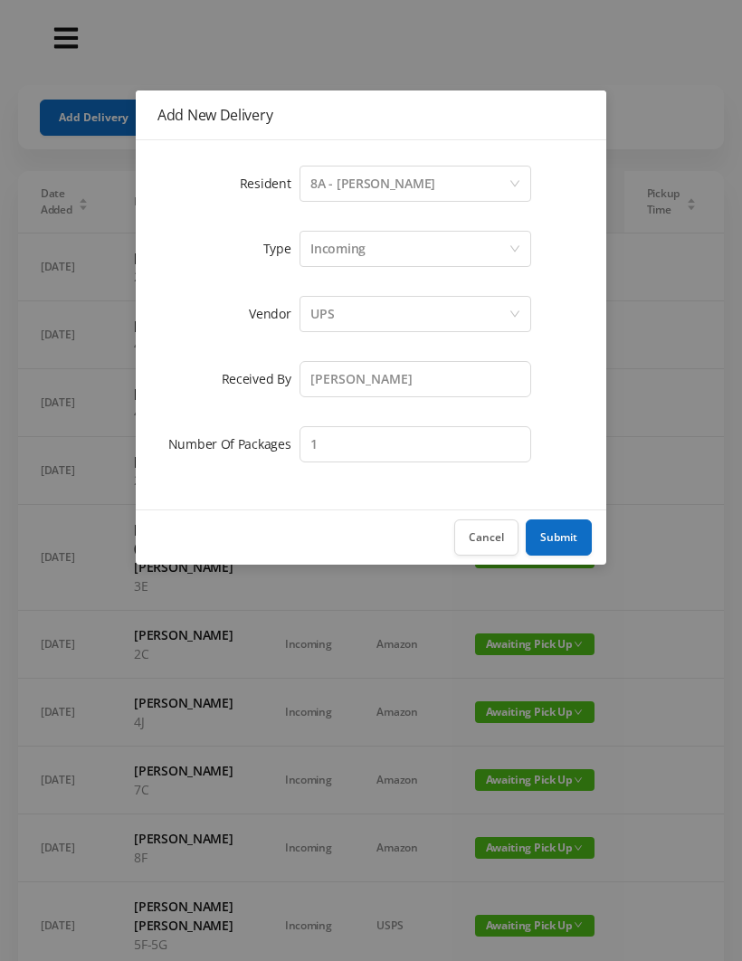
click at [563, 553] on button "Submit" at bounding box center [559, 537] width 66 height 36
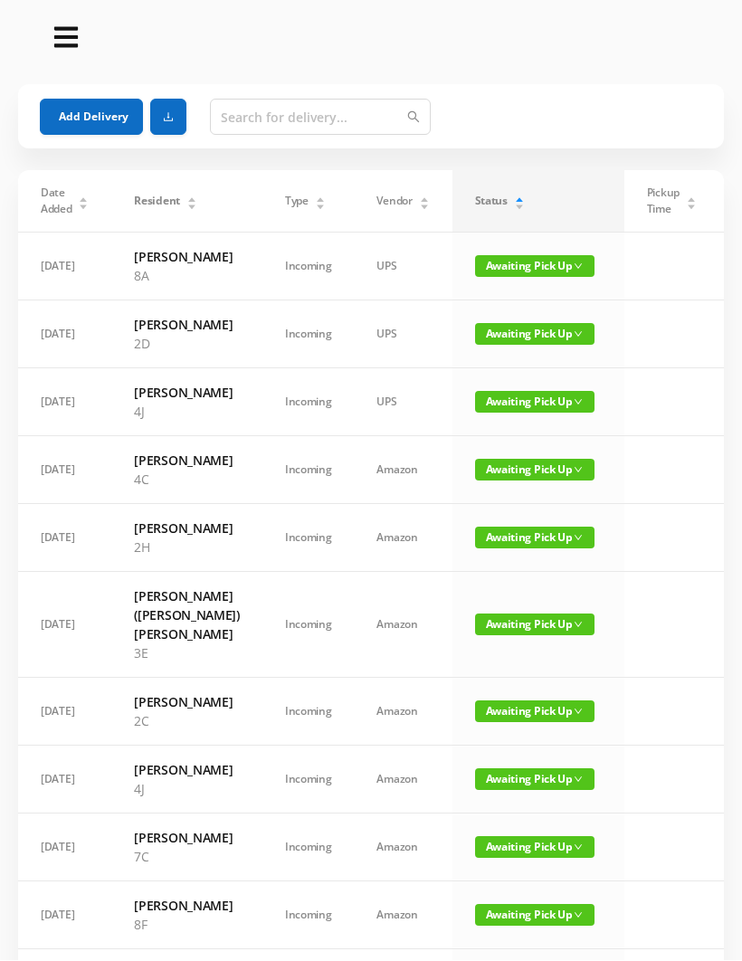
click at [82, 116] on button "Add Delivery" at bounding box center [91, 118] width 103 height 36
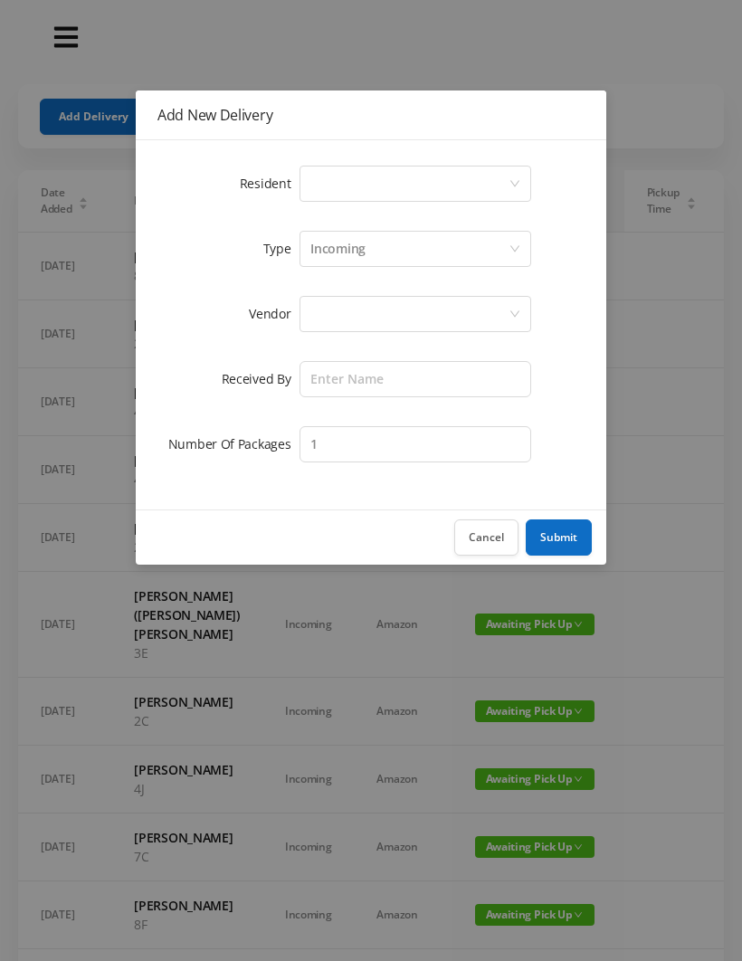
click at [323, 184] on div "Select a person" at bounding box center [409, 184] width 198 height 34
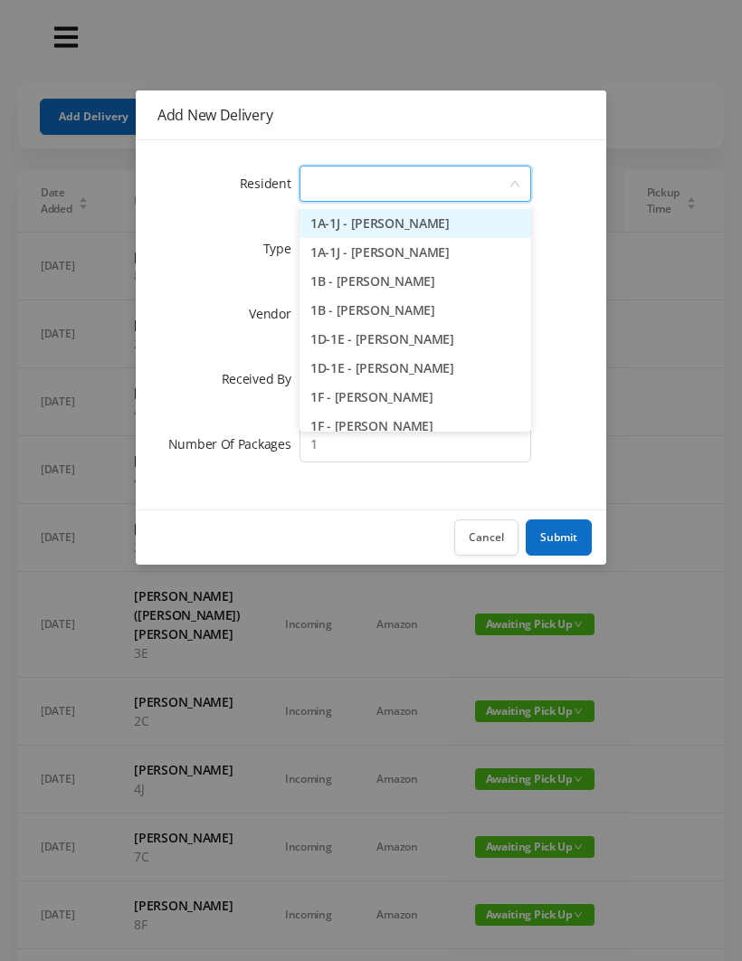
scroll to position [0, 0]
type input "4"
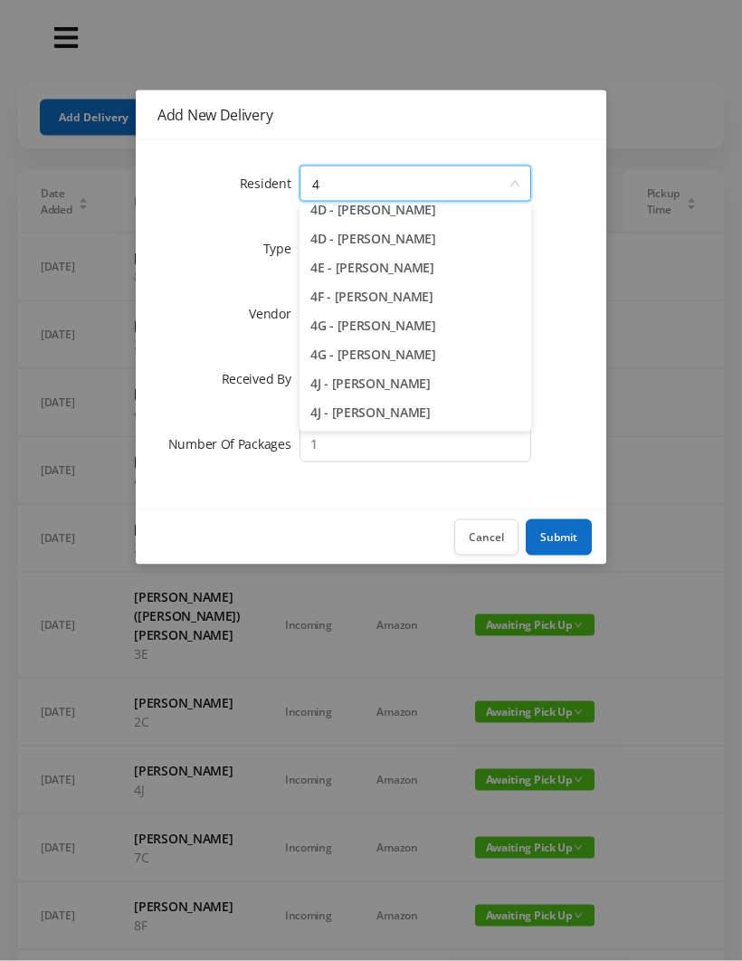
scroll to position [215, 0]
click at [389, 416] on li "4J - [PERSON_NAME]" at bounding box center [416, 413] width 232 height 29
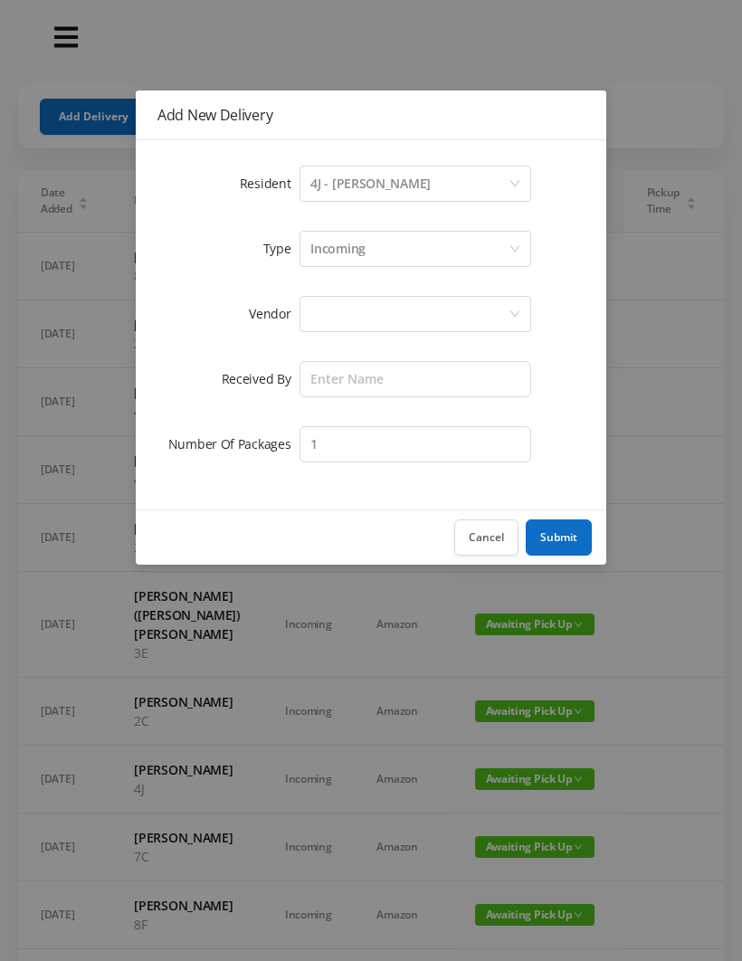
click at [333, 319] on div at bounding box center [409, 314] width 198 height 34
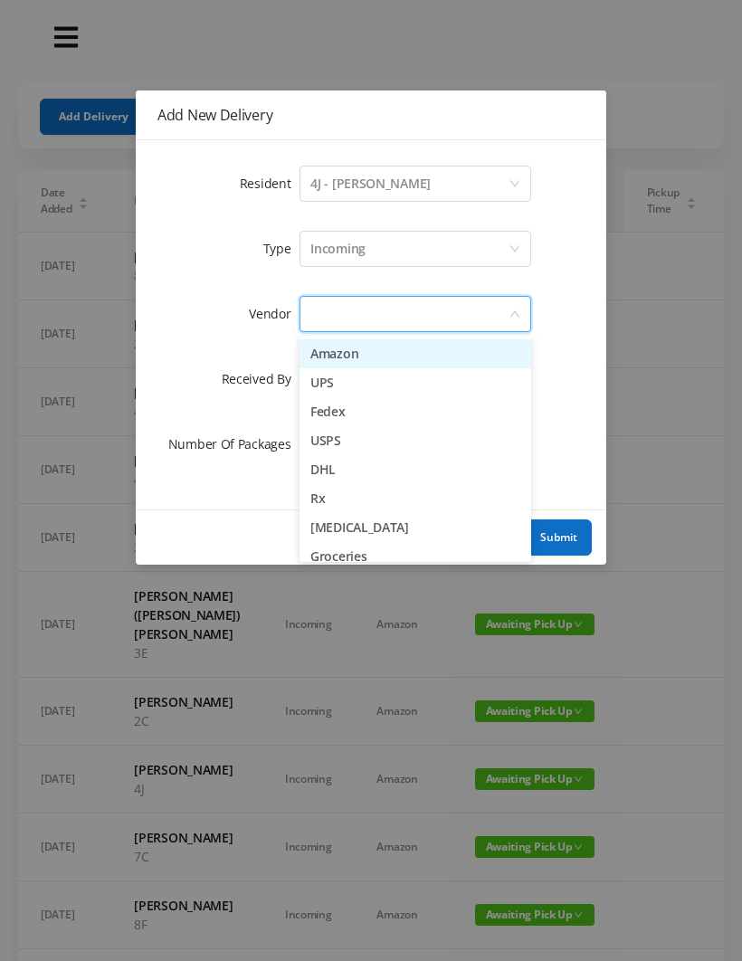
click at [386, 357] on li "Amazon" at bounding box center [416, 353] width 232 height 29
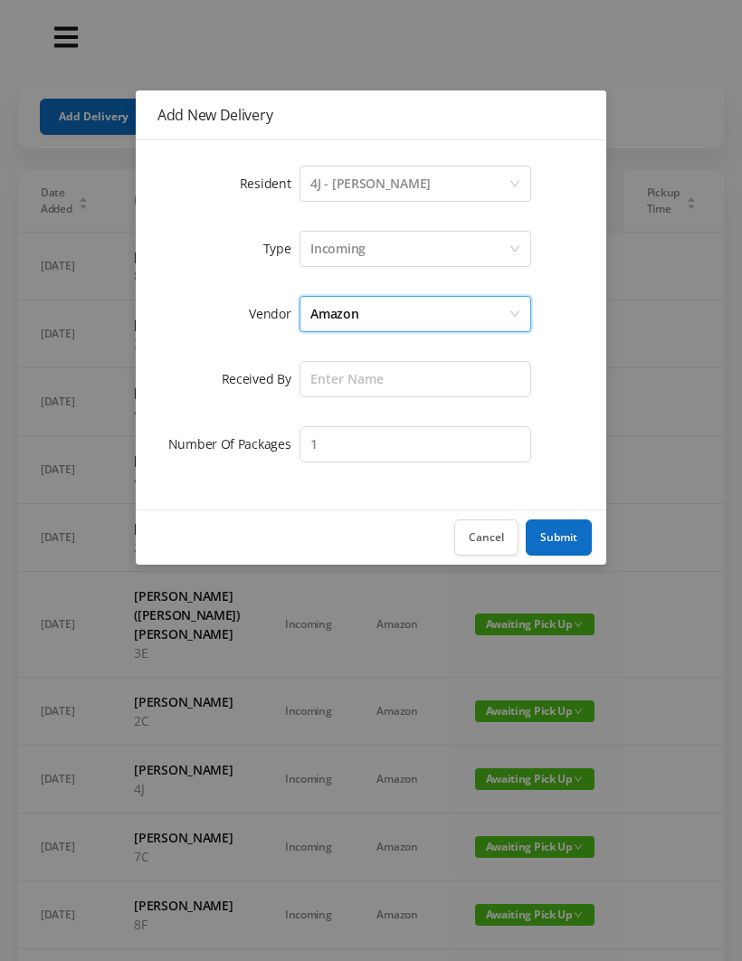
click at [374, 330] on div "Amazon" at bounding box center [409, 314] width 198 height 34
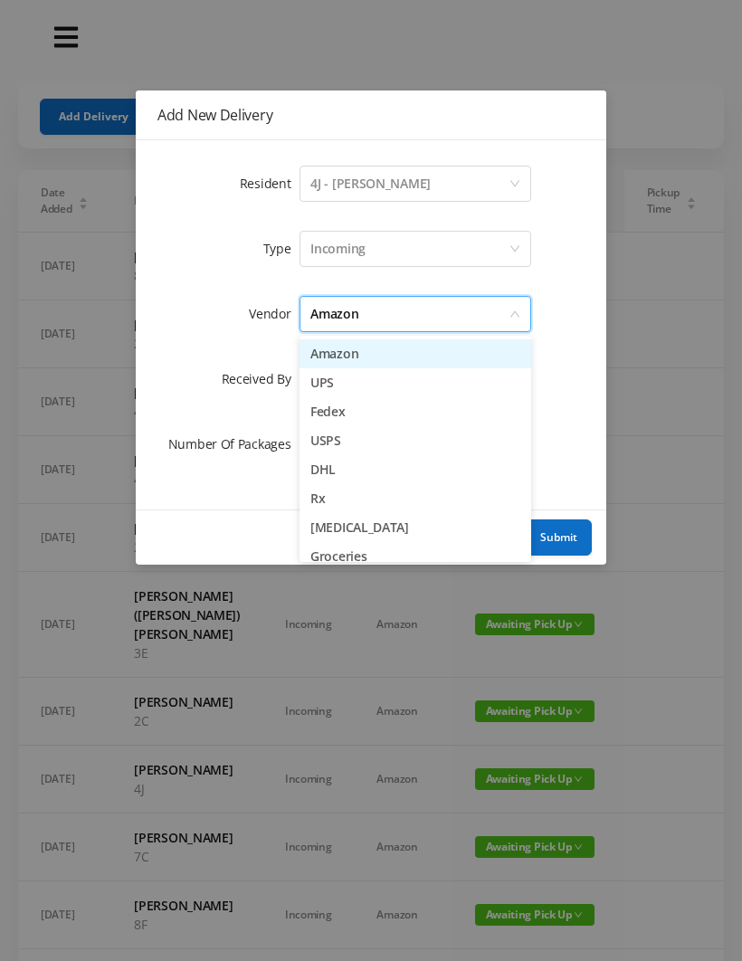
click at [425, 355] on li "Amazon" at bounding box center [416, 353] width 232 height 29
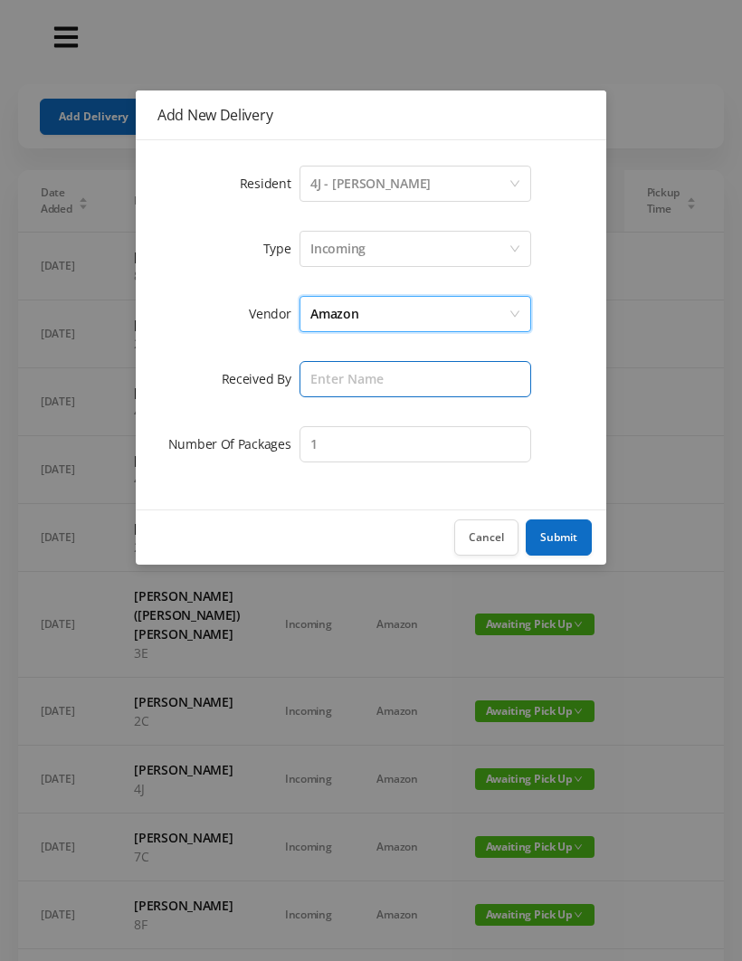
click at [334, 376] on input "text" at bounding box center [416, 379] width 232 height 36
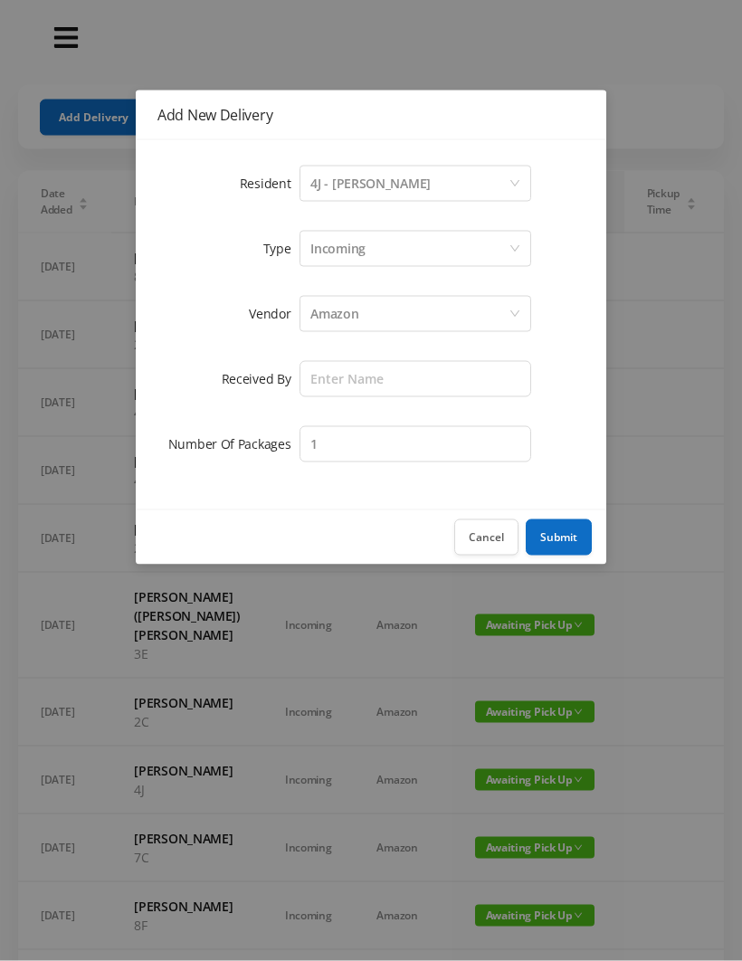
click at [338, 306] on div "Amazon" at bounding box center [334, 314] width 48 height 34
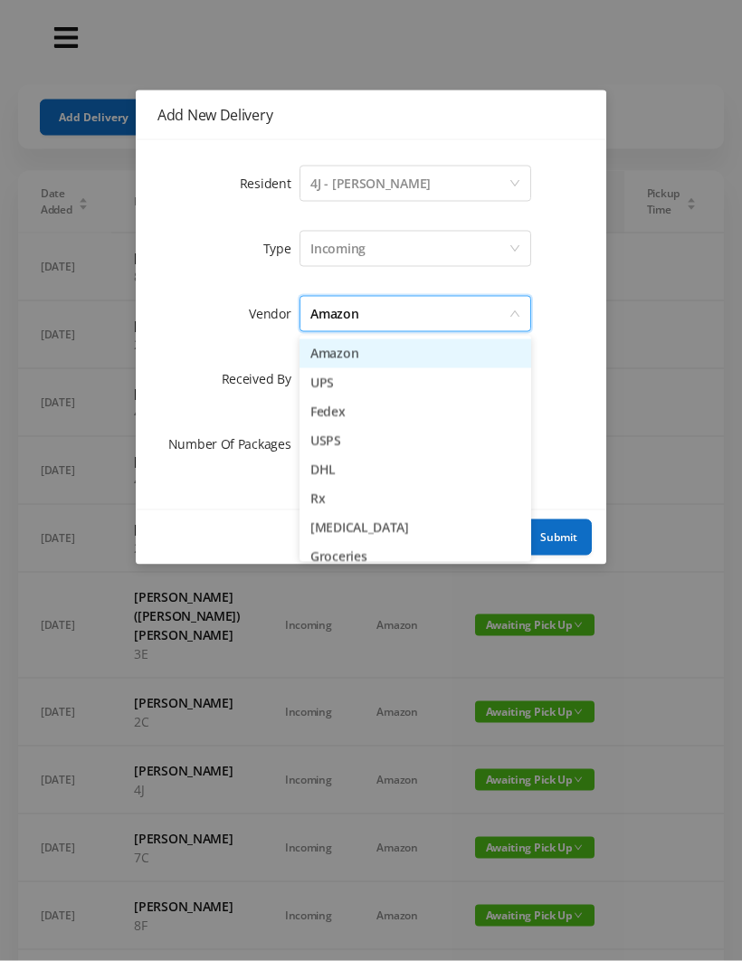
scroll to position [1, 0]
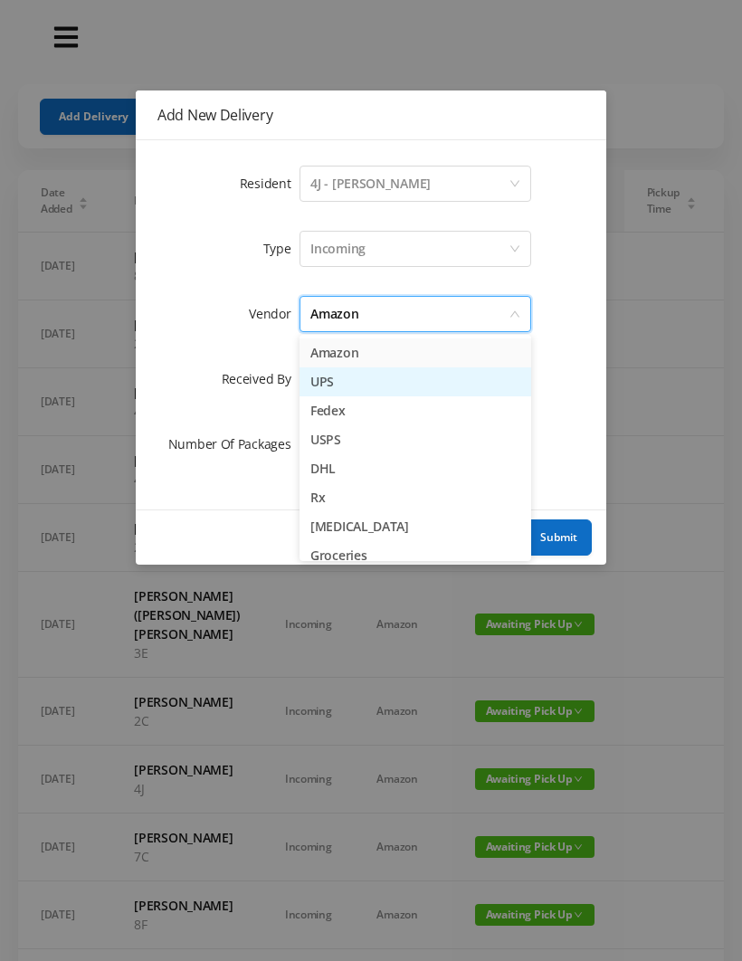
click at [366, 384] on li "UPS" at bounding box center [416, 381] width 232 height 29
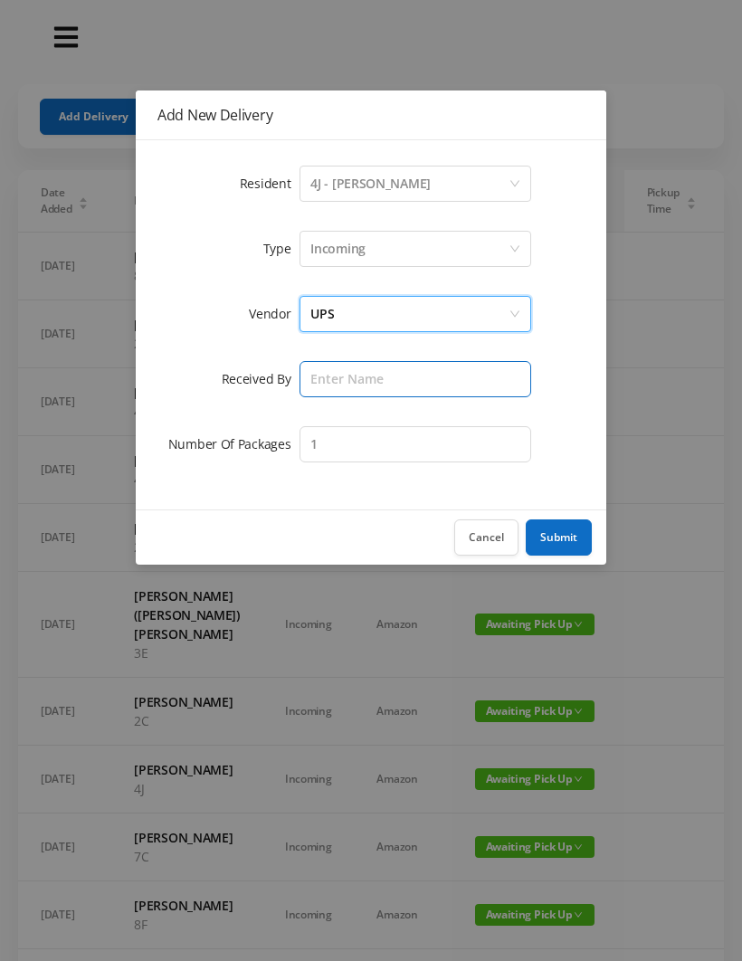
click at [332, 383] on input "text" at bounding box center [416, 379] width 232 height 36
type input "[PERSON_NAME]"
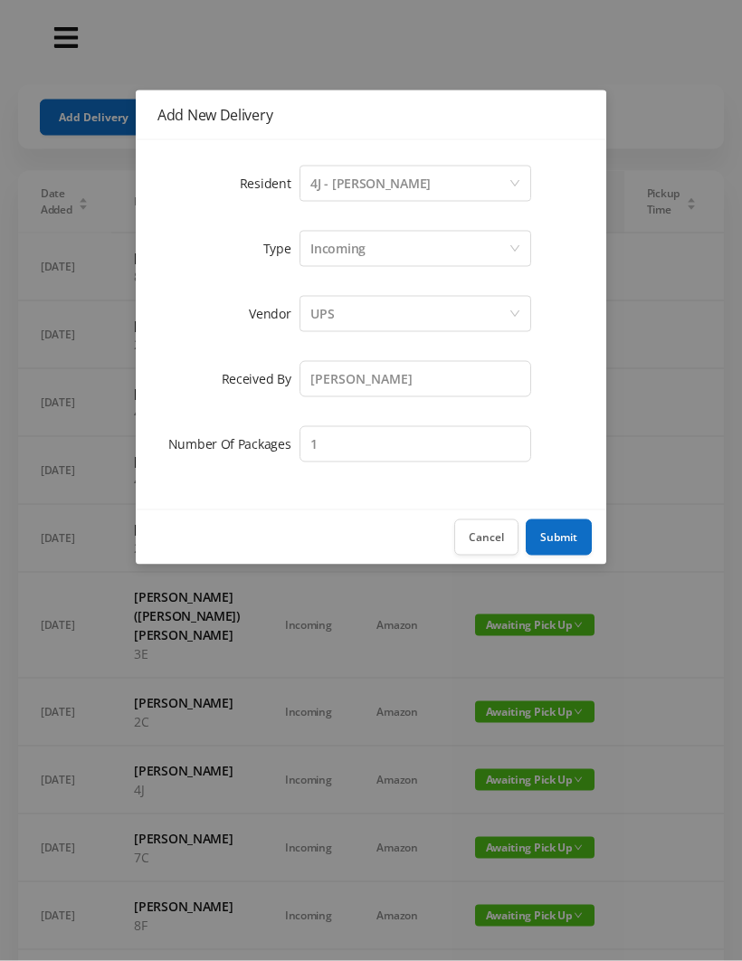
click at [561, 528] on button "Submit" at bounding box center [559, 537] width 66 height 36
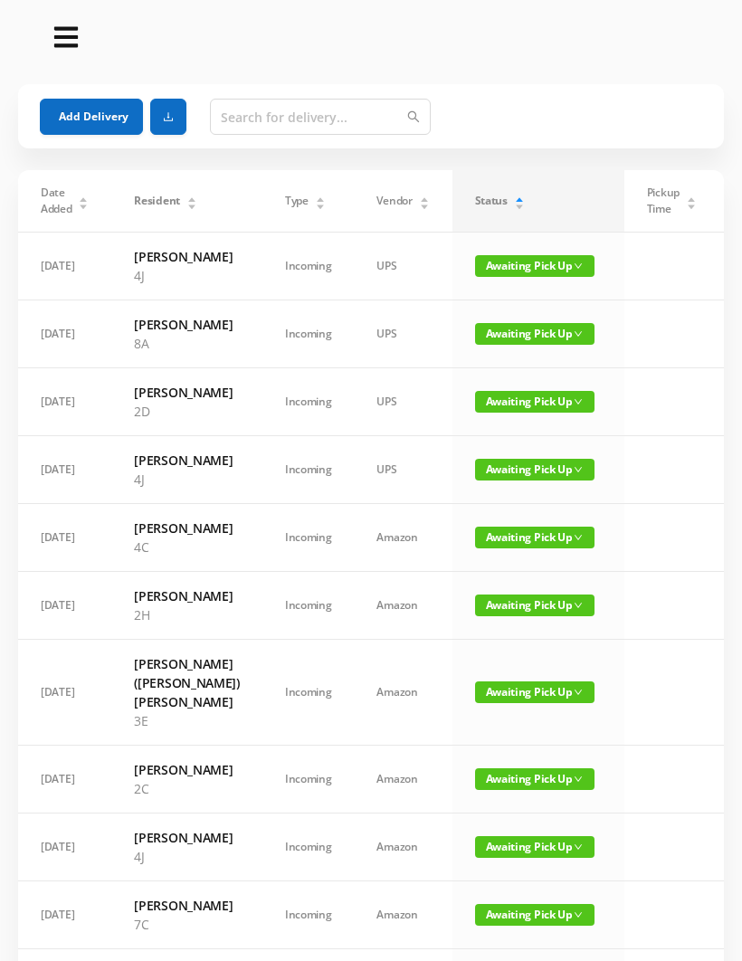
click at [86, 104] on button "Add Delivery" at bounding box center [91, 117] width 103 height 36
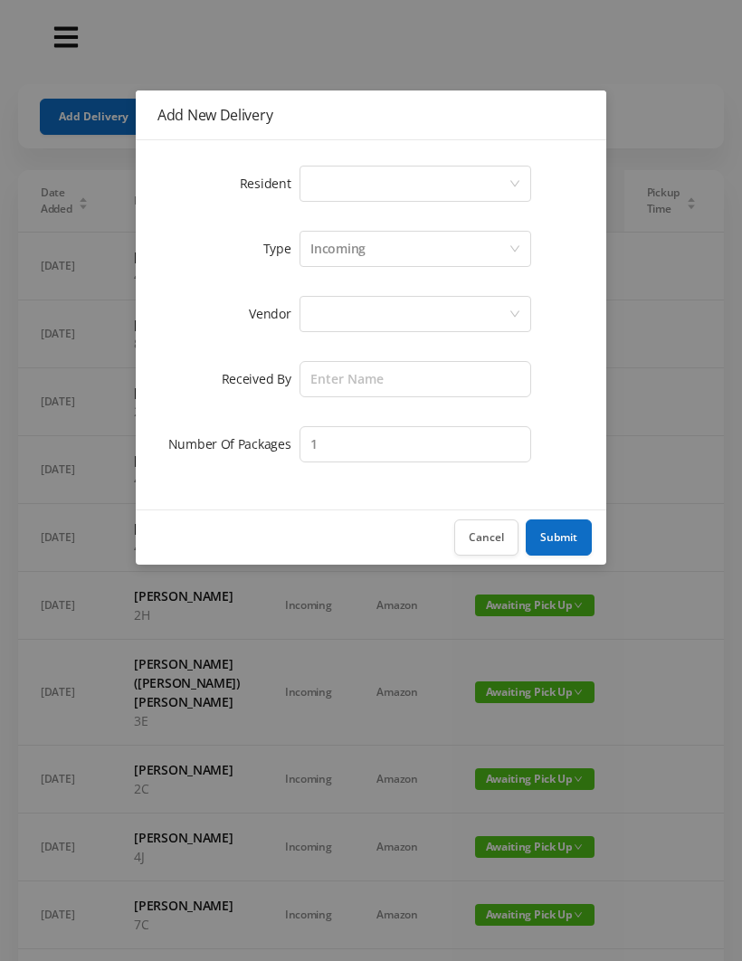
click at [344, 186] on div "Select a person" at bounding box center [409, 184] width 198 height 34
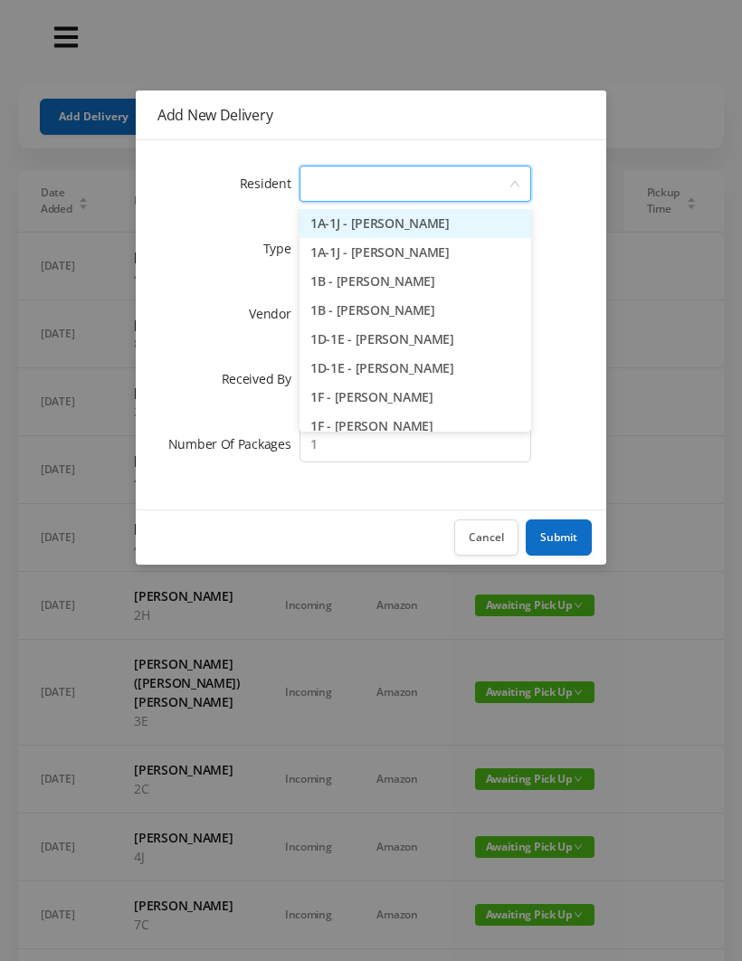
scroll to position [0, 0]
type input "8"
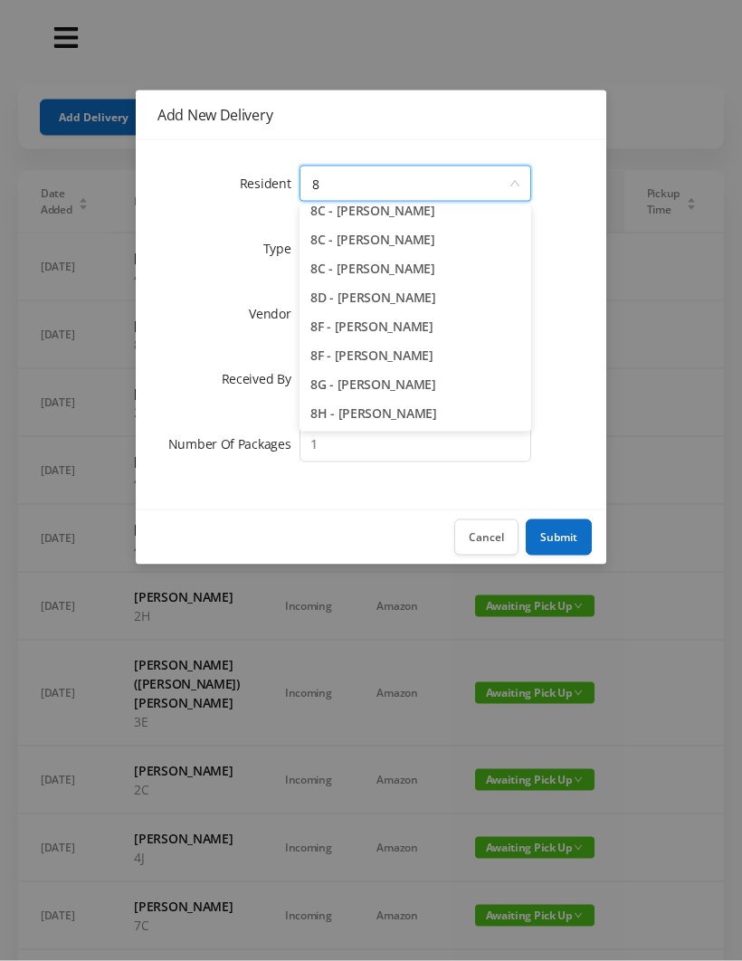
scroll to position [100, 0]
click at [368, 425] on li "8H - [PERSON_NAME]" at bounding box center [416, 413] width 232 height 29
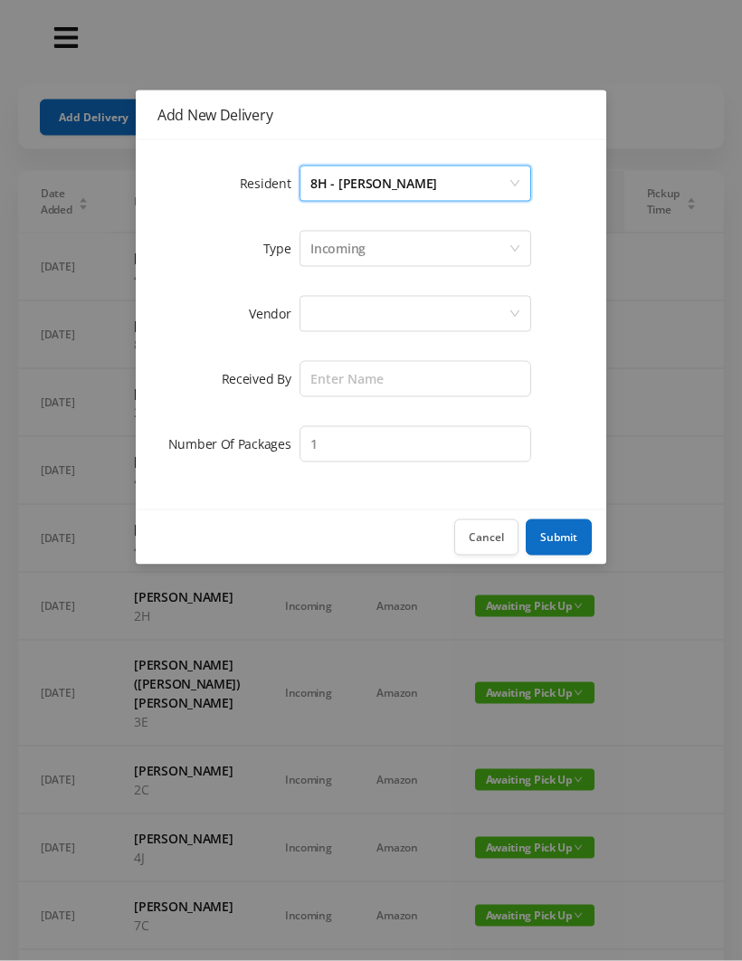
scroll to position [1, 0]
click at [324, 304] on div at bounding box center [409, 314] width 198 height 34
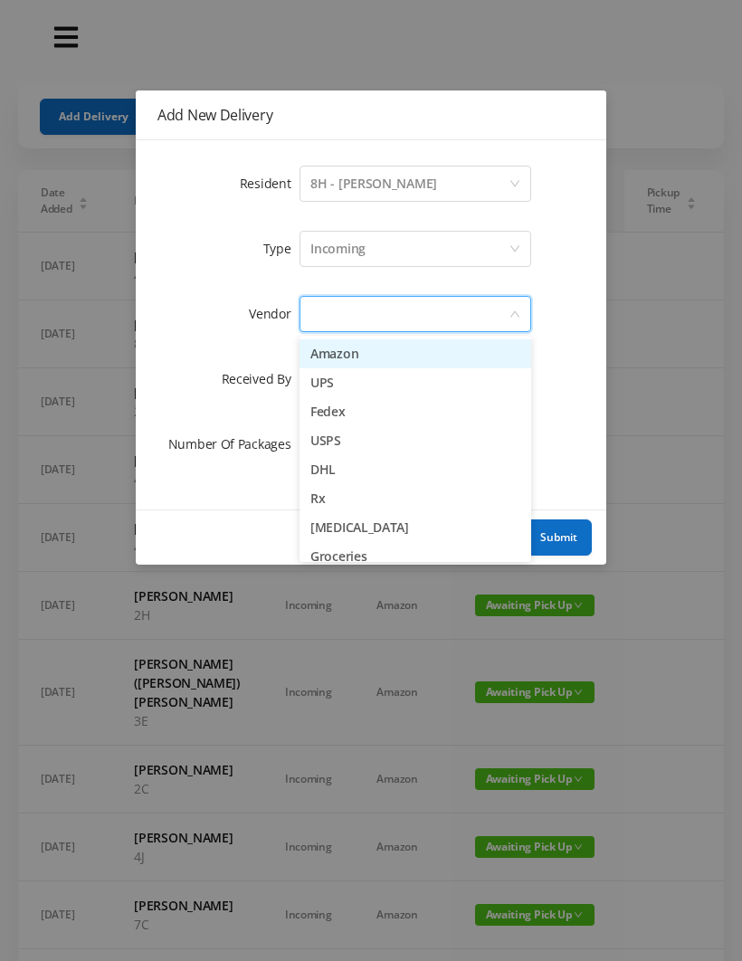
click at [375, 356] on li "Amazon" at bounding box center [416, 353] width 232 height 29
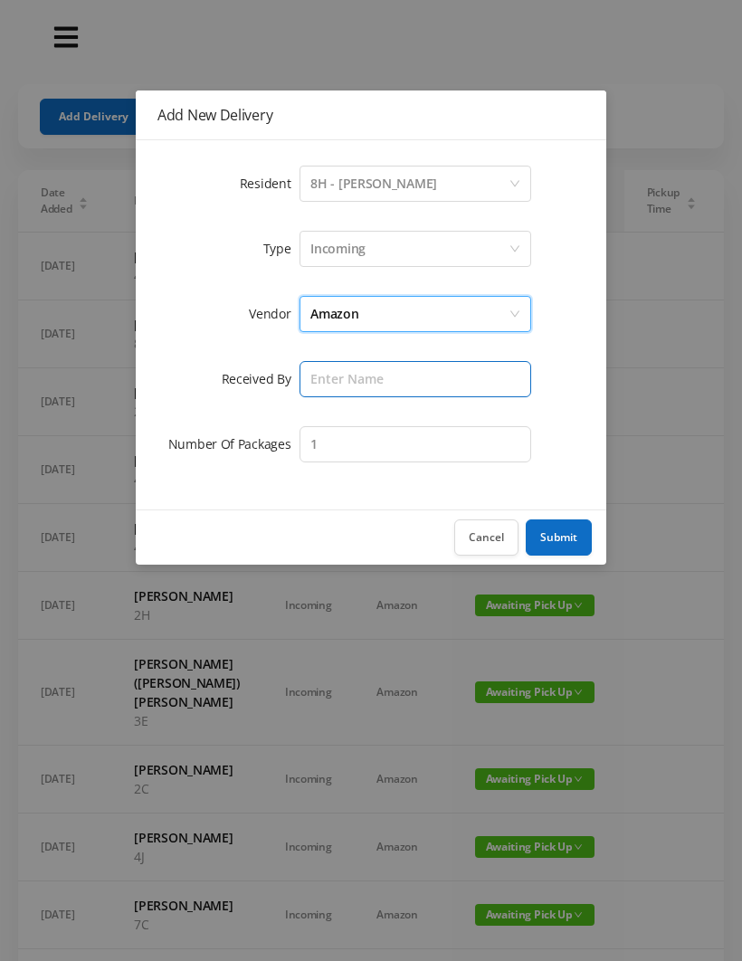
click at [320, 378] on input "text" at bounding box center [416, 379] width 232 height 36
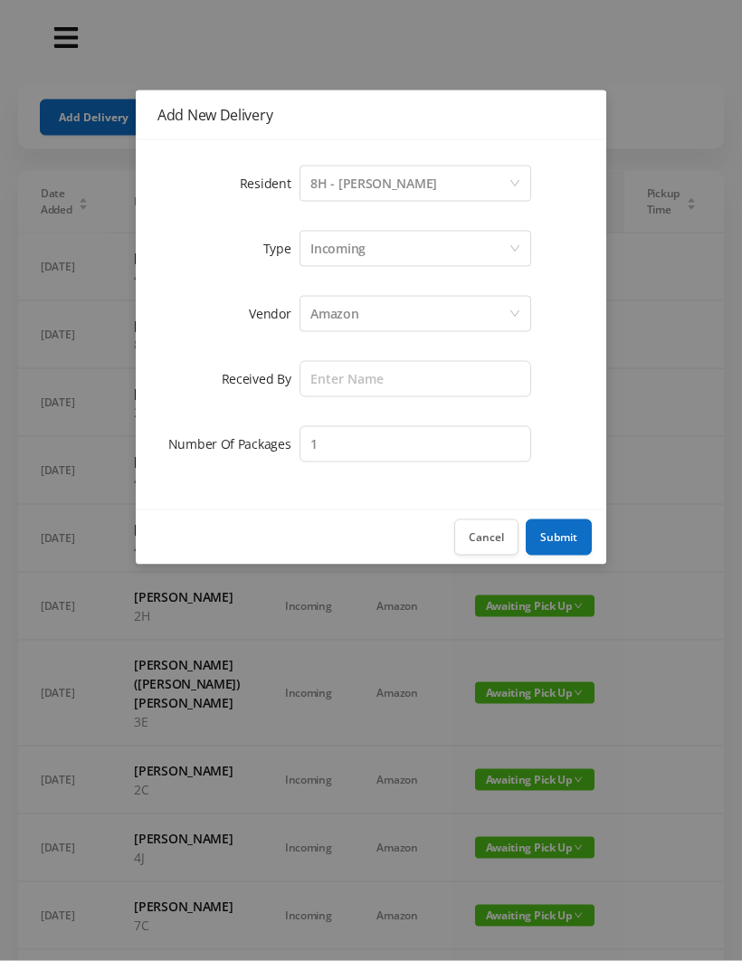
click at [392, 300] on div "Amazon" at bounding box center [409, 314] width 198 height 34
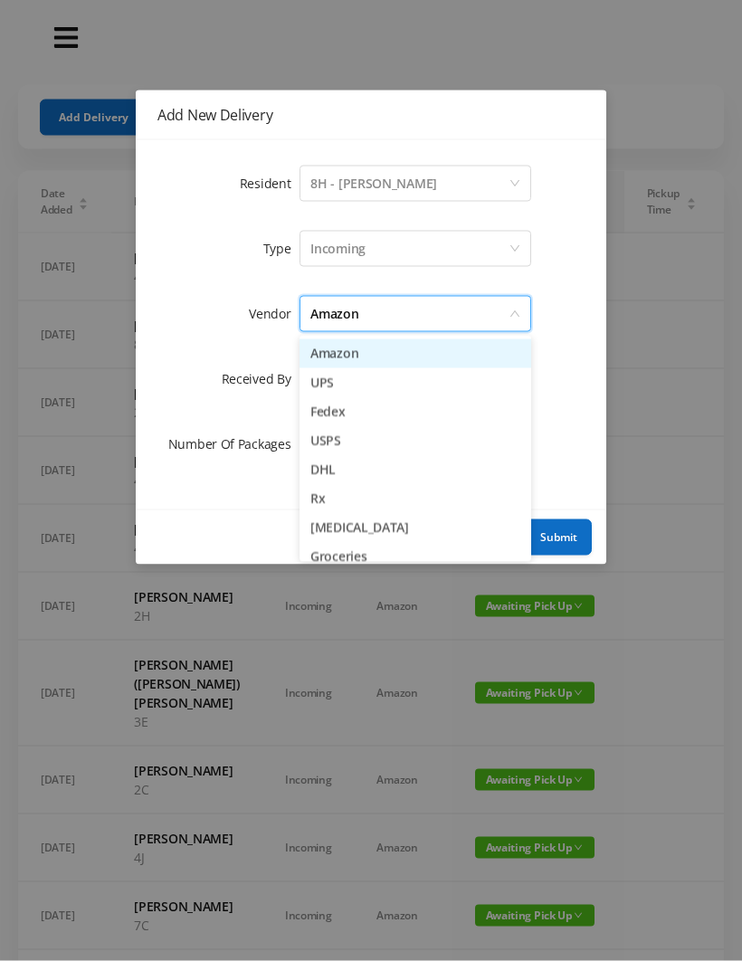
scroll to position [1, 0]
click at [387, 360] on li "Amazon" at bounding box center [416, 352] width 232 height 29
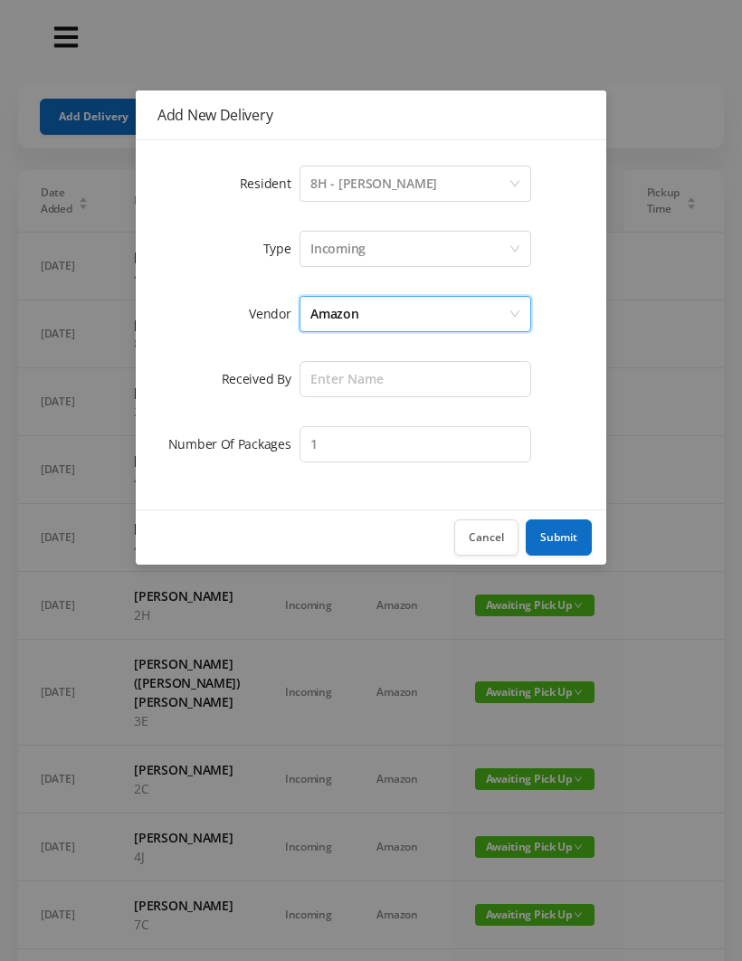
click at [387, 319] on div "Amazon" at bounding box center [409, 314] width 198 height 34
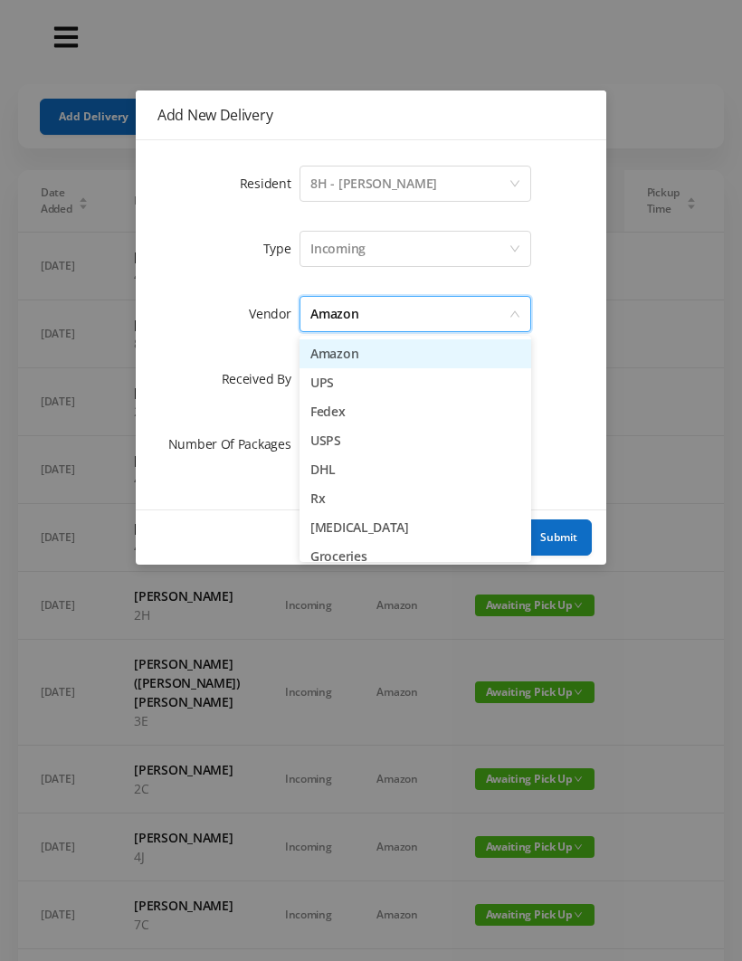
click at [358, 449] on li "USPS" at bounding box center [416, 440] width 232 height 29
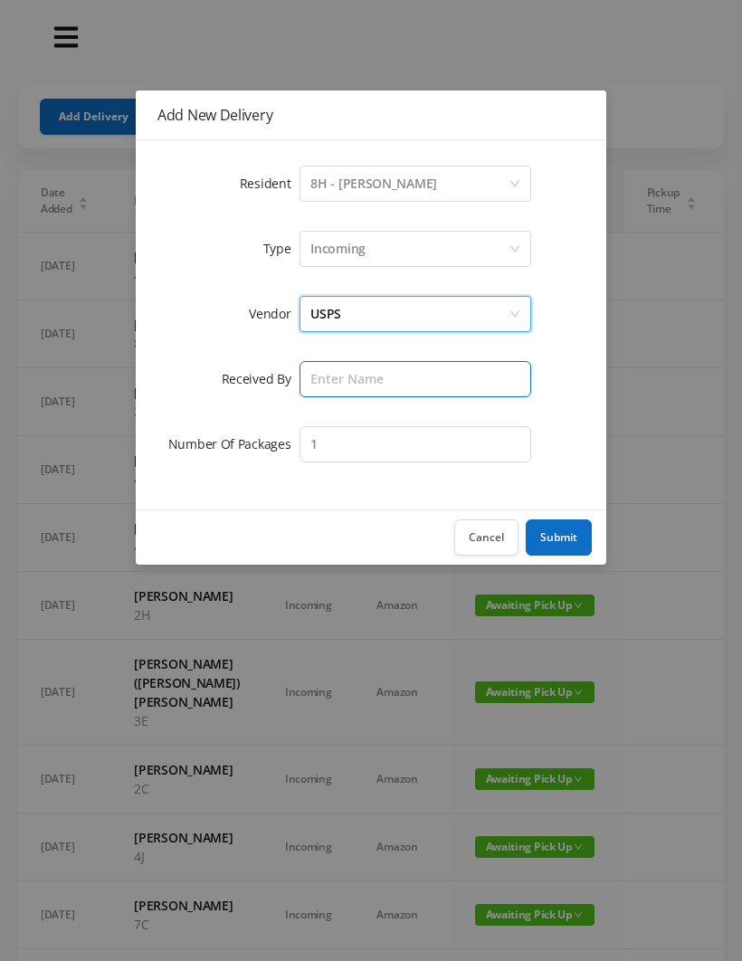
click at [329, 376] on input "text" at bounding box center [416, 379] width 232 height 36
type input "[PERSON_NAME]"
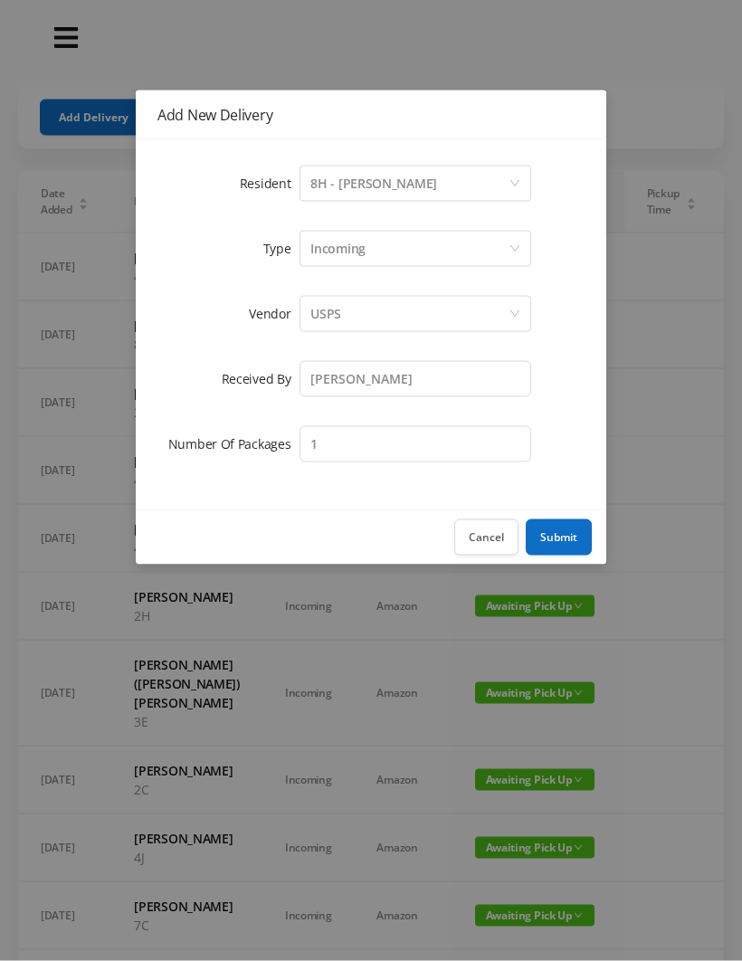
click at [358, 307] on div "USPS" at bounding box center [409, 314] width 198 height 34
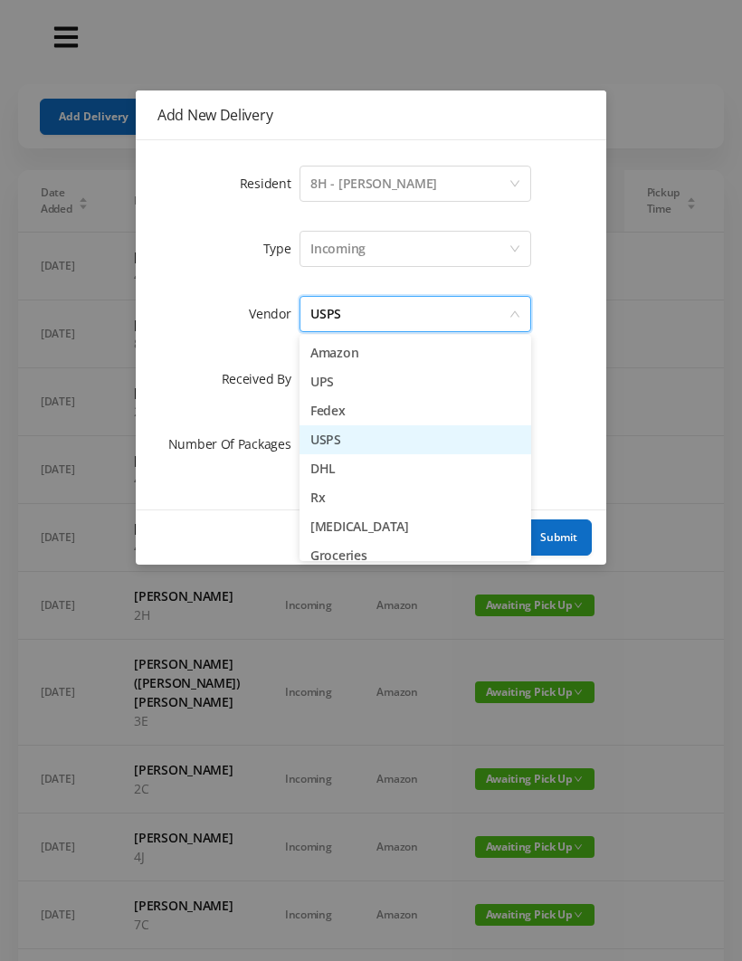
click at [350, 386] on li "UPS" at bounding box center [416, 381] width 232 height 29
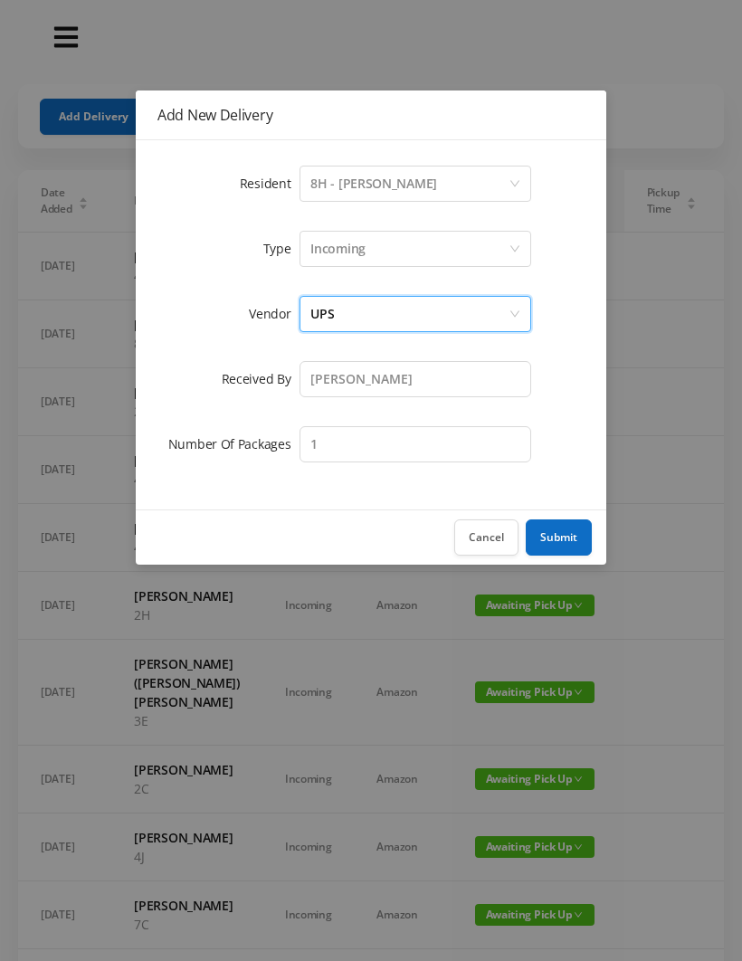
click at [566, 531] on button "Submit" at bounding box center [559, 537] width 66 height 36
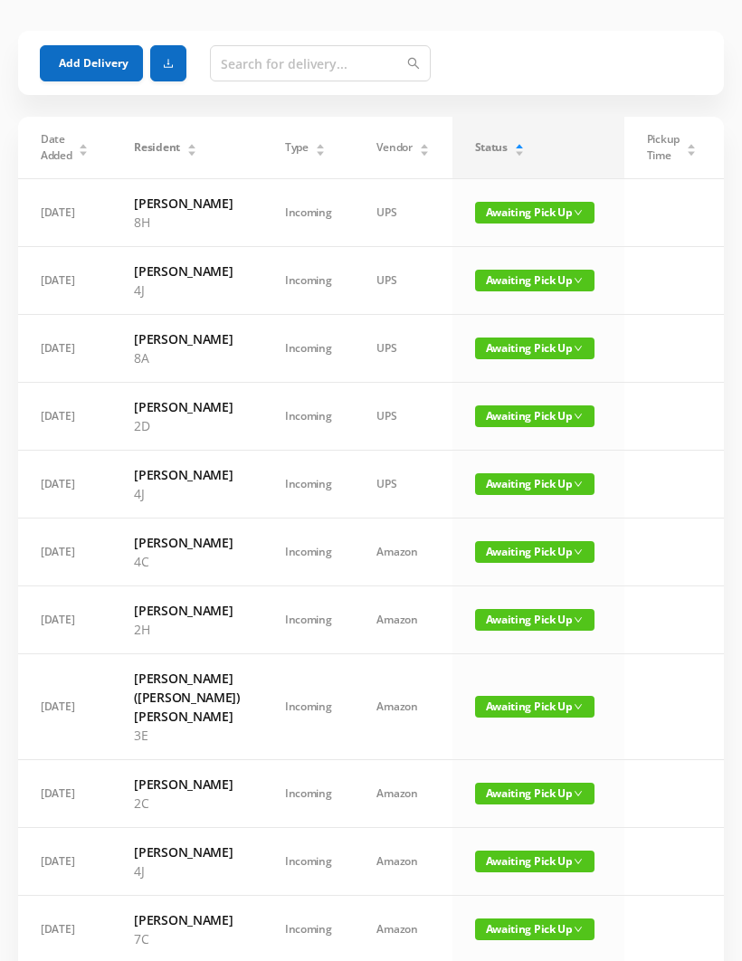
scroll to position [0, 0]
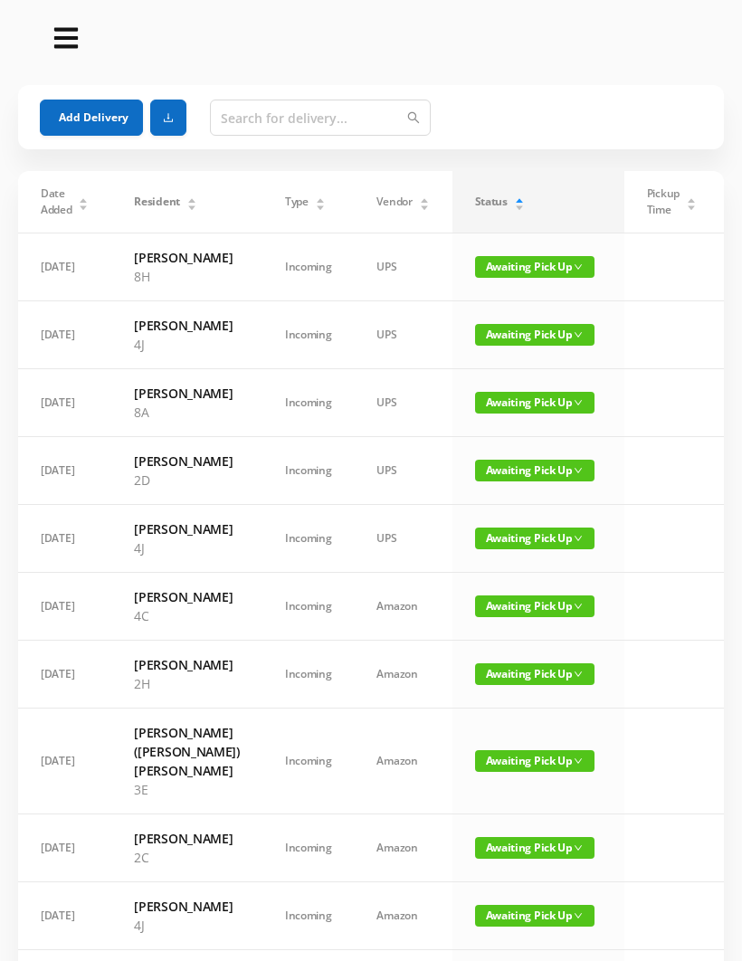
click at [87, 126] on button "Add Delivery" at bounding box center [91, 118] width 103 height 36
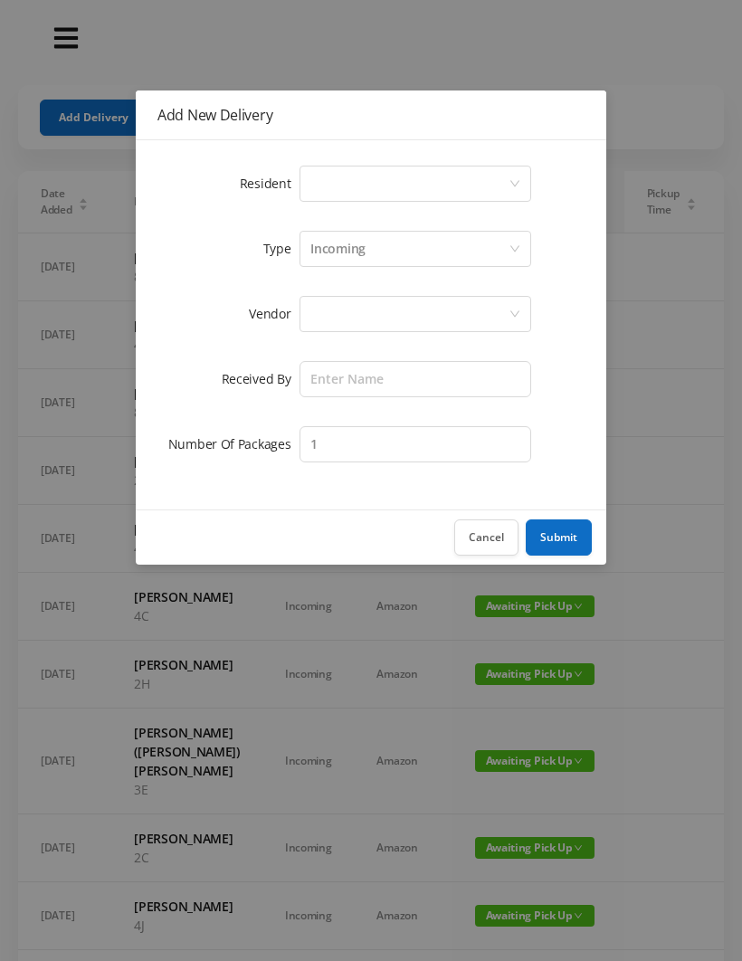
click at [335, 186] on div "Select a person" at bounding box center [409, 184] width 198 height 34
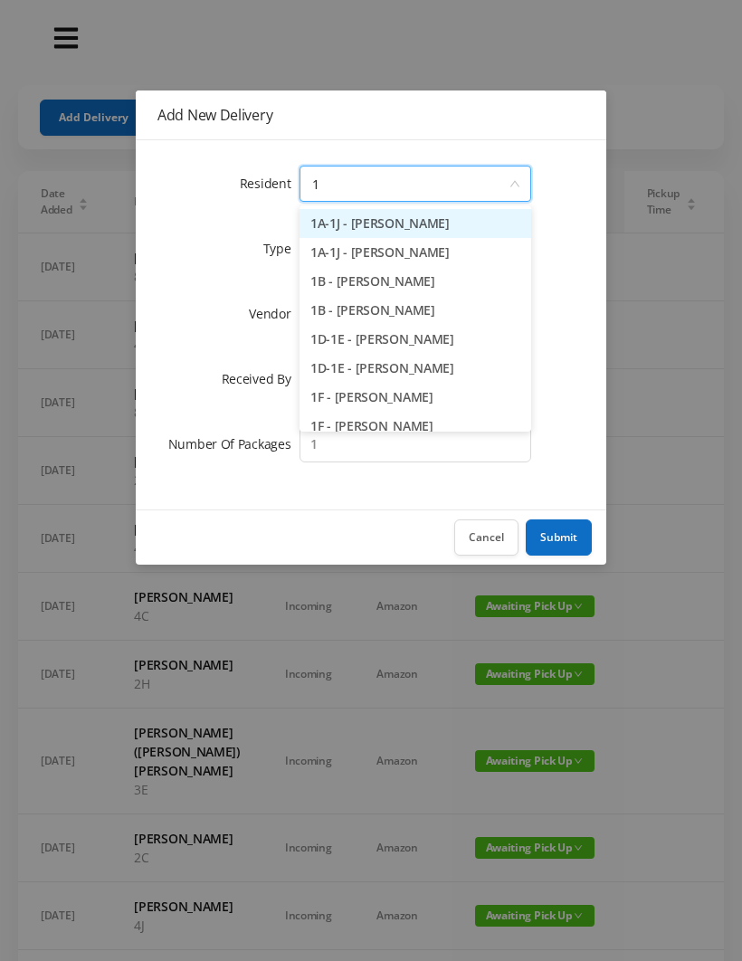
type input "1h"
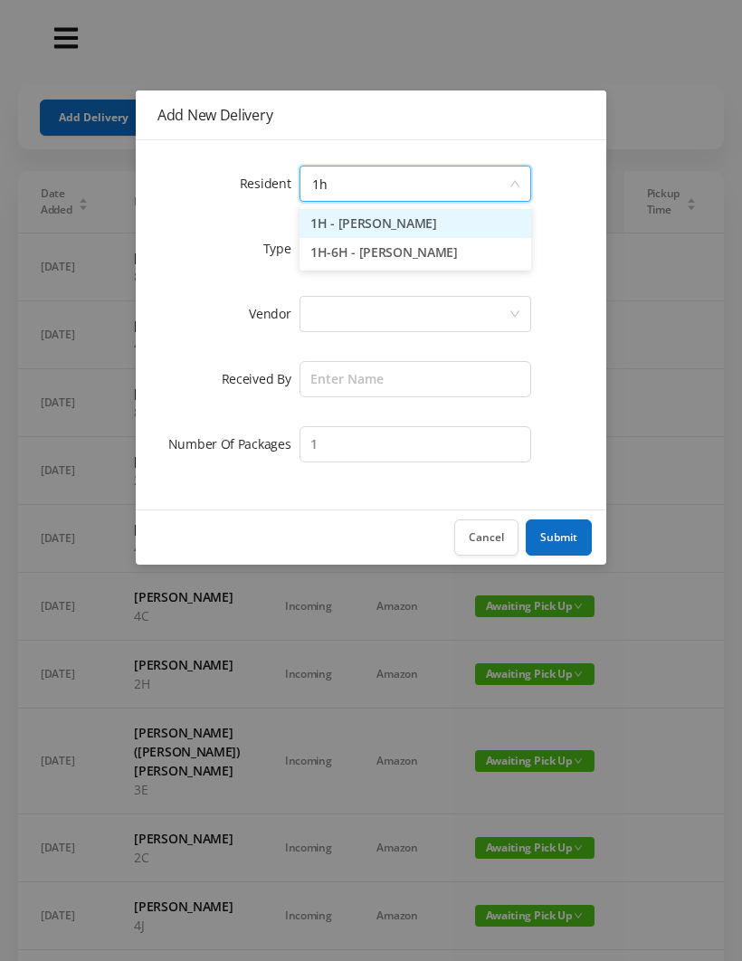
click at [423, 219] on li "1H - [PERSON_NAME]" at bounding box center [416, 223] width 232 height 29
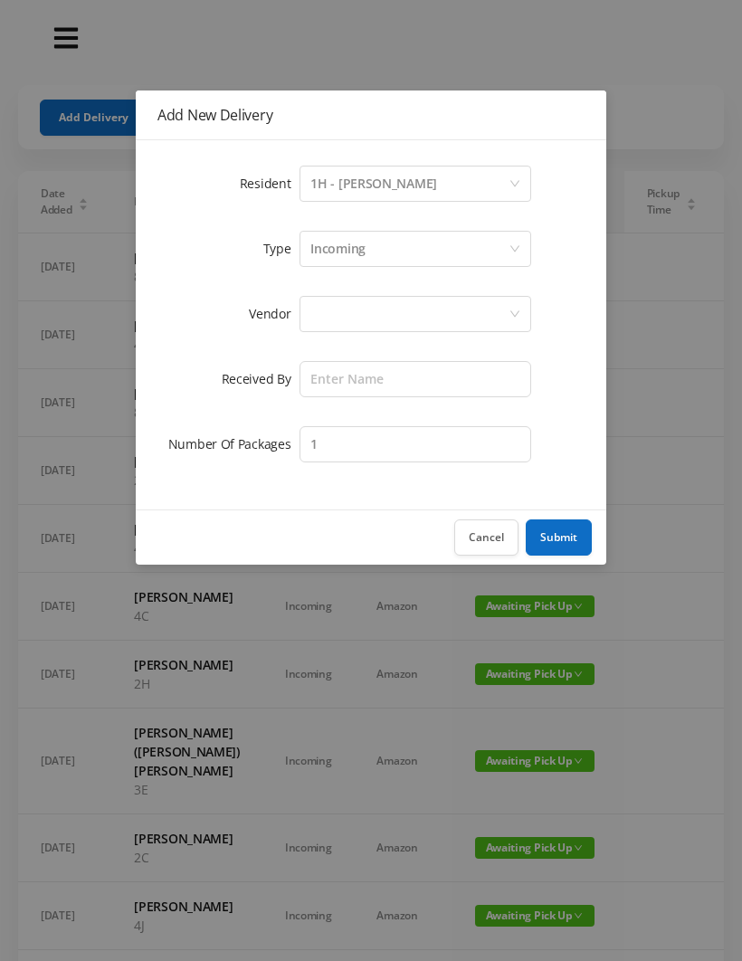
click at [334, 326] on div at bounding box center [409, 314] width 198 height 34
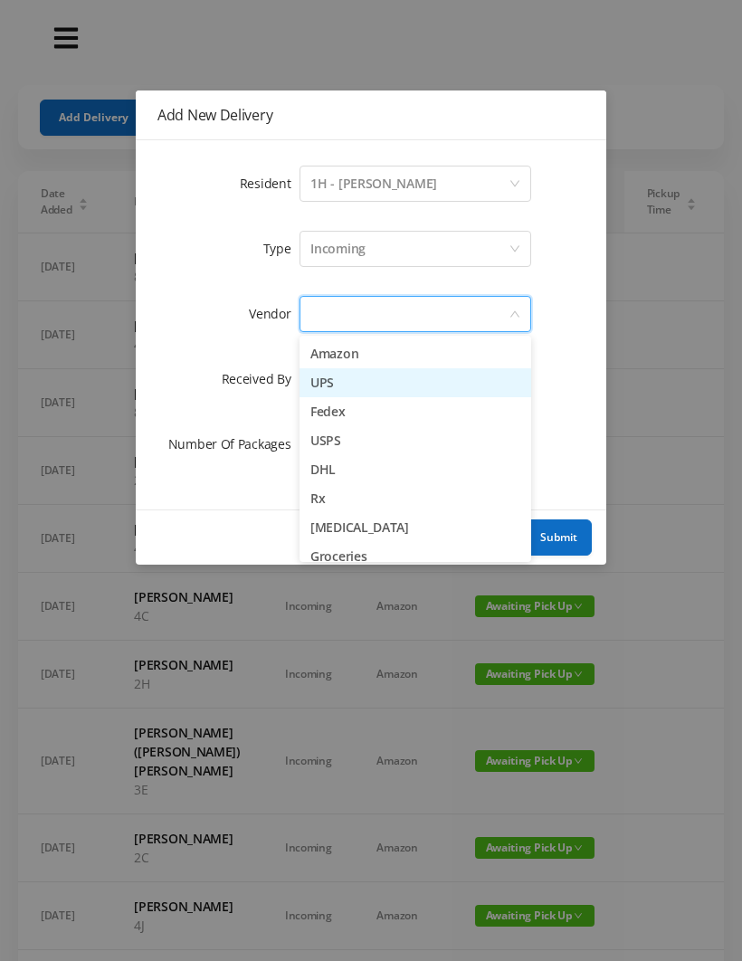
click at [380, 387] on li "UPS" at bounding box center [416, 382] width 232 height 29
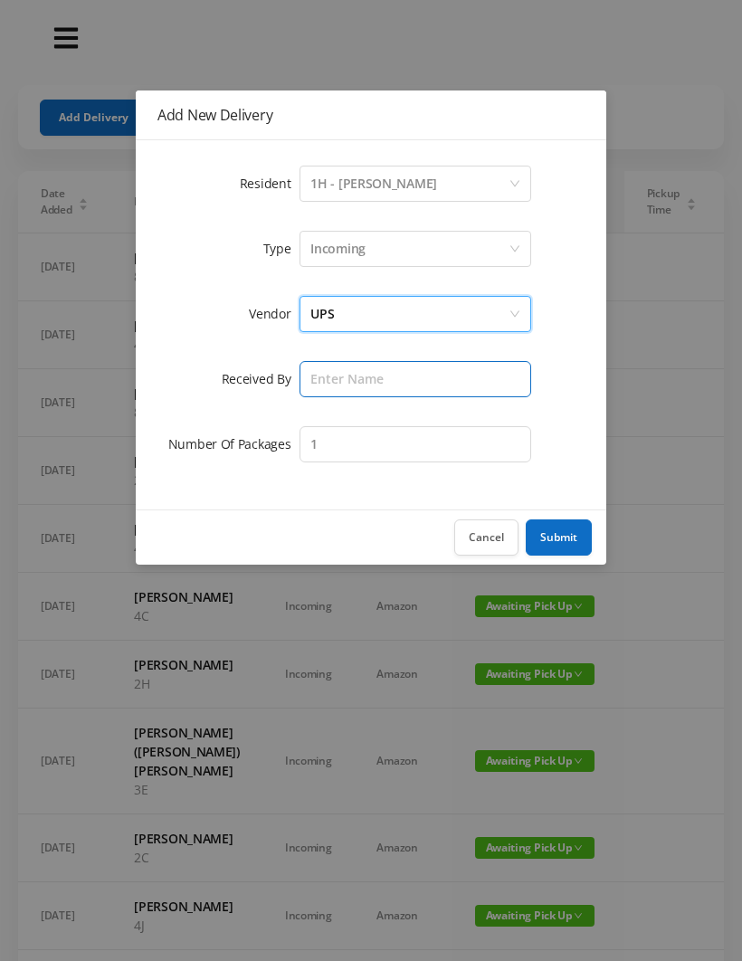
click at [329, 385] on input "text" at bounding box center [416, 379] width 232 height 36
type input "[PERSON_NAME]"
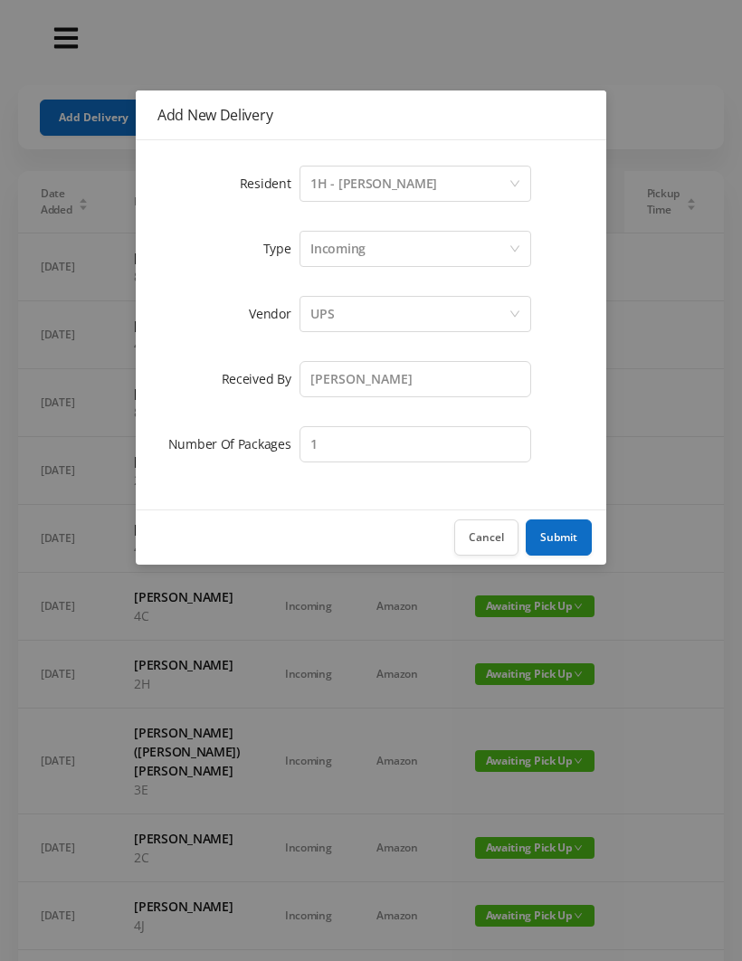
click at [576, 532] on button "Submit" at bounding box center [559, 537] width 66 height 36
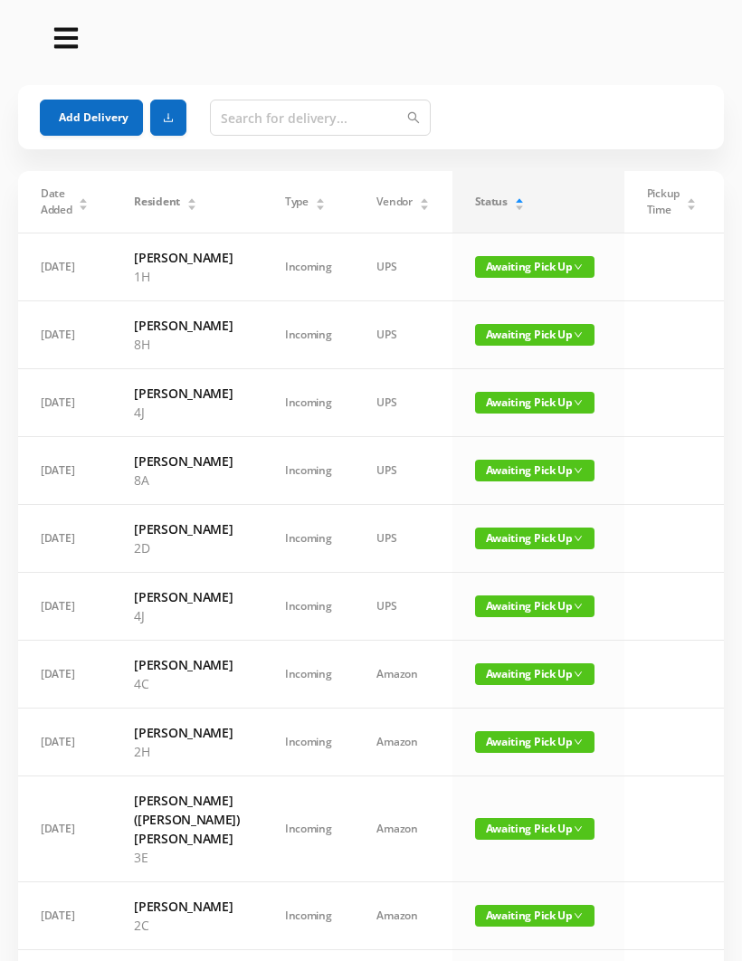
click at [528, 275] on span "Awaiting Pick Up" at bounding box center [534, 267] width 119 height 22
click at [519, 347] on link "Picked Up" at bounding box center [517, 340] width 118 height 29
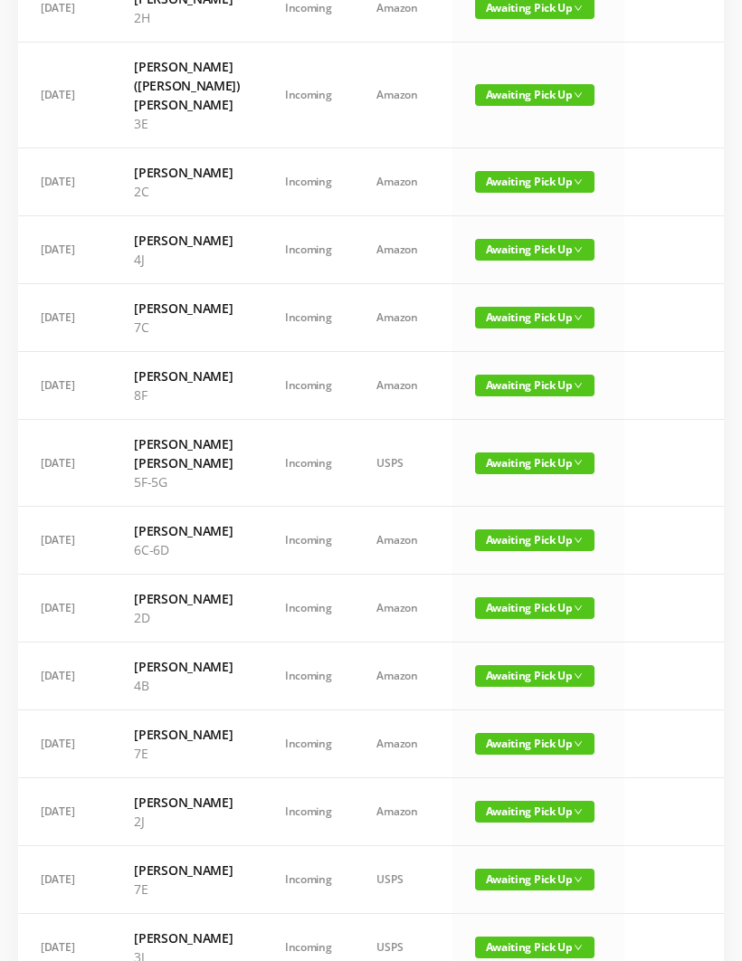
scroll to position [647, 0]
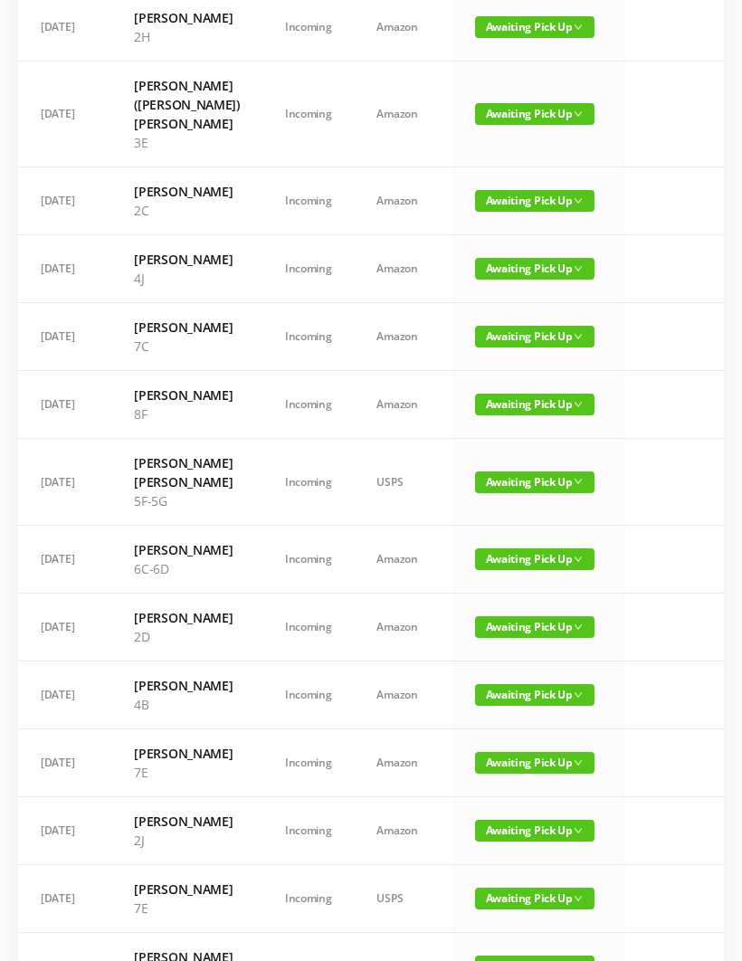
click at [539, 493] on span "Awaiting Pick Up" at bounding box center [534, 483] width 119 height 22
click at [512, 726] on link "Picked Up" at bounding box center [517, 735] width 118 height 29
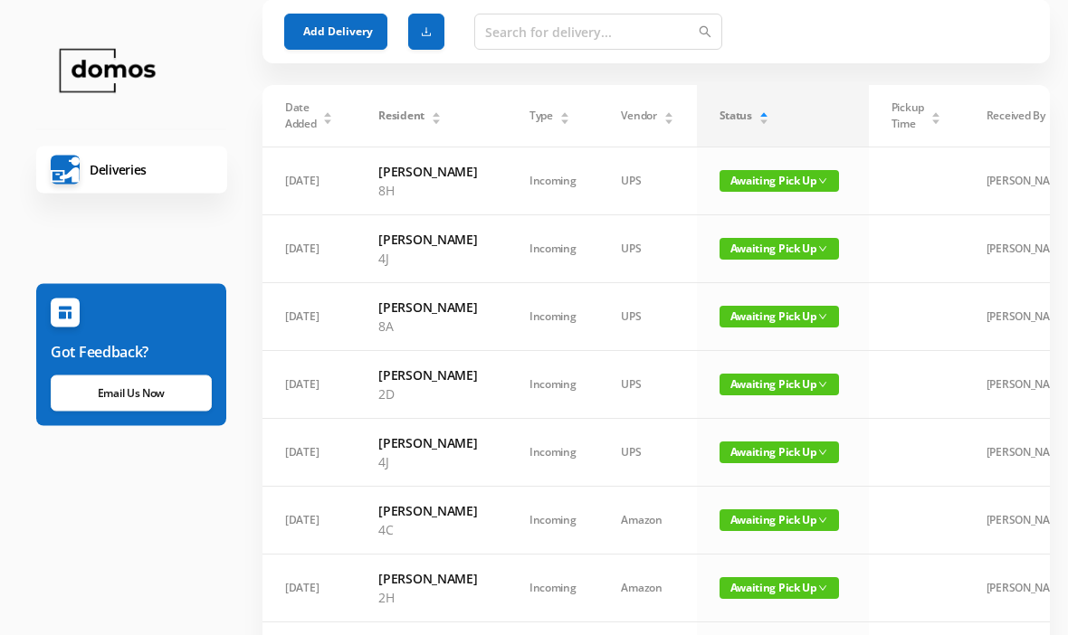
scroll to position [0, 0]
